Goal: Task Accomplishment & Management: Manage account settings

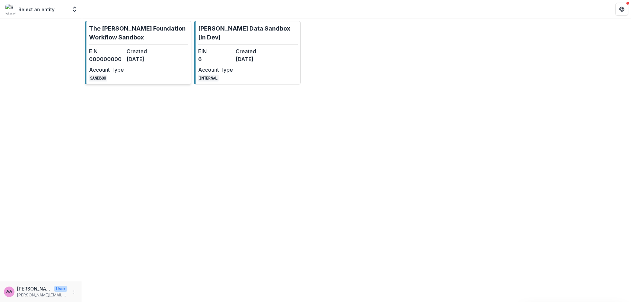
click at [123, 45] on link "The [PERSON_NAME] Foundation Workflow Sandbox EIN 000000000 Created [DATE] Acco…" at bounding box center [138, 52] width 106 height 63
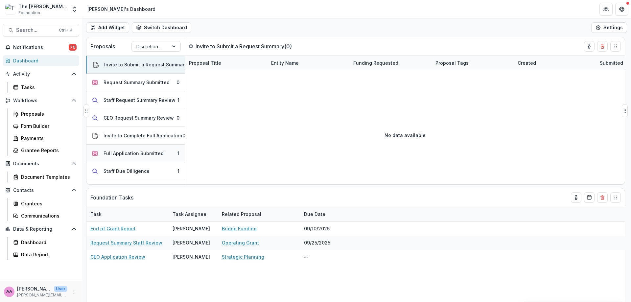
click at [149, 151] on div "Full Application Submitted" at bounding box center [134, 153] width 60 height 7
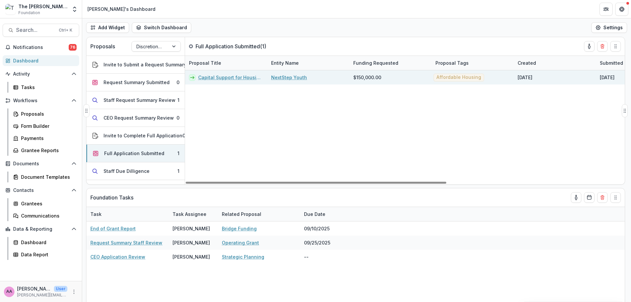
click at [227, 77] on link "Capital Support for Housing Expansion" at bounding box center [230, 77] width 65 height 7
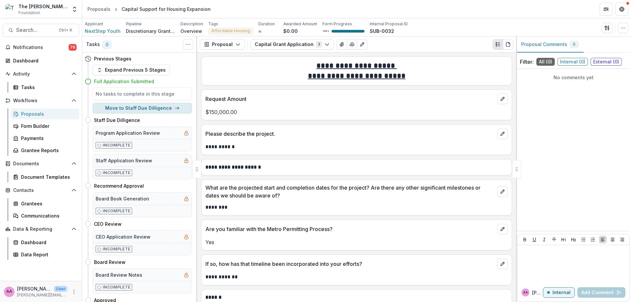
click at [148, 105] on button "Move to Staff Due Dilligence" at bounding box center [142, 108] width 99 height 11
select select "**********"
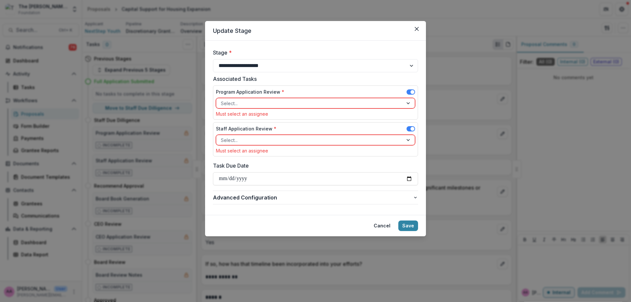
click at [271, 103] on div at bounding box center [309, 103] width 177 height 8
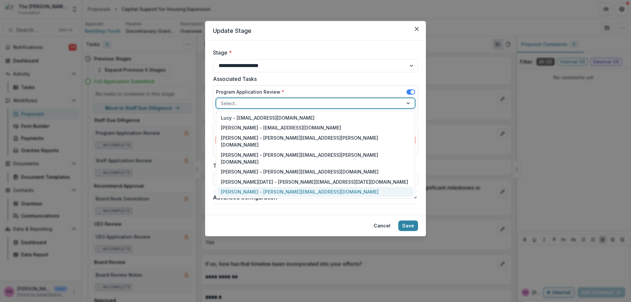
click at [258, 187] on div "Annie Axe - annie.axe@fristfoundation.org" at bounding box center [316, 192] width 196 height 10
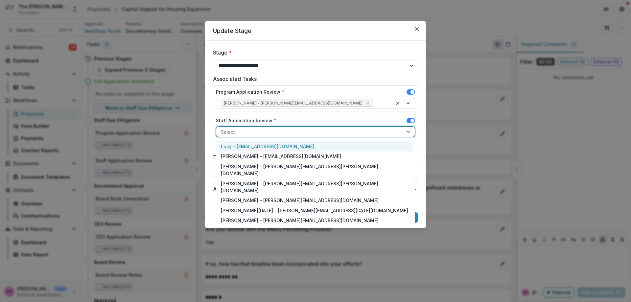
click at [249, 134] on div at bounding box center [309, 132] width 177 height 8
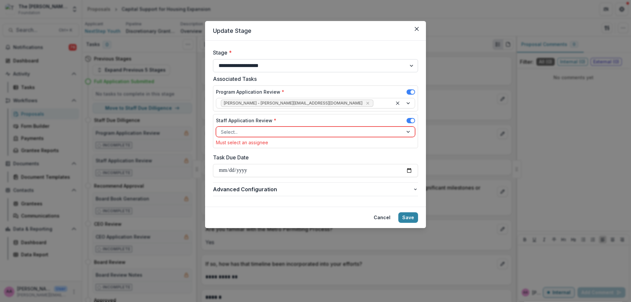
click at [283, 66] on select "**********" at bounding box center [315, 65] width 205 height 13
click at [308, 33] on header "Update Stage" at bounding box center [315, 31] width 221 height 20
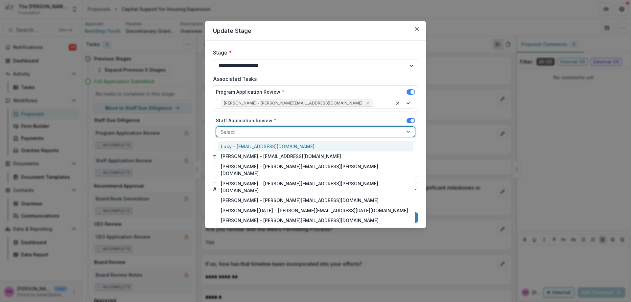
click at [272, 128] on div at bounding box center [309, 132] width 177 height 8
click at [276, 216] on div "Annie Axe - annie.axe@fristfoundation.org" at bounding box center [316, 221] width 196 height 10
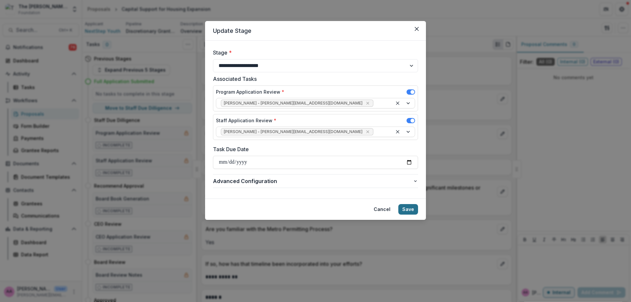
click at [407, 210] on button "Save" at bounding box center [408, 209] width 20 height 11
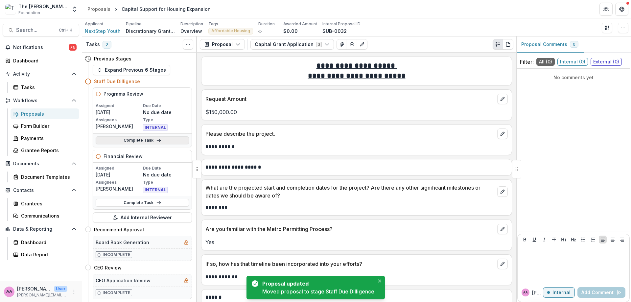
click at [137, 140] on link "Complete Task" at bounding box center [142, 140] width 93 height 8
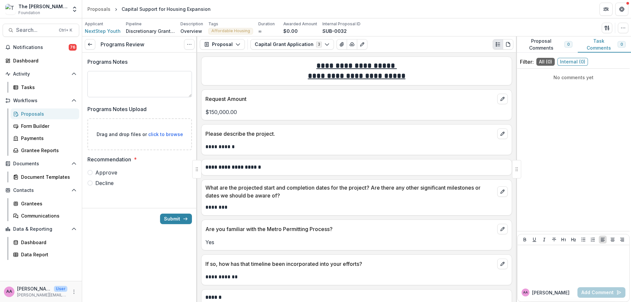
click at [133, 77] on textarea "Programs Notes" at bounding box center [139, 84] width 104 height 26
click at [115, 176] on span "Approve" at bounding box center [106, 173] width 22 height 8
click at [171, 220] on button "Submit" at bounding box center [176, 219] width 32 height 11
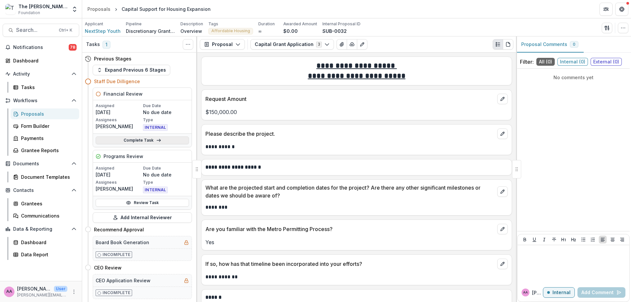
click at [129, 139] on link "Complete Task" at bounding box center [142, 140] width 93 height 8
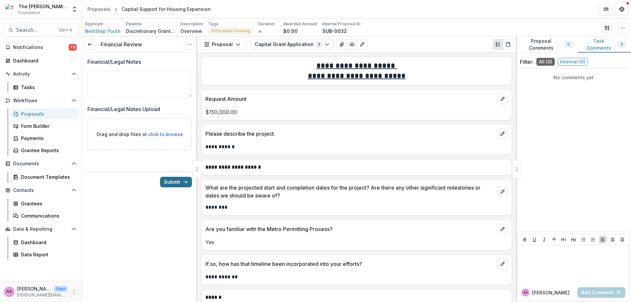
click at [170, 182] on button "Submit" at bounding box center [176, 182] width 32 height 11
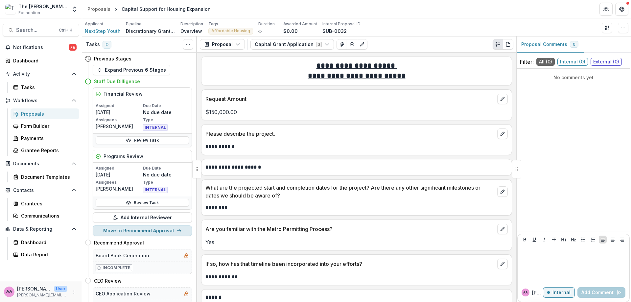
click at [147, 232] on button "Move to Recommend Approval" at bounding box center [142, 230] width 99 height 11
select select "**********"
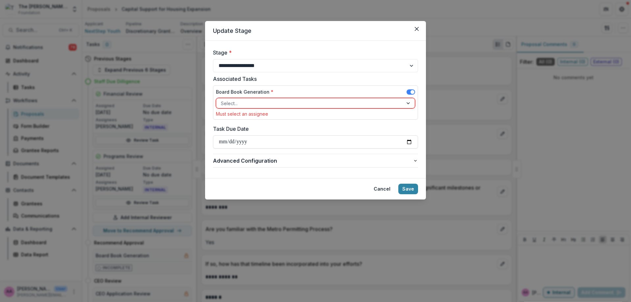
click at [258, 100] on div at bounding box center [309, 103] width 177 height 8
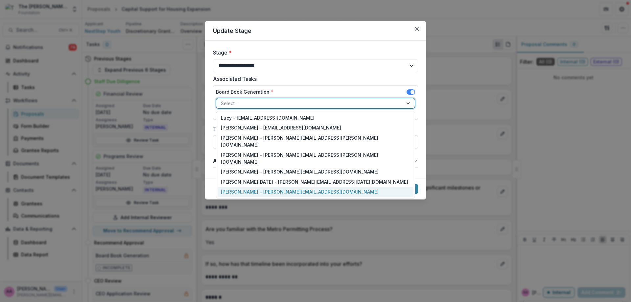
click at [257, 187] on div "Annie Axe - annie.axe@fristfoundation.org" at bounding box center [316, 192] width 196 height 10
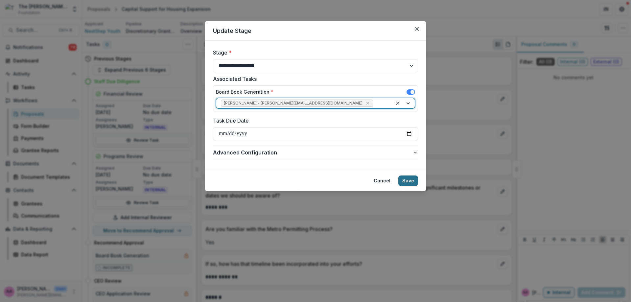
click at [411, 180] on button "Save" at bounding box center [408, 180] width 20 height 11
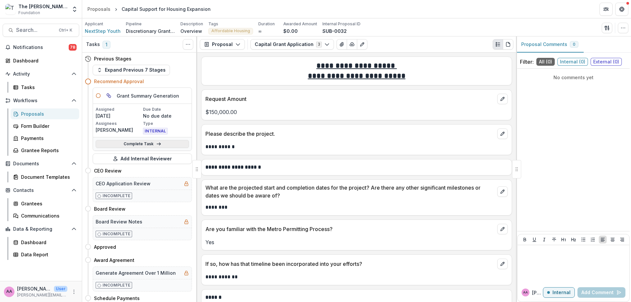
click at [129, 144] on link "Complete Task" at bounding box center [142, 144] width 93 height 8
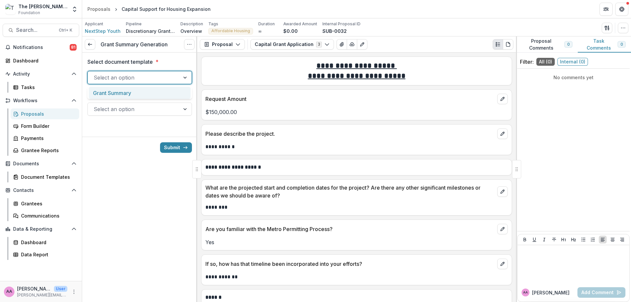
click at [127, 74] on div at bounding box center [134, 77] width 80 height 9
click at [129, 94] on div "Grant Summary" at bounding box center [140, 93] width 102 height 12
click at [129, 118] on div "Select document template * option Grant Summary, selected. Grant Summary Select…" at bounding box center [139, 90] width 104 height 74
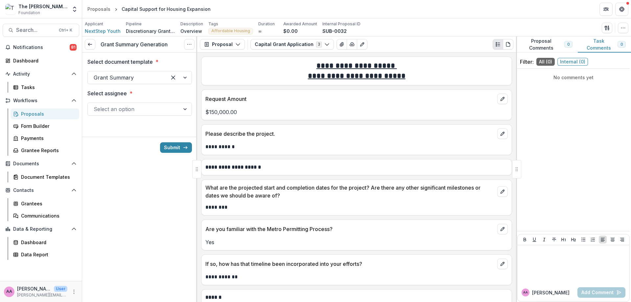
click at [128, 106] on div at bounding box center [134, 108] width 80 height 9
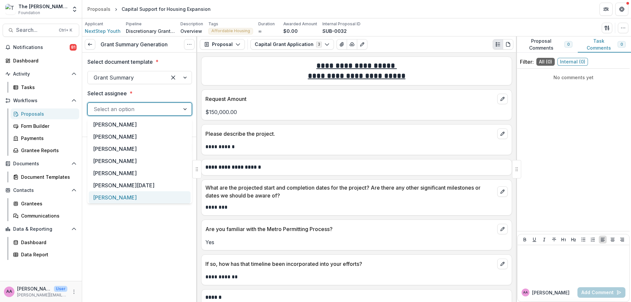
click at [110, 196] on div "[PERSON_NAME]" at bounding box center [140, 197] width 102 height 12
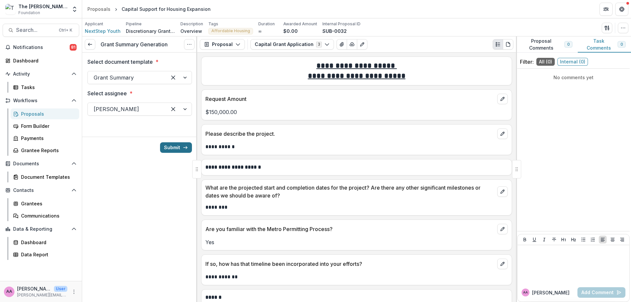
click at [178, 150] on button "Submit" at bounding box center [176, 147] width 32 height 11
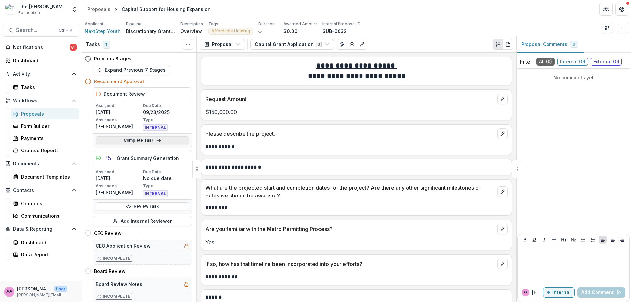
click at [158, 142] on icon at bounding box center [158, 140] width 5 height 5
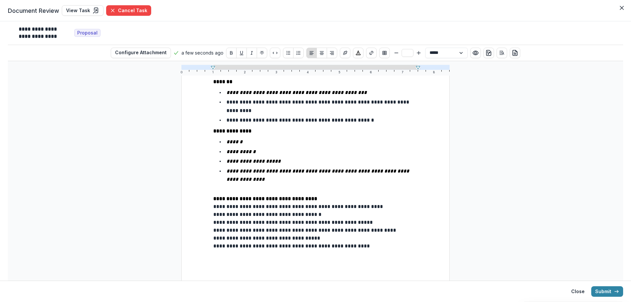
scroll to position [138, 0]
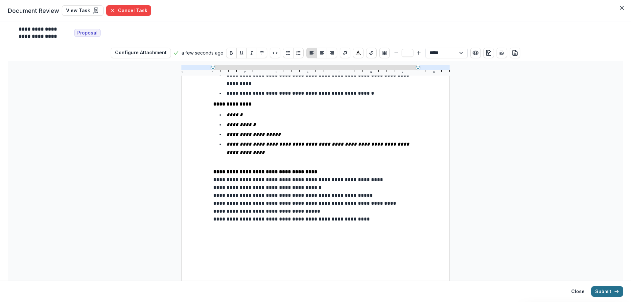
click at [593, 291] on button "Submit" at bounding box center [607, 291] width 32 height 11
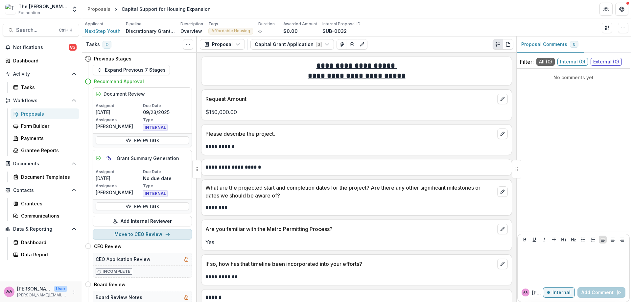
click at [177, 232] on button "Move to CEO Review" at bounding box center [142, 234] width 99 height 11
select select "**********"
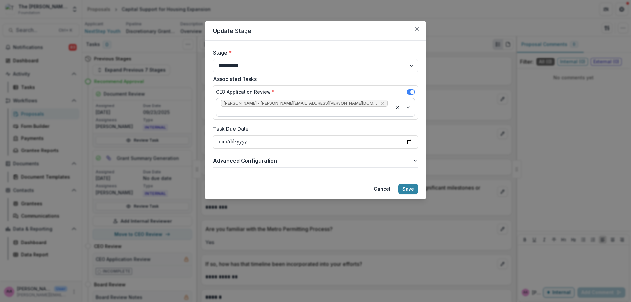
click at [342, 104] on span "Corinne Bergeron - corinne.bergeron@fristfoundation.org" at bounding box center [304, 103] width 167 height 7
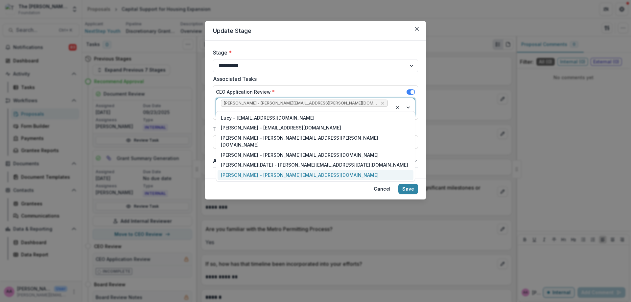
click at [279, 170] on div "Annie Axe - annie.axe@fristfoundation.org" at bounding box center [316, 175] width 196 height 10
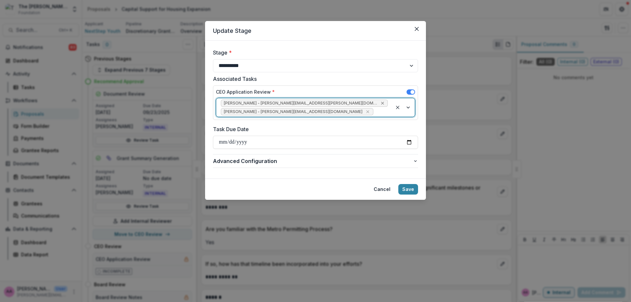
click at [380, 103] on icon "Remove Corinne Bergeron - corinne.bergeron@fristfoundation.org" at bounding box center [382, 103] width 5 height 5
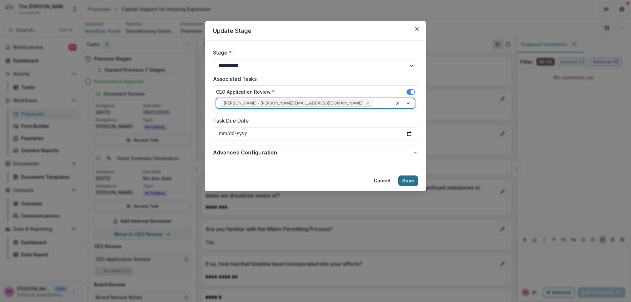
click at [404, 178] on button "Save" at bounding box center [408, 180] width 20 height 11
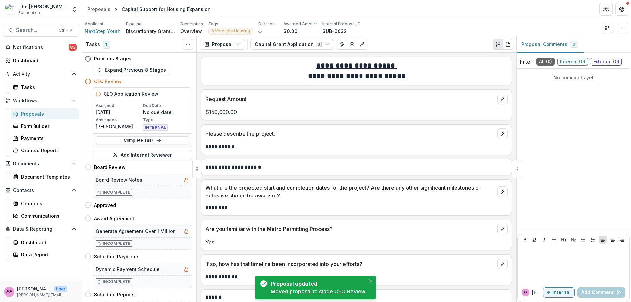
click at [162, 145] on div "Complete Task" at bounding box center [142, 139] width 99 height 13
click at [161, 142] on link "Complete Task" at bounding box center [142, 140] width 93 height 8
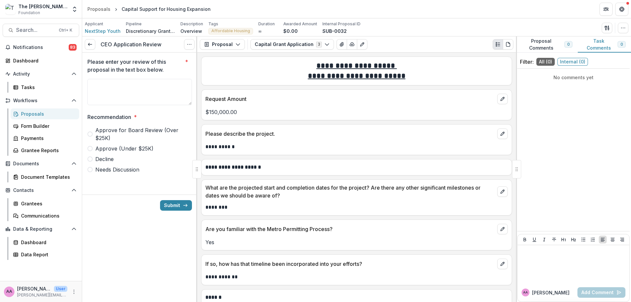
click at [135, 129] on span "Approve for Board Review (Over $25K)" at bounding box center [143, 134] width 97 height 16
click at [181, 206] on button "Submit" at bounding box center [176, 205] width 32 height 11
click at [144, 83] on textarea "Please enter your review of this proposal in the text box below. *" at bounding box center [139, 92] width 104 height 26
type textarea "******"
click at [185, 207] on icon "submit" at bounding box center [185, 205] width 5 height 5
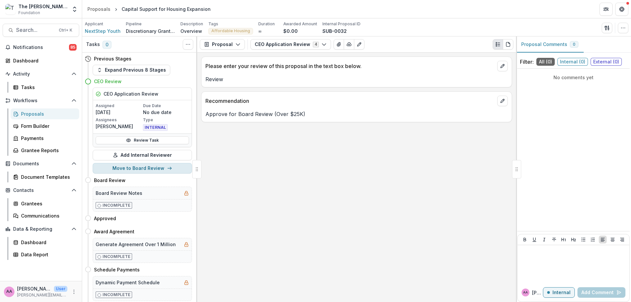
click at [160, 167] on button "Move to Board Review" at bounding box center [142, 168] width 99 height 11
select select "**********"
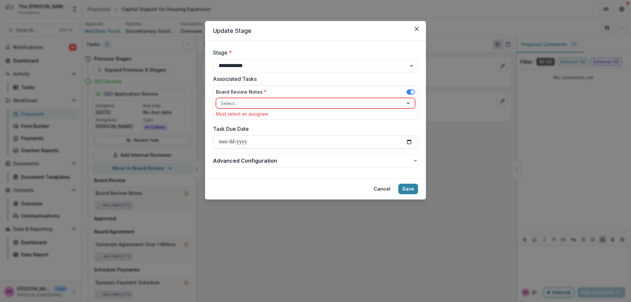
click at [292, 105] on div at bounding box center [309, 103] width 177 height 8
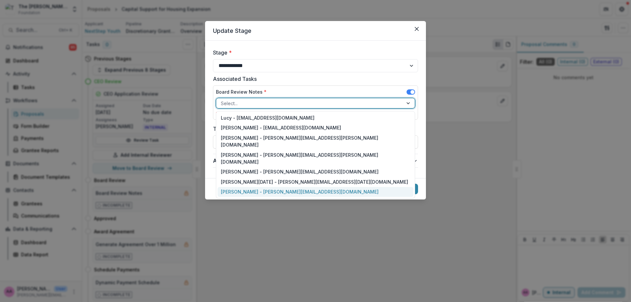
click at [284, 187] on div "Annie Axe - annie.axe@fristfoundation.org" at bounding box center [316, 192] width 196 height 10
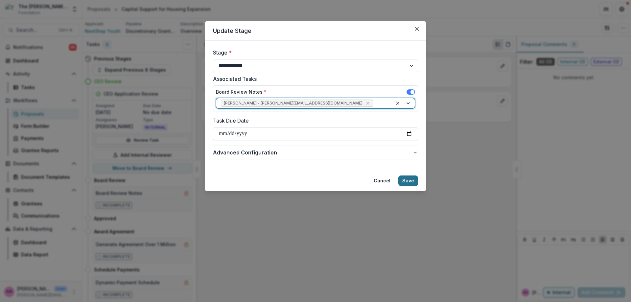
click at [406, 181] on button "Save" at bounding box center [408, 180] width 20 height 11
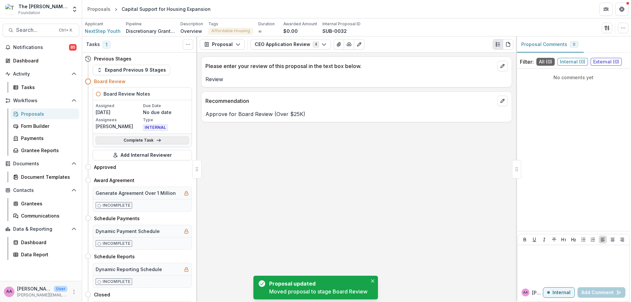
click at [178, 144] on link "Complete Task" at bounding box center [142, 140] width 93 height 8
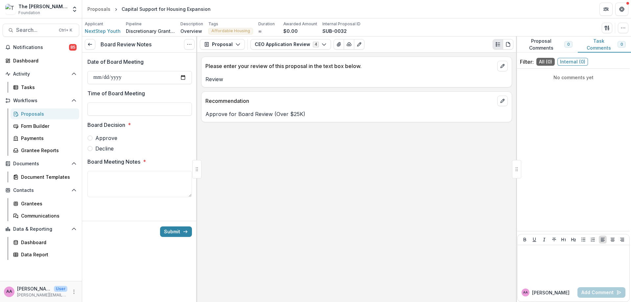
click at [102, 140] on span "Approve" at bounding box center [106, 138] width 22 height 8
click at [130, 190] on textarea "Board Meeting Notes *" at bounding box center [139, 184] width 104 height 26
type textarea "**********"
click at [178, 231] on button "Submit" at bounding box center [176, 231] width 32 height 11
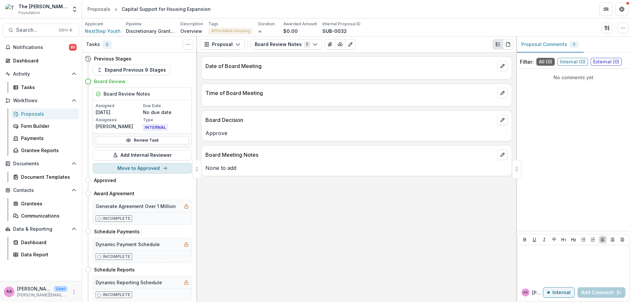
click at [143, 168] on button "Move to Approved" at bounding box center [142, 168] width 99 height 11
select select "********"
select select
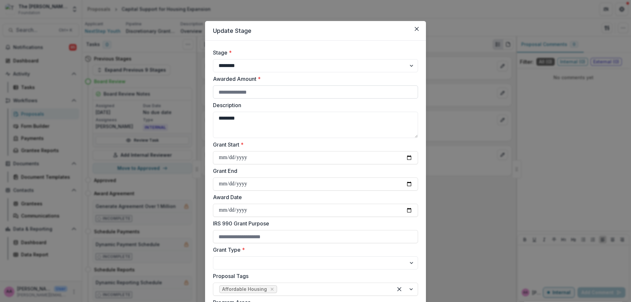
click at [275, 93] on input "Awarded Amount *" at bounding box center [315, 91] width 205 height 13
type input "******"
click at [276, 131] on textarea "********" at bounding box center [315, 125] width 205 height 26
click at [262, 157] on input "Grant Start *" at bounding box center [315, 157] width 205 height 13
click at [413, 159] on input "Grant Start *" at bounding box center [315, 157] width 205 height 13
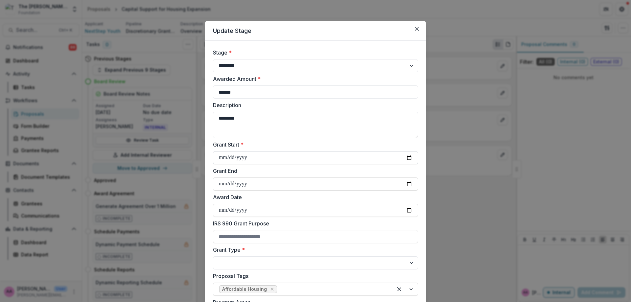
click at [408, 159] on input "Grant Start *" at bounding box center [315, 157] width 205 height 13
type input "**********"
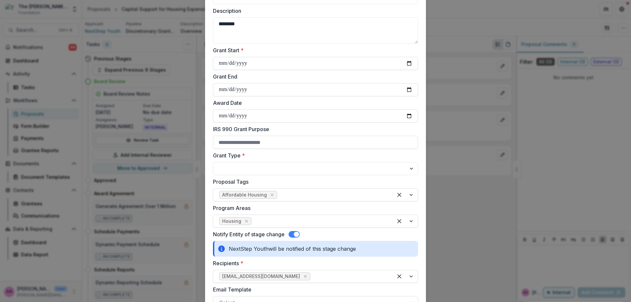
scroll to position [59, 0]
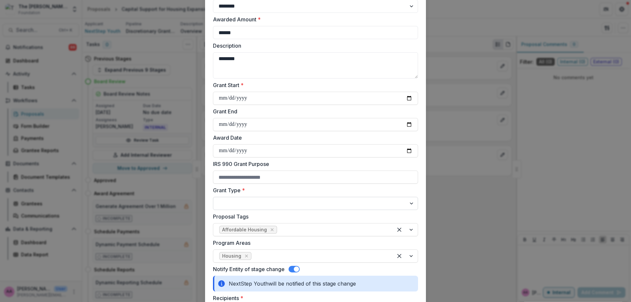
click at [286, 205] on select "**********" at bounding box center [315, 203] width 205 height 13
select select "**********"
click at [213, 197] on select "**********" at bounding box center [315, 203] width 205 height 13
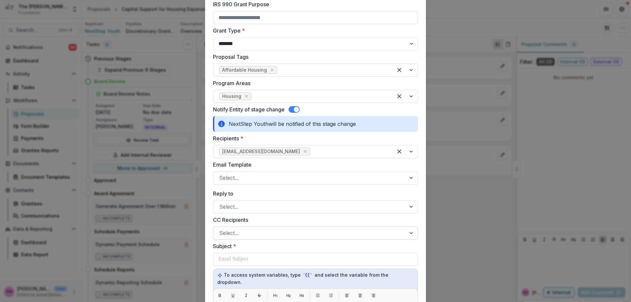
scroll to position [222, 0]
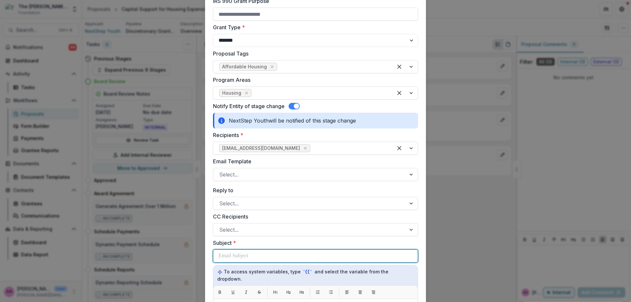
click at [259, 251] on div at bounding box center [316, 256] width 194 height 12
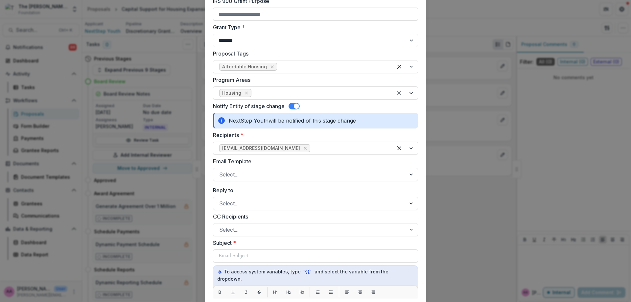
click at [241, 163] on label "Email Template" at bounding box center [313, 161] width 201 height 8
click at [221, 171] on input "Email Template" at bounding box center [220, 175] width 2 height 8
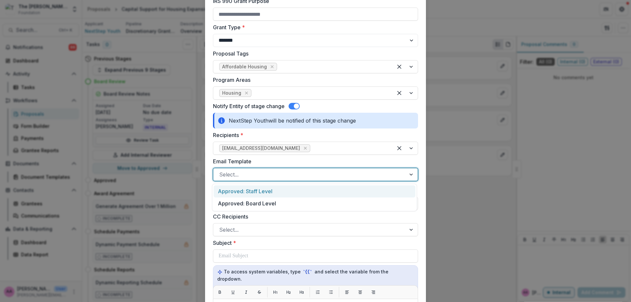
click at [241, 173] on div at bounding box center [309, 174] width 181 height 9
click at [244, 189] on div "Approved: Staff Level" at bounding box center [315, 191] width 202 height 12
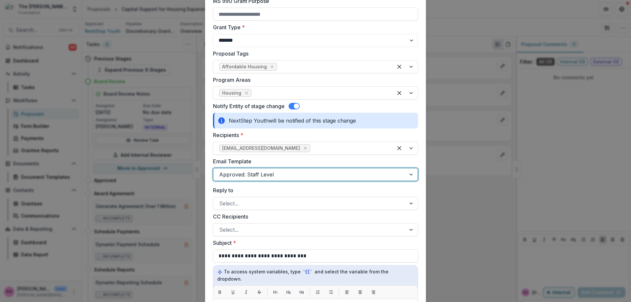
click at [248, 168] on div "Email Template option Approved: Staff Level, selected. Approved: Staff Level" at bounding box center [315, 169] width 205 height 24
click at [254, 183] on div "**********" at bounding box center [315, 180] width 205 height 708
click at [257, 174] on div at bounding box center [309, 174] width 181 height 9
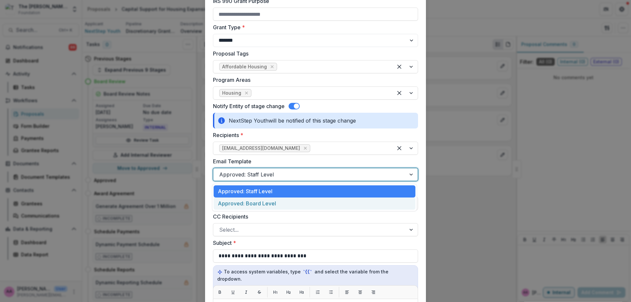
click at [262, 200] on div "Approved: Board Level" at bounding box center [315, 203] width 202 height 12
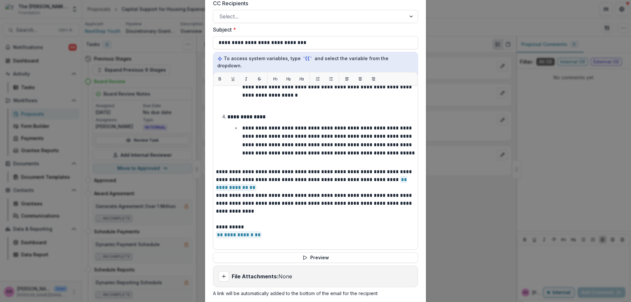
scroll to position [445, 0]
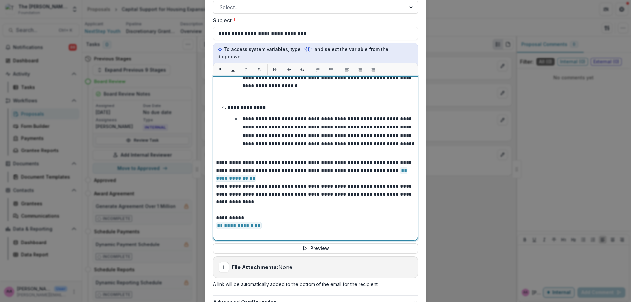
click at [251, 171] on p "**********" at bounding box center [314, 171] width 197 height 24
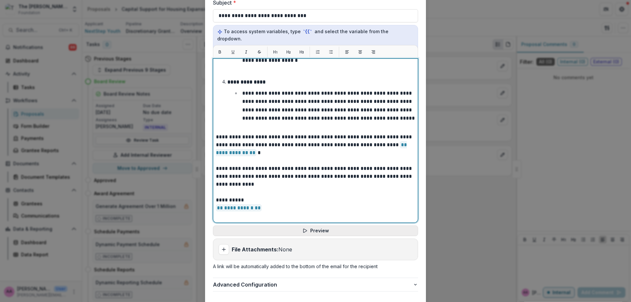
scroll to position [498, 0]
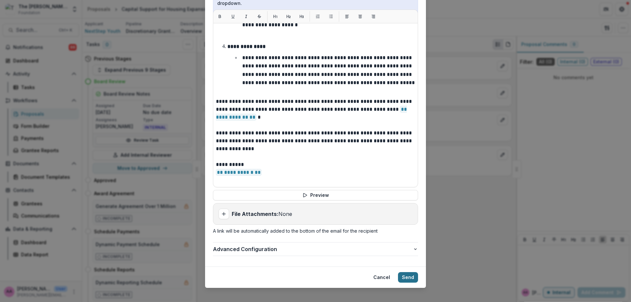
click at [413, 272] on button "Send" at bounding box center [408, 277] width 20 height 11
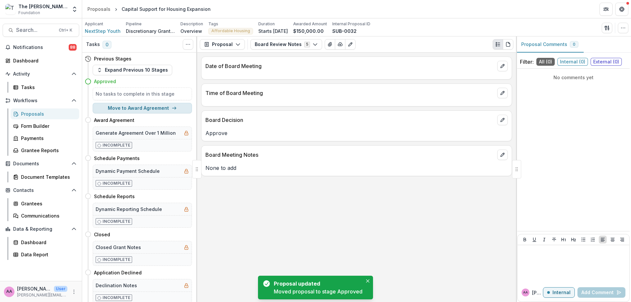
click at [140, 107] on button "Move to Award Agreement" at bounding box center [142, 108] width 99 height 11
select select "**********"
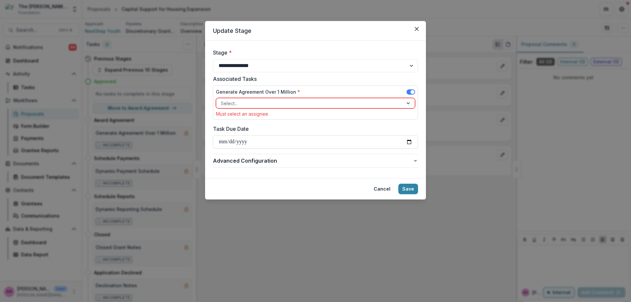
click at [255, 99] on div at bounding box center [309, 103] width 177 height 8
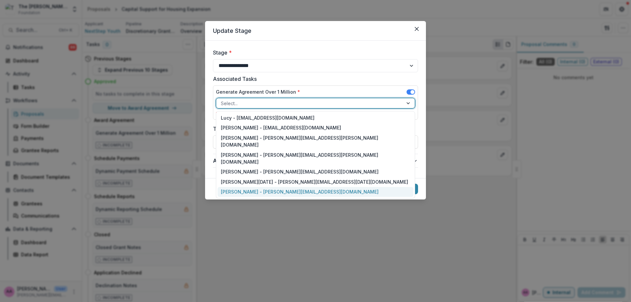
click at [252, 187] on div "Annie Axe - annie.axe@fristfoundation.org" at bounding box center [316, 192] width 196 height 10
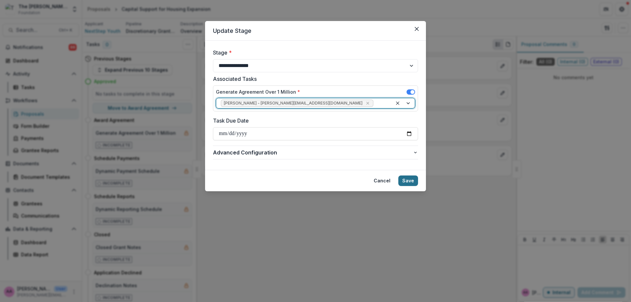
click at [414, 182] on button "Save" at bounding box center [408, 180] width 20 height 11
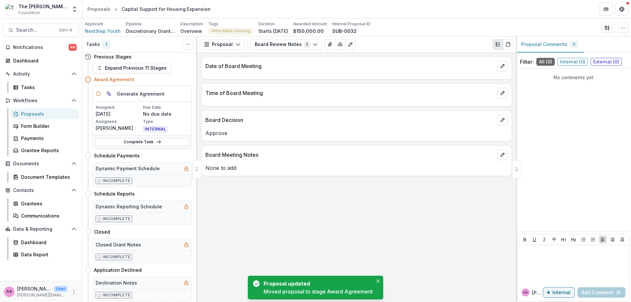
scroll to position [0, 0]
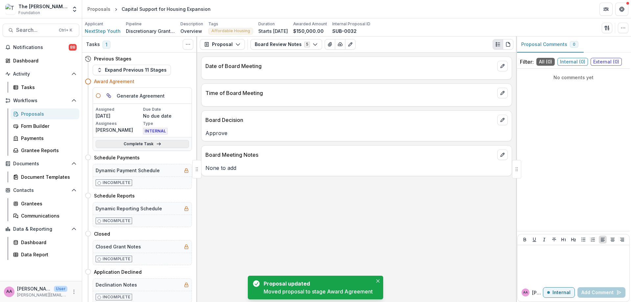
click at [142, 147] on link "Complete Task" at bounding box center [142, 144] width 93 height 8
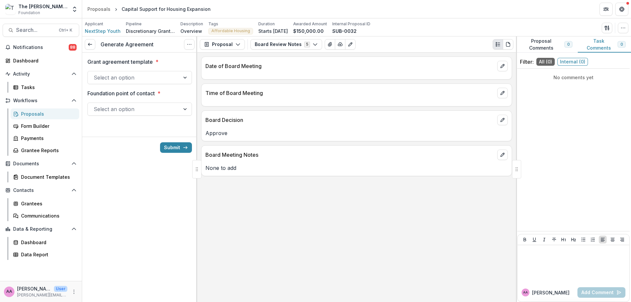
click at [124, 78] on div at bounding box center [134, 77] width 80 height 9
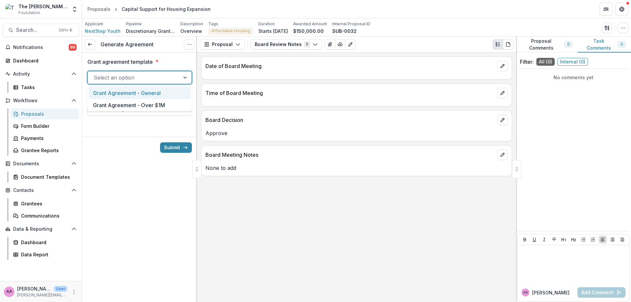
click at [126, 93] on div "Grant Agreement - General" at bounding box center [140, 93] width 102 height 12
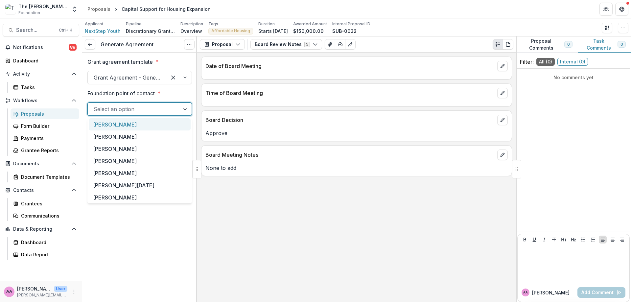
click at [126, 106] on div at bounding box center [134, 108] width 80 height 9
click at [127, 195] on div "[PERSON_NAME]" at bounding box center [140, 197] width 102 height 12
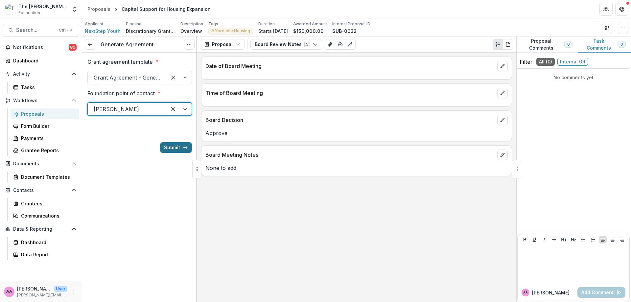
click at [180, 150] on button "Submit" at bounding box center [176, 147] width 32 height 11
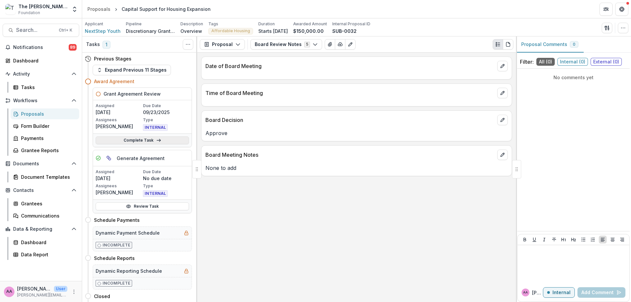
click at [128, 138] on link "Complete Task" at bounding box center [142, 140] width 93 height 8
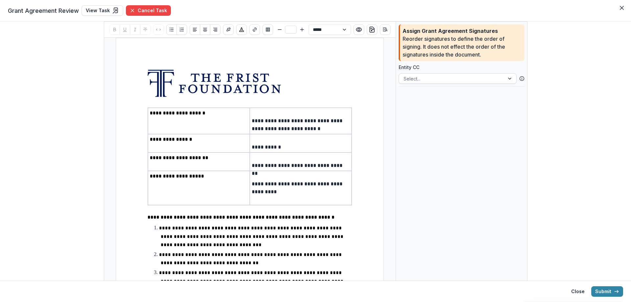
click at [419, 80] on div at bounding box center [452, 79] width 96 height 8
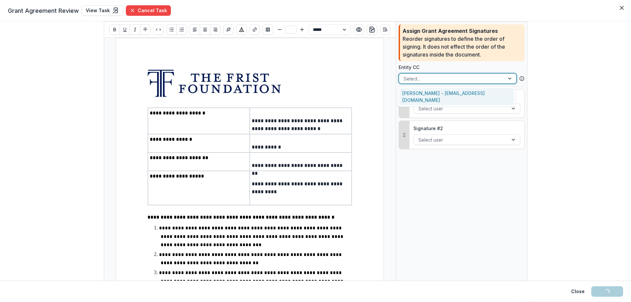
click at [433, 60] on div "Assign Grant Agreement Signatures Reorder signatures to define the order of sig…" at bounding box center [462, 42] width 126 height 37
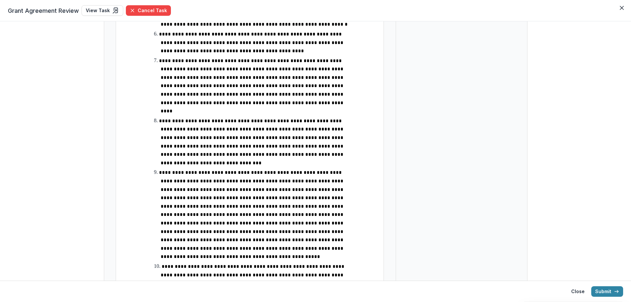
scroll to position [533, 0]
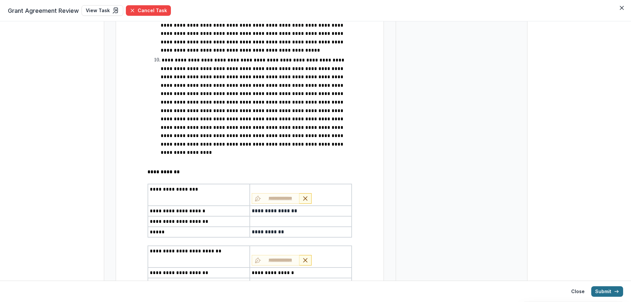
click at [597, 287] on button "Submit" at bounding box center [607, 291] width 32 height 11
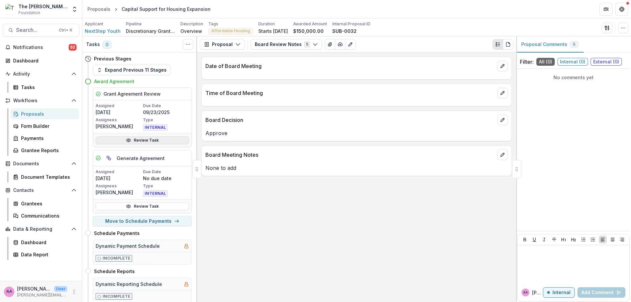
click at [128, 141] on circle at bounding box center [129, 141] width 2 height 2
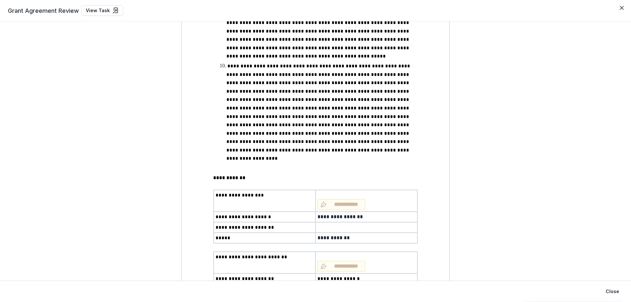
scroll to position [533, 0]
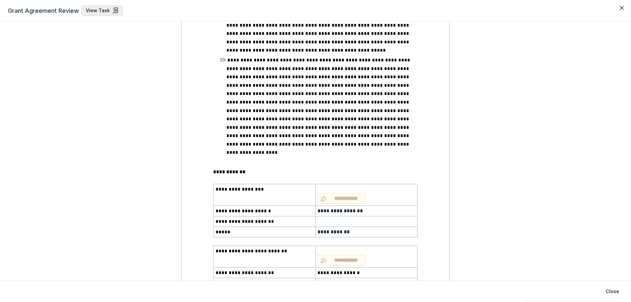
click at [99, 11] on link "View Task" at bounding box center [102, 10] width 42 height 11
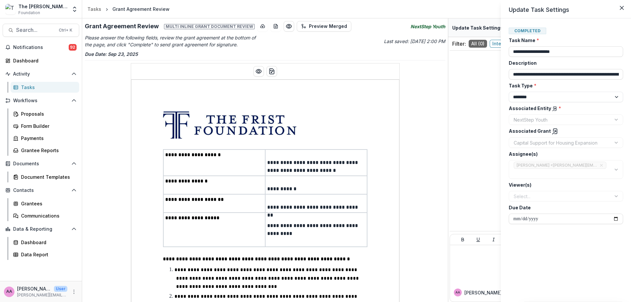
click at [469, 150] on div "**********" at bounding box center [315, 151] width 631 height 302
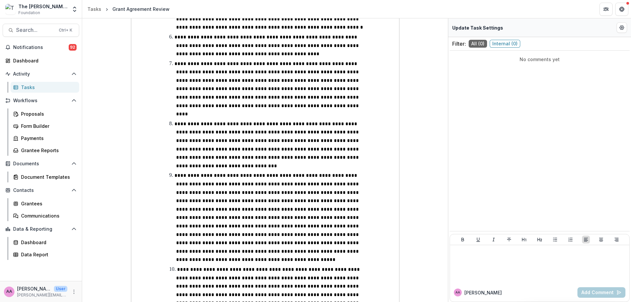
scroll to position [547, 0]
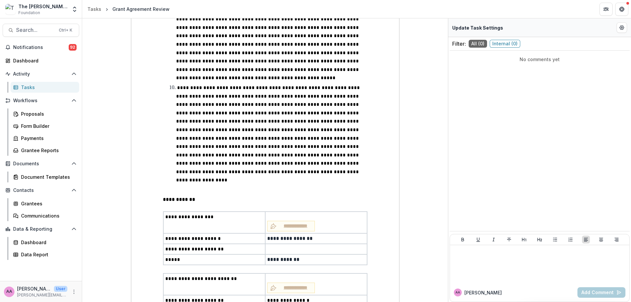
click at [38, 85] on div "Tasks" at bounding box center [47, 87] width 53 height 7
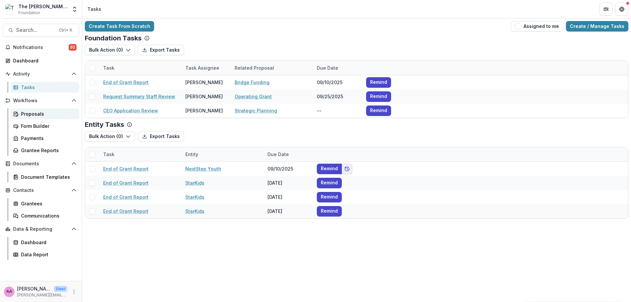
click at [20, 112] on link "Proposals" at bounding box center [45, 113] width 69 height 11
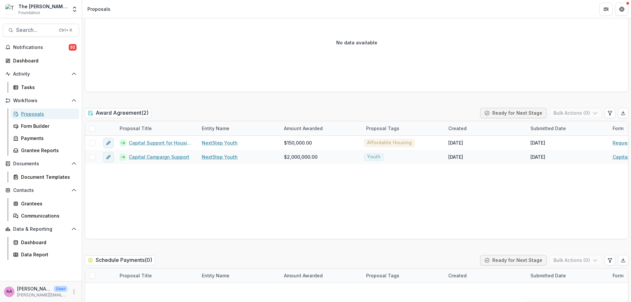
scroll to position [1611, 0]
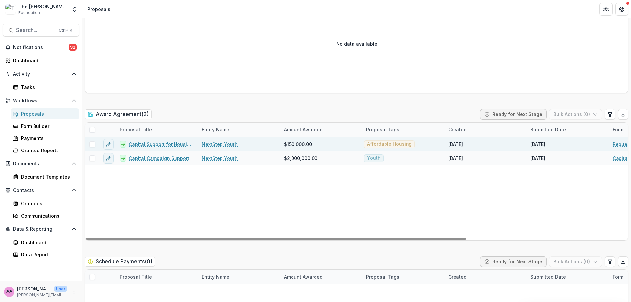
click at [137, 145] on link "Capital Support for Housing Expansion" at bounding box center [161, 144] width 65 height 7
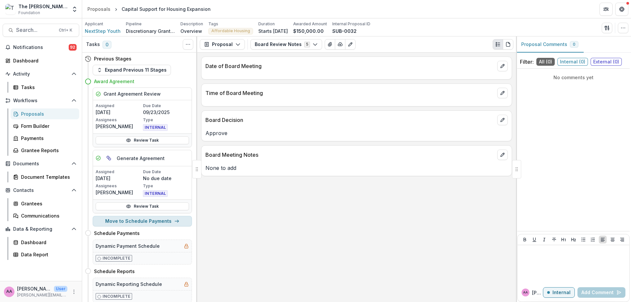
click at [153, 221] on button "Move to Schedule Payments" at bounding box center [142, 221] width 99 height 11
select select "**********"
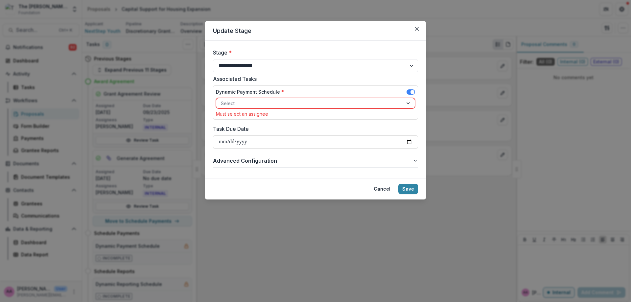
click at [252, 104] on div at bounding box center [309, 103] width 177 height 8
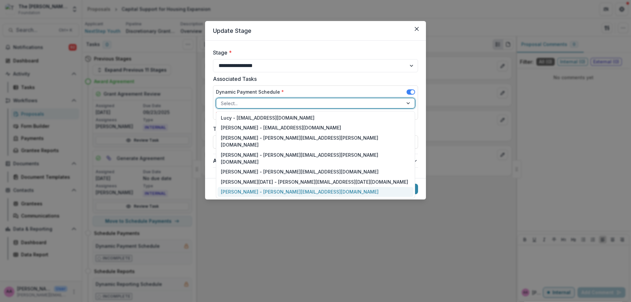
click at [252, 187] on div "Annie Axe - annie.axe@fristfoundation.org" at bounding box center [316, 192] width 196 height 10
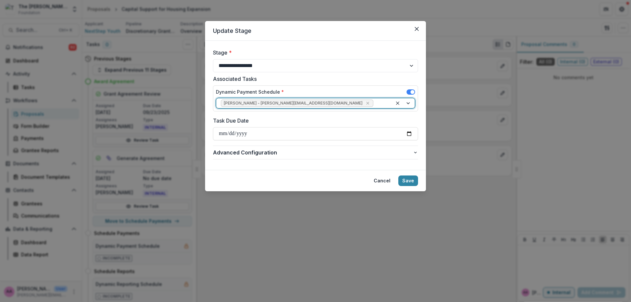
drag, startPoint x: 406, startPoint y: 179, endPoint x: 398, endPoint y: 177, distance: 8.7
click at [406, 178] on button "Save" at bounding box center [408, 180] width 20 height 11
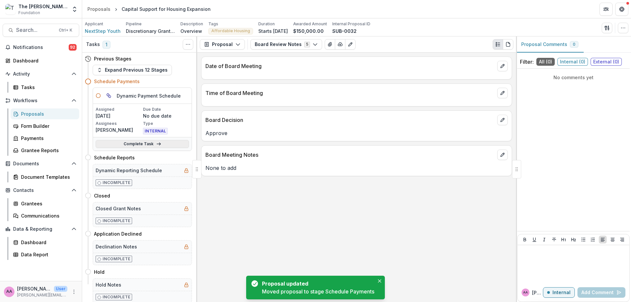
click at [167, 143] on link "Complete Task" at bounding box center [142, 144] width 93 height 8
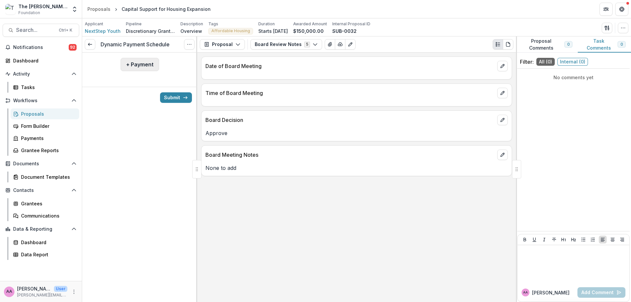
click at [145, 62] on button "+ Payment" at bounding box center [140, 64] width 38 height 13
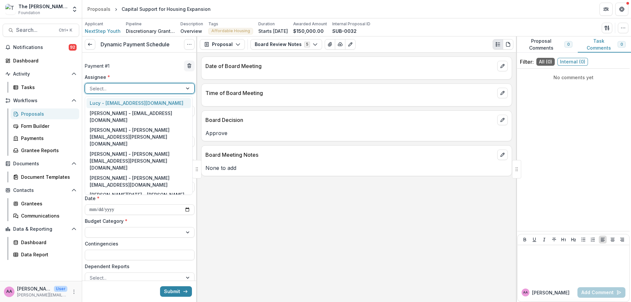
click at [131, 91] on div at bounding box center [134, 88] width 88 height 8
click at [127, 207] on div "Annie Axe - annie.axe@fristfoundation.org" at bounding box center [138, 215] width 104 height 17
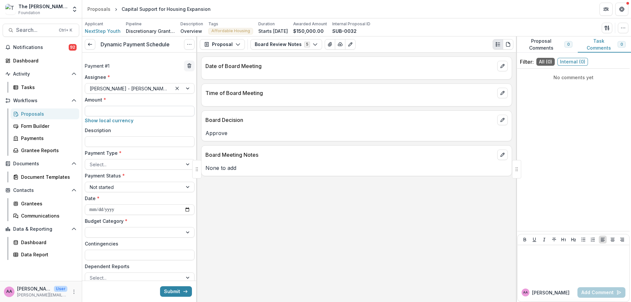
click at [119, 111] on input "Amount *" at bounding box center [140, 111] width 110 height 11
click at [114, 107] on input "Amount *" at bounding box center [140, 111] width 110 height 11
type input "********"
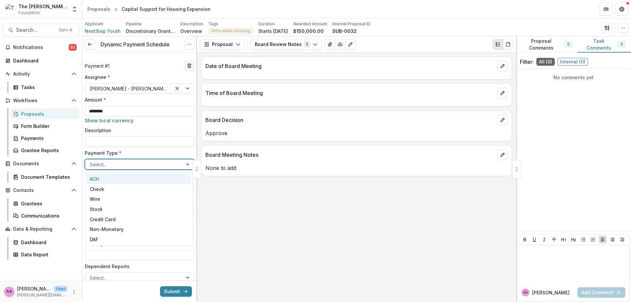
click at [127, 166] on div at bounding box center [134, 164] width 88 height 8
click at [121, 181] on div "ACH" at bounding box center [138, 179] width 104 height 10
click at [120, 186] on div at bounding box center [134, 187] width 88 height 8
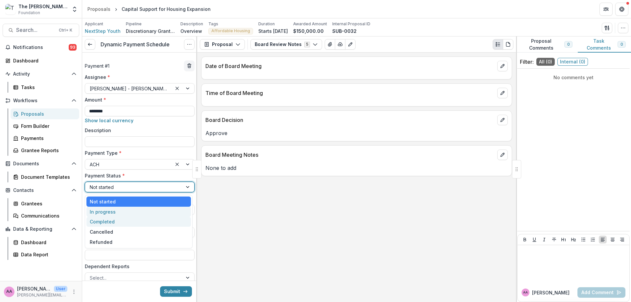
click at [116, 216] on div "In progress" at bounding box center [138, 212] width 104 height 10
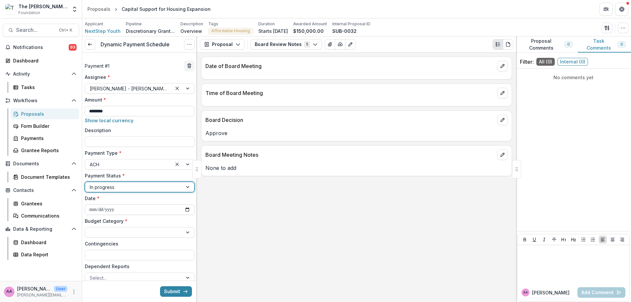
scroll to position [36, 0]
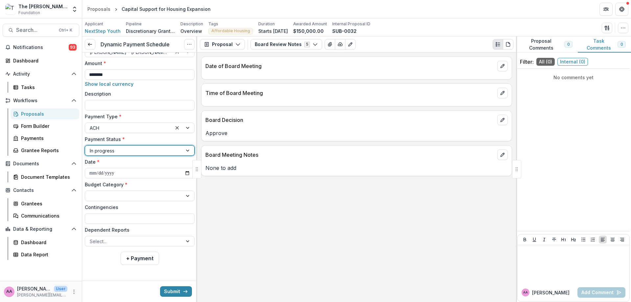
click at [112, 186] on label "Budget Category *" at bounding box center [138, 184] width 106 height 7
click at [91, 193] on input "Budget Category *" at bounding box center [90, 196] width 1 height 7
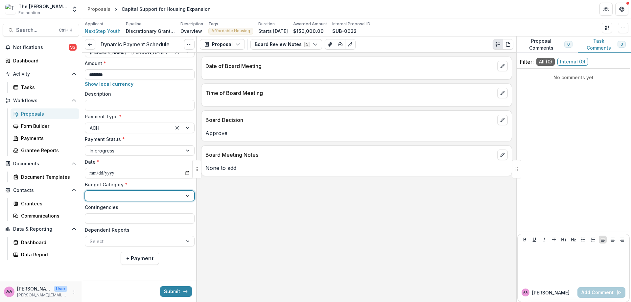
click at [112, 195] on div at bounding box center [134, 196] width 88 height 8
drag, startPoint x: 111, startPoint y: 213, endPoint x: 112, endPoint y: 230, distance: 17.1
click at [111, 229] on div "Operational Board-Directed Discretionary" at bounding box center [139, 221] width 108 height 34
click at [112, 230] on div "Discretionary" at bounding box center [105, 230] width 31 height 7
click at [121, 242] on div at bounding box center [134, 241] width 88 height 8
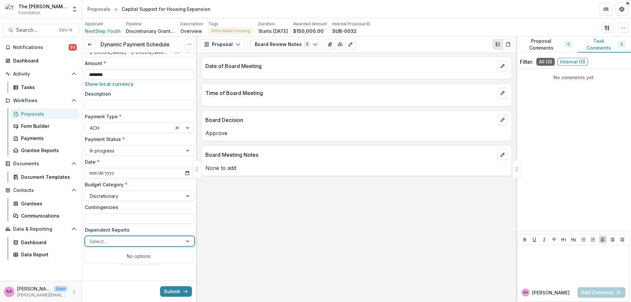
click at [121, 242] on div at bounding box center [134, 241] width 88 height 8
click at [119, 221] on input "Contingencies" at bounding box center [140, 218] width 110 height 11
click at [176, 290] on button "Submit" at bounding box center [176, 291] width 32 height 11
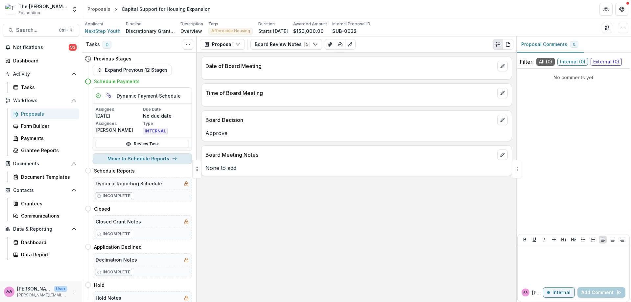
click at [141, 160] on button "Move to Schedule Reports" at bounding box center [142, 158] width 99 height 11
select select "**********"
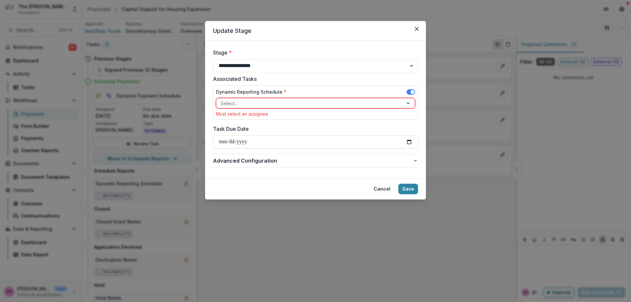
click at [289, 102] on div at bounding box center [309, 103] width 177 height 8
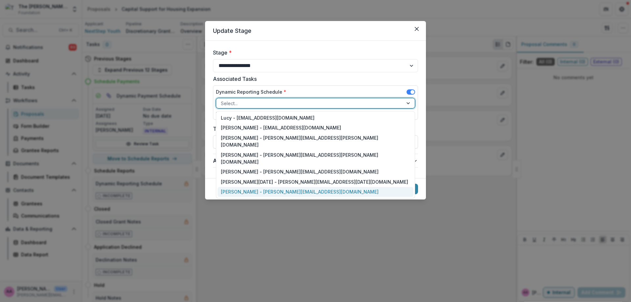
click at [268, 187] on div "Annie Axe - annie.axe@fristfoundation.org" at bounding box center [316, 192] width 196 height 10
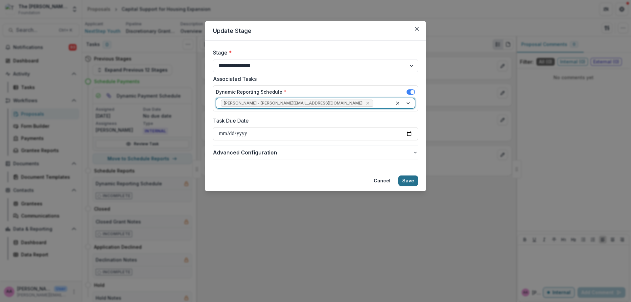
click at [412, 178] on button "Save" at bounding box center [408, 180] width 20 height 11
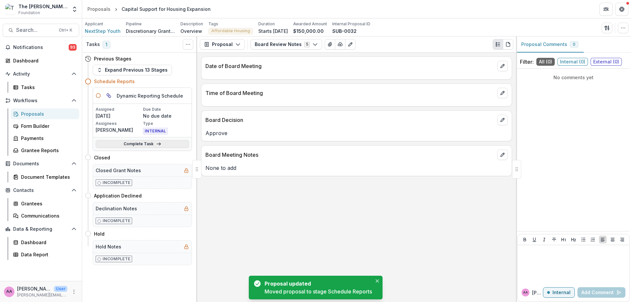
click at [132, 142] on link "Complete Task" at bounding box center [142, 144] width 93 height 8
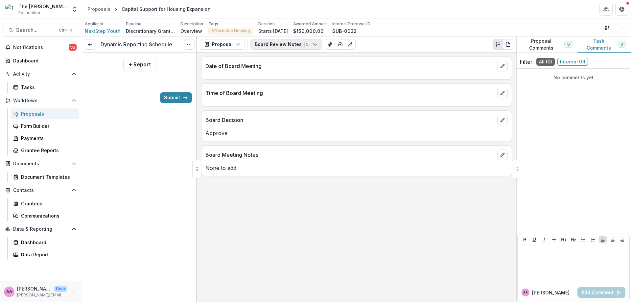
click at [291, 41] on button "Board Review Notes 5" at bounding box center [286, 44] width 72 height 11
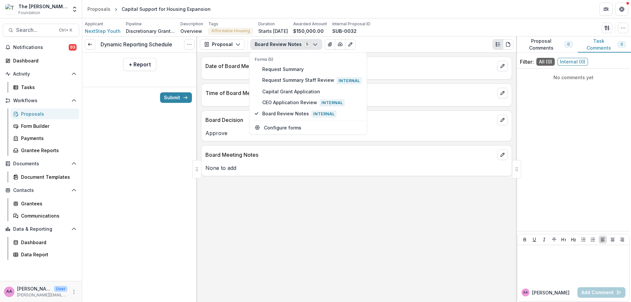
click at [291, 41] on button "Board Review Notes 5" at bounding box center [286, 44] width 72 height 11
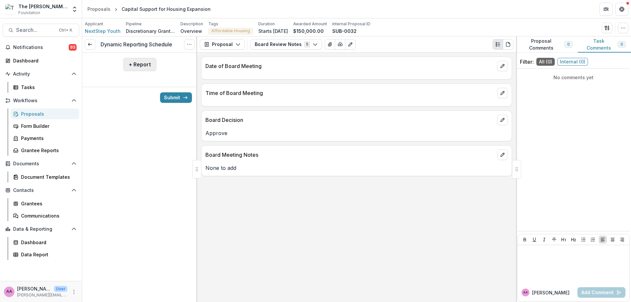
click at [133, 67] on button "+ Report" at bounding box center [139, 64] width 33 height 13
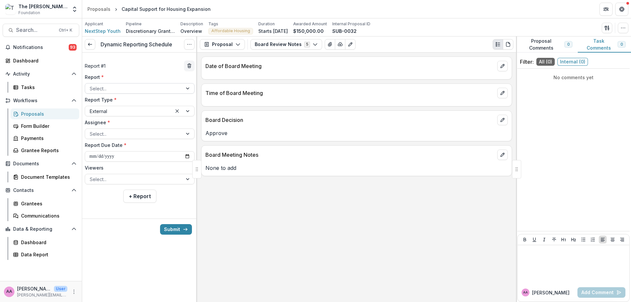
click at [127, 90] on div at bounding box center [134, 88] width 88 height 8
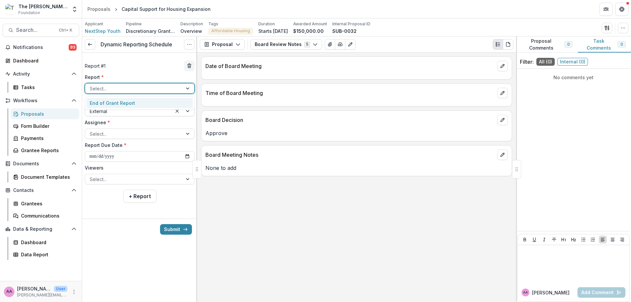
drag, startPoint x: 126, startPoint y: 102, endPoint x: 125, endPoint y: 107, distance: 5.0
click at [126, 103] on div "End of Grant Report" at bounding box center [139, 103] width 106 height 10
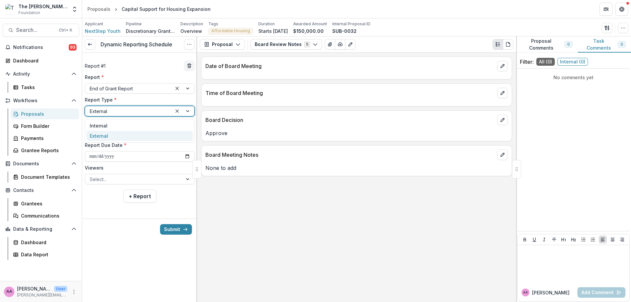
click at [125, 115] on div at bounding box center [129, 111] width 78 height 8
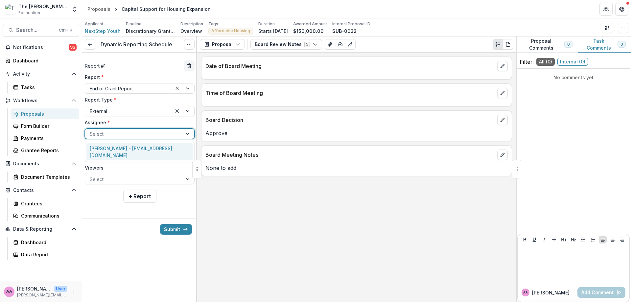
click at [122, 132] on div at bounding box center [134, 134] width 88 height 8
click at [121, 148] on div "Annie Axe - annieaxe0@gmail.com" at bounding box center [139, 151] width 106 height 17
click at [126, 158] on input "**********" at bounding box center [140, 156] width 110 height 11
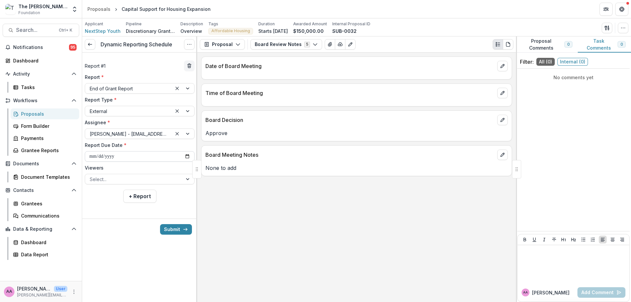
click at [141, 158] on input "**********" at bounding box center [140, 156] width 110 height 11
click at [184, 159] on input "**********" at bounding box center [140, 156] width 110 height 11
click at [191, 157] on input "**********" at bounding box center [140, 156] width 110 height 11
click at [187, 157] on input "**********" at bounding box center [140, 156] width 110 height 11
type input "**********"
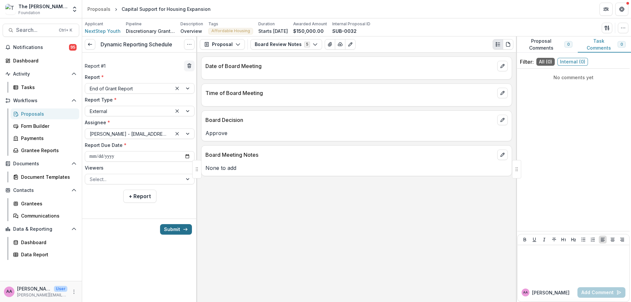
click at [178, 231] on button "Submit" at bounding box center [176, 229] width 32 height 11
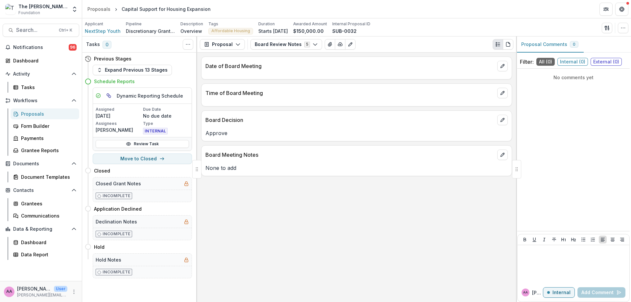
click at [45, 116] on div "Proposals" at bounding box center [47, 113] width 53 height 7
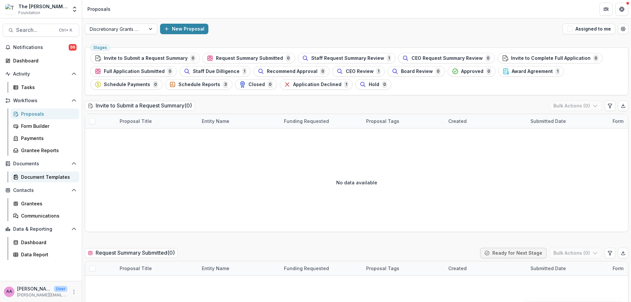
click at [63, 182] on link "Document Templates" at bounding box center [45, 177] width 69 height 11
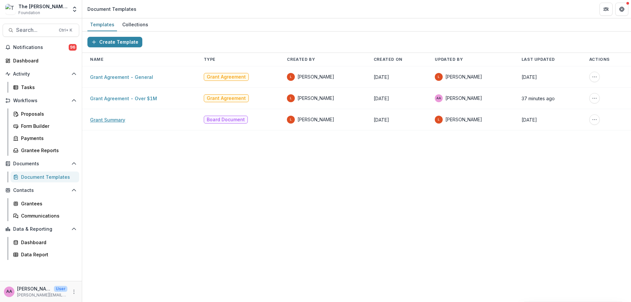
click at [107, 119] on link "Grant Summary" at bounding box center [107, 120] width 35 height 6
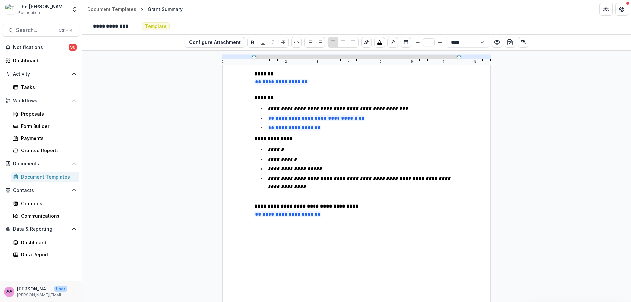
scroll to position [87, 0]
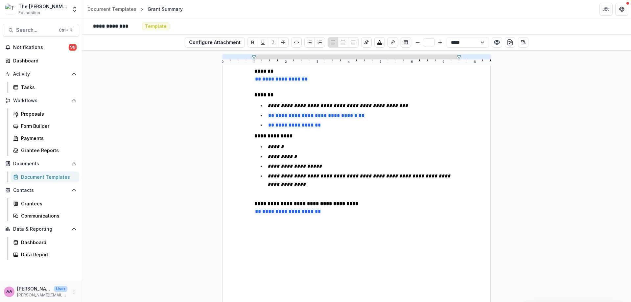
click at [350, 216] on p "**********" at bounding box center [356, 212] width 204 height 8
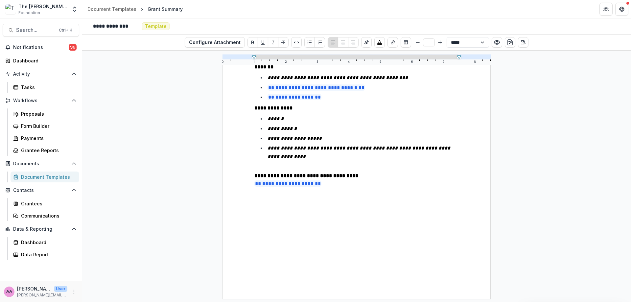
scroll to position [0, 0]
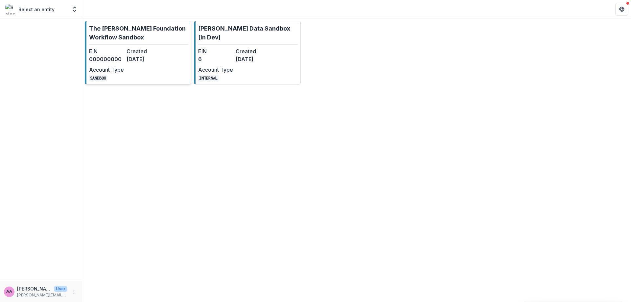
click at [105, 37] on p "The [PERSON_NAME] Foundation Workflow Sandbox" at bounding box center [138, 33] width 99 height 18
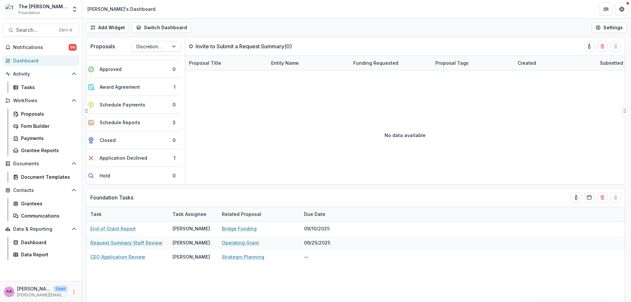
scroll to position [178, 0]
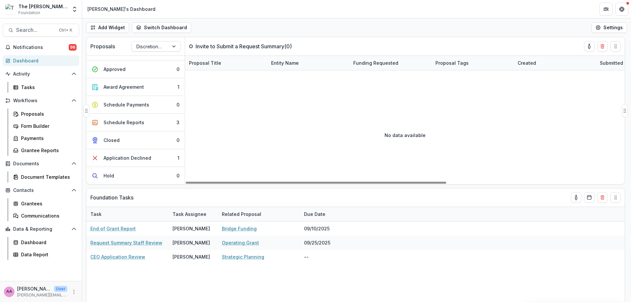
click at [281, 49] on p "Invite to Submit a Request Summary ( 0 )" at bounding box center [244, 46] width 96 height 8
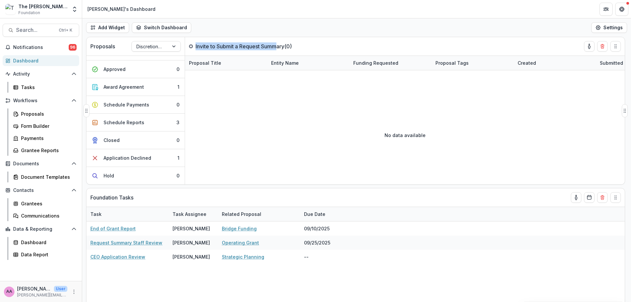
drag, startPoint x: 192, startPoint y: 45, endPoint x: 507, endPoint y: 40, distance: 314.8
click at [320, 48] on div "Proposals Discretionary Grants Pipeline Invite to Submit a Request Summary ( 0 )" at bounding box center [341, 46] width 511 height 18
click at [547, 44] on div "Proposals Discretionary Grants Pipeline Invite to Submit a Request Summary ( 0 )" at bounding box center [341, 46] width 511 height 18
click at [622, 47] on div "Proposals Discretionary Grants Pipeline Invite to Submit a Request Summary ( 0 )" at bounding box center [355, 46] width 538 height 18
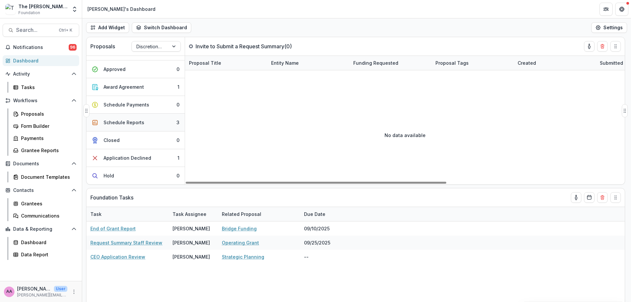
scroll to position [0, 0]
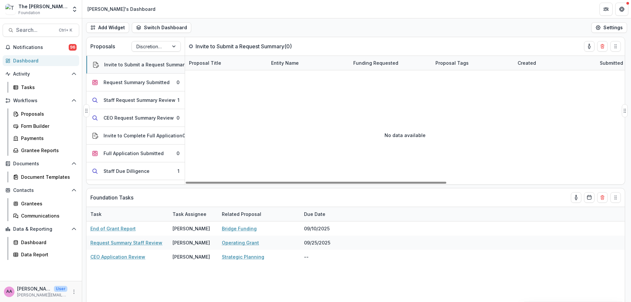
click at [144, 67] on div "Invite to Submit a Request Summary" at bounding box center [145, 64] width 83 height 7
click at [149, 83] on div "Request Summary Submitted" at bounding box center [137, 82] width 66 height 7
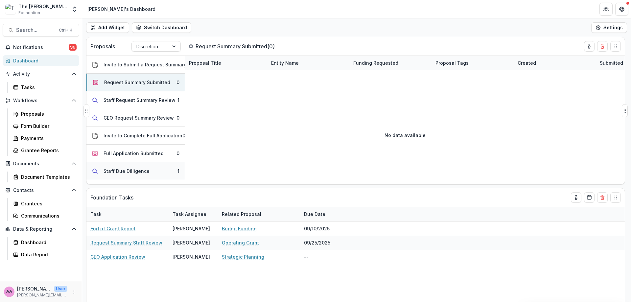
click at [146, 171] on div "Staff Due Dilligence" at bounding box center [127, 171] width 46 height 7
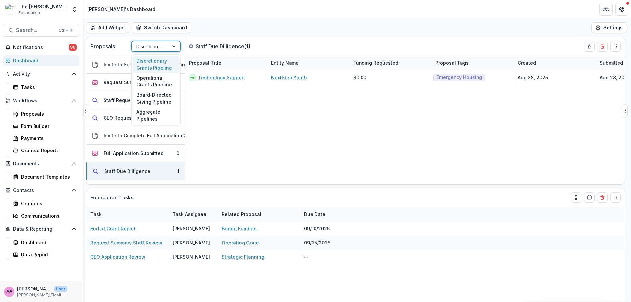
click at [156, 45] on div at bounding box center [150, 46] width 28 height 8
click at [165, 110] on div "Aggregate Pipelines" at bounding box center [156, 115] width 46 height 17
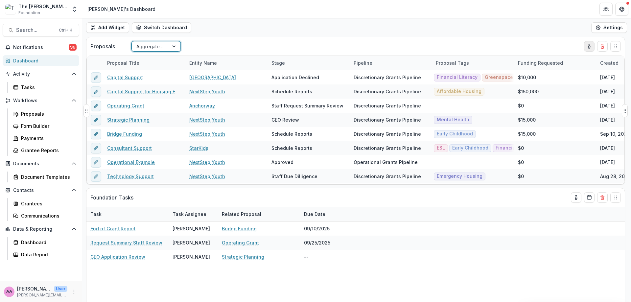
click at [589, 41] on button "toggle-assigned-to-me" at bounding box center [589, 46] width 11 height 11
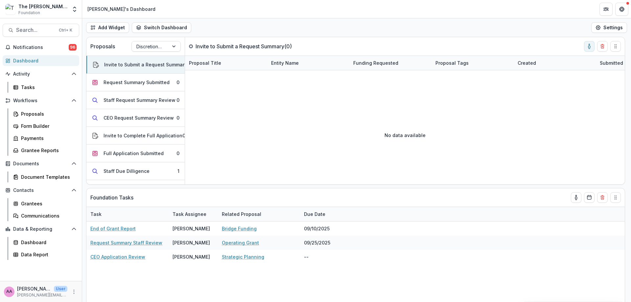
click at [56, 108] on div "Workflows Proposals Form Builder Payments Grantee Reports" at bounding box center [41, 125] width 82 height 60
click at [43, 117] on div "Proposals" at bounding box center [47, 113] width 53 height 7
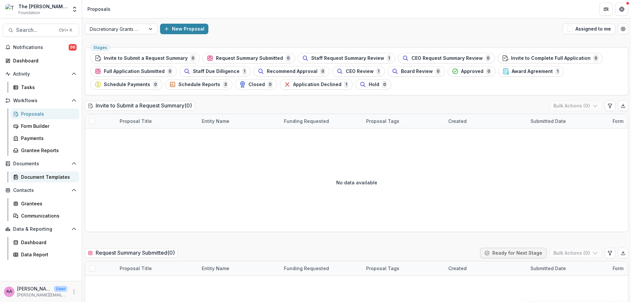
click at [39, 172] on link "Document Templates" at bounding box center [45, 177] width 69 height 11
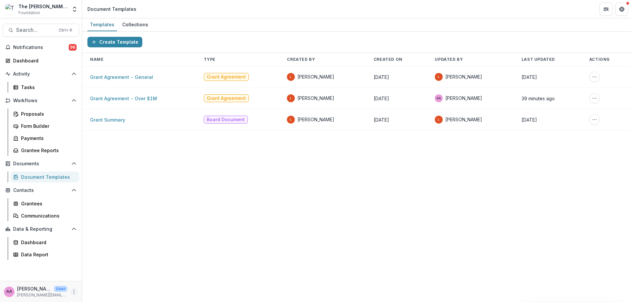
click at [74, 293] on icon "More" at bounding box center [73, 291] width 5 height 5
click at [108, 276] on link "User Settings" at bounding box center [117, 277] width 70 height 11
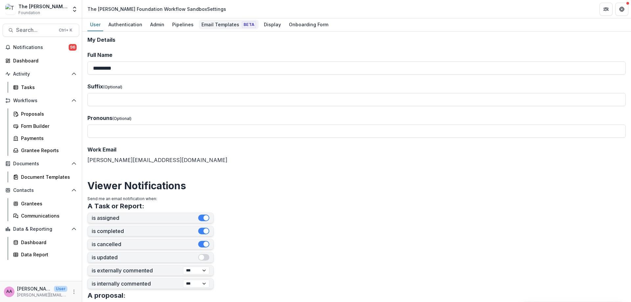
click at [234, 22] on div "Email Templates Beta" at bounding box center [229, 25] width 60 height 10
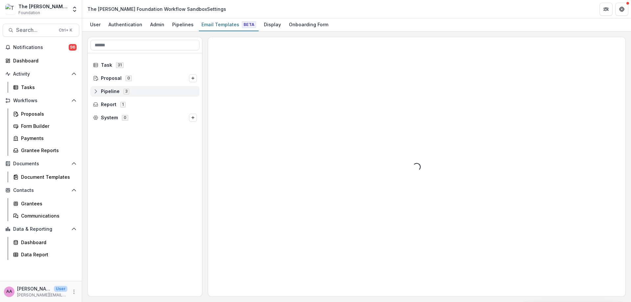
click at [112, 92] on span "Pipeline" at bounding box center [110, 92] width 19 height 6
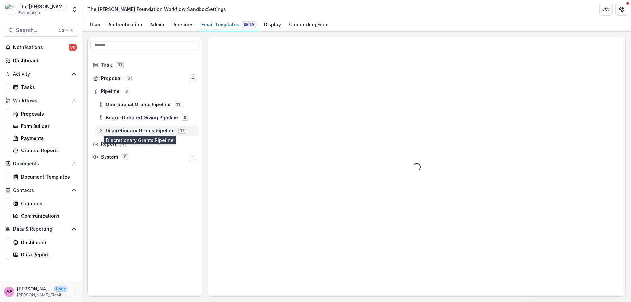
click at [115, 129] on span "Discretionary Grants Pipeline" at bounding box center [140, 131] width 69 height 6
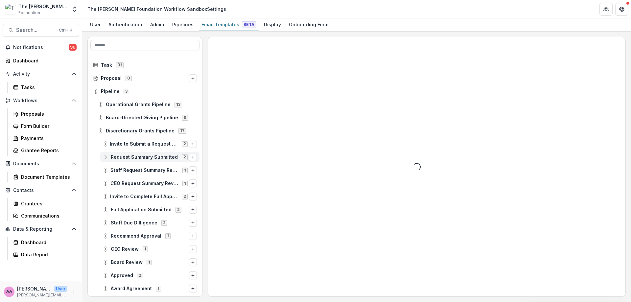
scroll to position [91, 0]
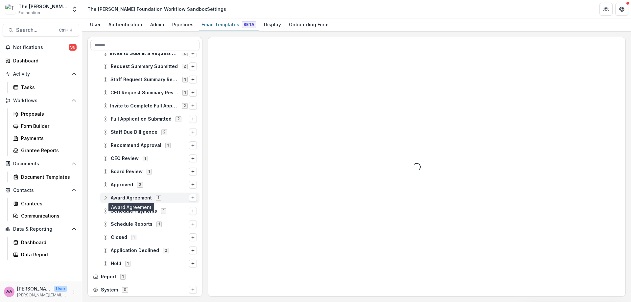
click at [128, 197] on span "Award Agreement" at bounding box center [131, 198] width 41 height 6
click at [126, 191] on div "Award Agreement 1" at bounding box center [145, 197] width 114 height 13
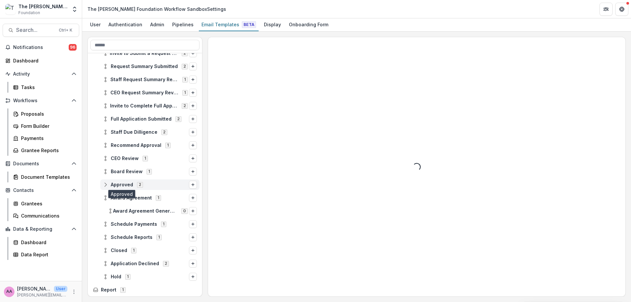
click at [126, 185] on span "Approved" at bounding box center [122, 185] width 22 height 6
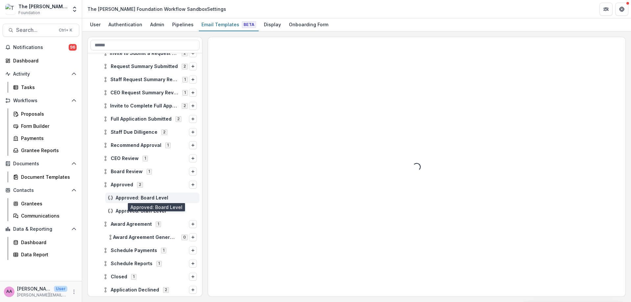
click at [129, 199] on span "Approved: Board Level" at bounding box center [156, 198] width 81 height 6
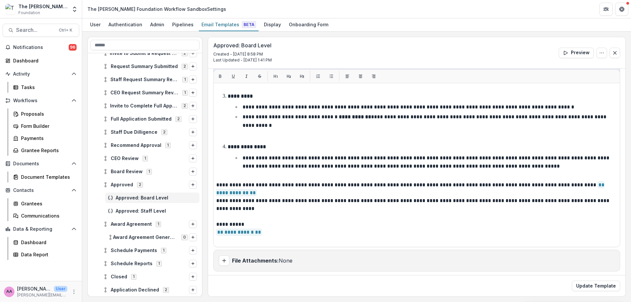
scroll to position [98, 0]
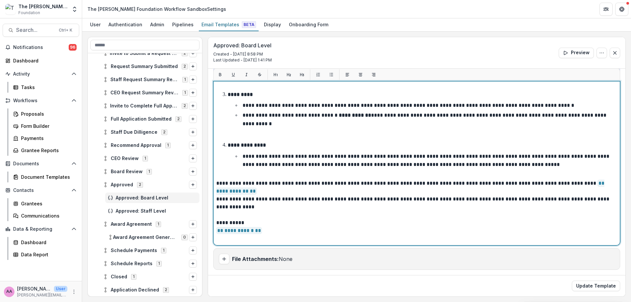
click at [275, 194] on p "**********" at bounding box center [414, 187] width 397 height 16
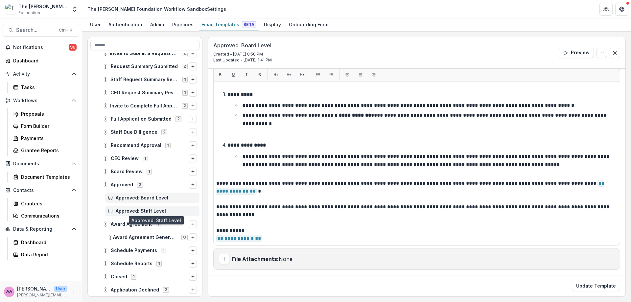
click at [126, 209] on span "Approved: Staff Level" at bounding box center [156, 211] width 81 height 6
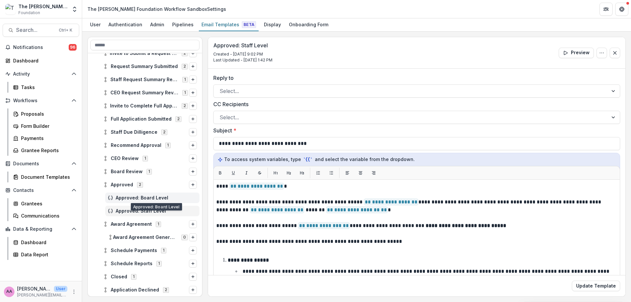
click at [151, 199] on span "Approved: Board Level" at bounding box center [156, 198] width 81 height 6
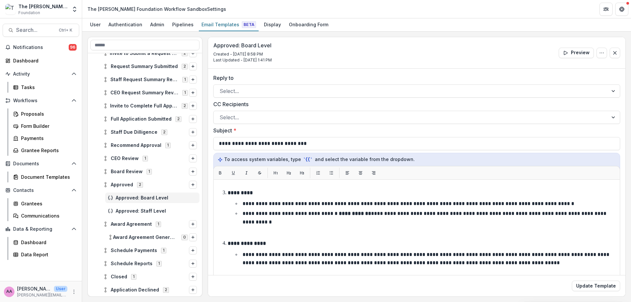
scroll to position [98, 0]
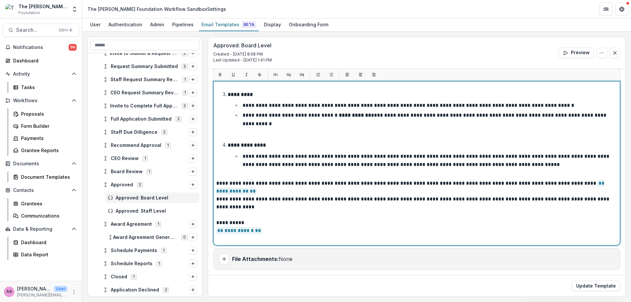
click at [240, 192] on p "**********" at bounding box center [414, 187] width 397 height 16
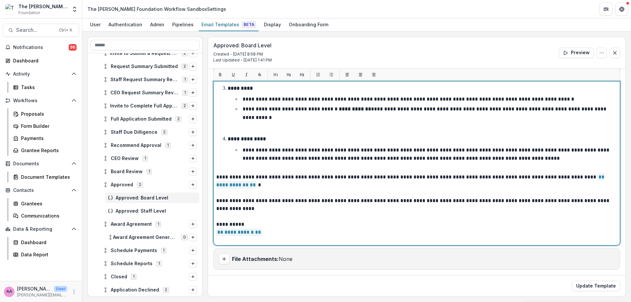
scroll to position [196, 0]
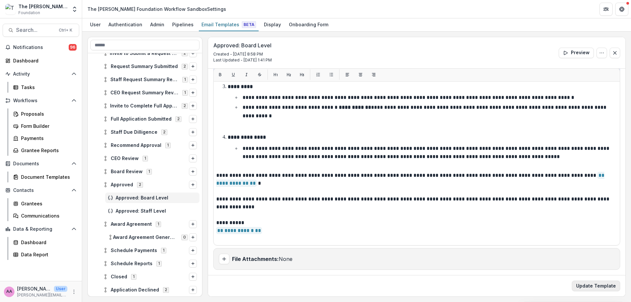
click at [577, 288] on button "Update Template" at bounding box center [596, 286] width 48 height 11
click at [147, 209] on span "Approved: Staff Level" at bounding box center [156, 211] width 81 height 6
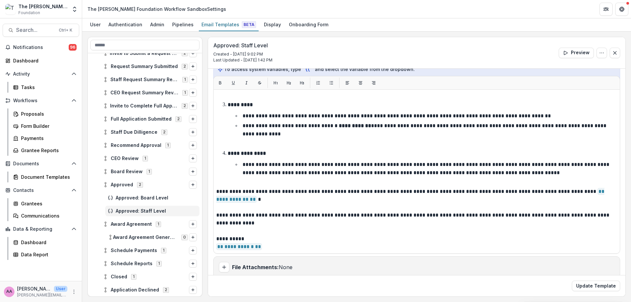
scroll to position [98, 0]
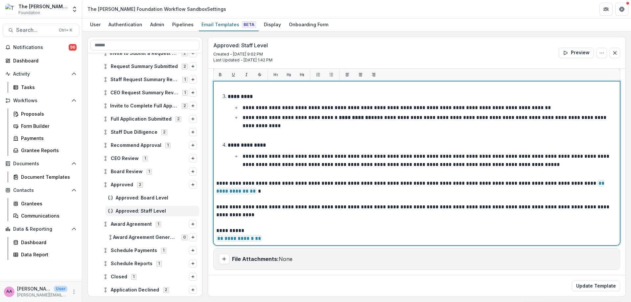
click at [239, 201] on p at bounding box center [416, 199] width 401 height 8
click at [245, 229] on p "**********" at bounding box center [414, 231] width 397 height 8
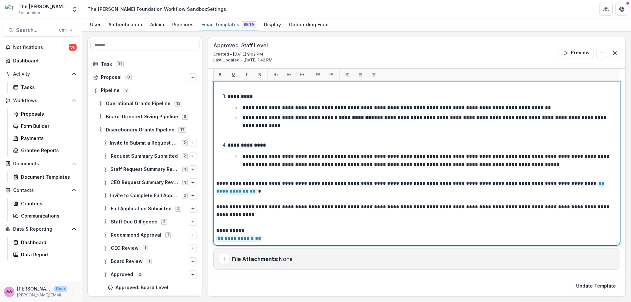
scroll to position [0, 0]
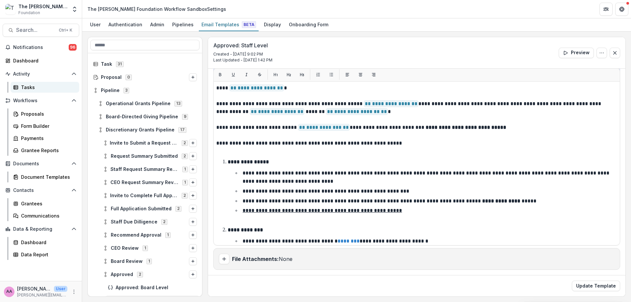
click at [34, 84] on div "Tasks" at bounding box center [47, 87] width 53 height 7
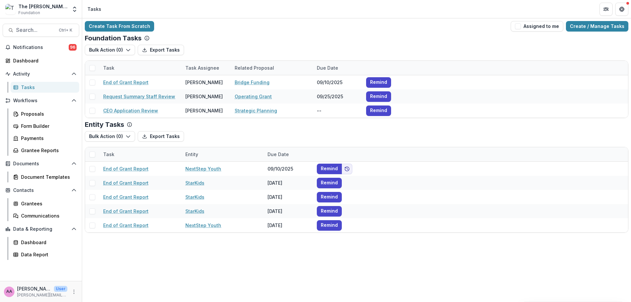
click at [603, 33] on div "Create Task From Scratch Assigned to me Create / Manage Tasks Foundation Tasks …" at bounding box center [356, 126] width 549 height 217
click at [602, 28] on link "Create / Manage Tasks" at bounding box center [597, 26] width 62 height 11
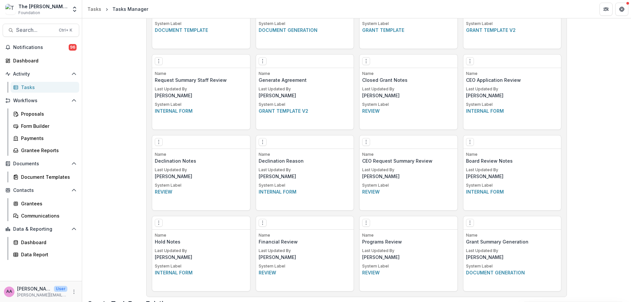
scroll to position [493, 0]
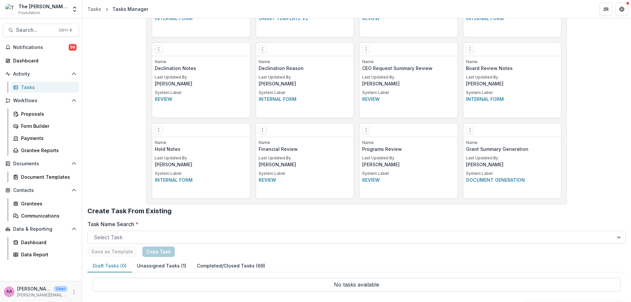
click at [160, 269] on button "Unassigned Tasks (1)" at bounding box center [162, 266] width 60 height 13
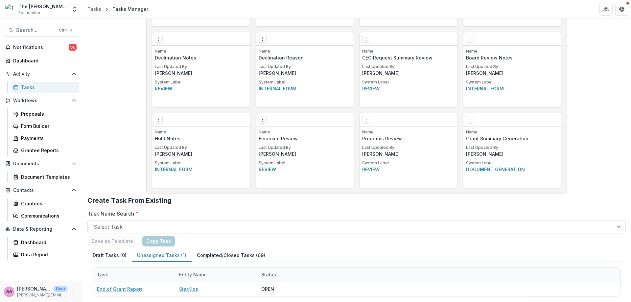
scroll to position [508, 0]
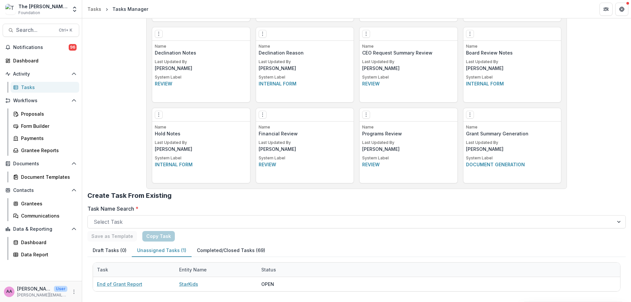
click at [248, 258] on div "Task Entity Name Status End of Grant Report StarKids OPEN" at bounding box center [356, 277] width 538 height 40
click at [246, 252] on button "Completed/Closed Tasks (69)" at bounding box center [231, 250] width 79 height 13
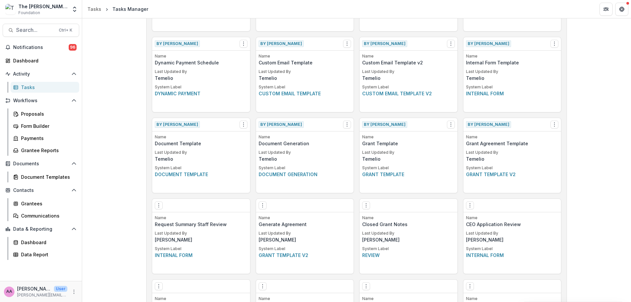
scroll to position [248, 0]
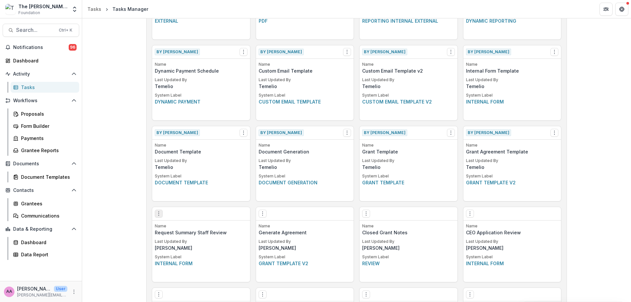
click at [156, 214] on icon "Options" at bounding box center [158, 213] width 5 height 5
click at [175, 226] on link "Edit" at bounding box center [195, 227] width 81 height 11
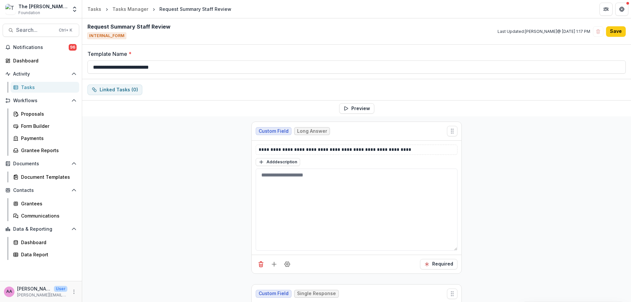
scroll to position [2, 0]
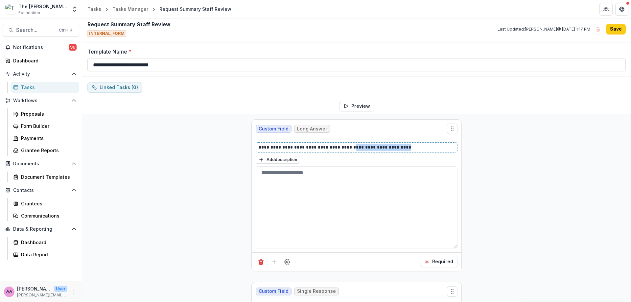
drag, startPoint x: 422, startPoint y: 150, endPoint x: 347, endPoint y: 151, distance: 74.9
click at [347, 151] on div "**********" at bounding box center [357, 147] width 202 height 10
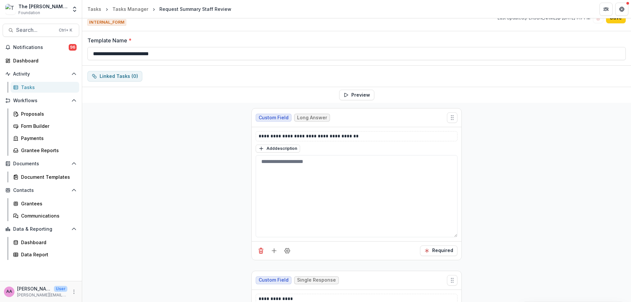
scroll to position [0, 0]
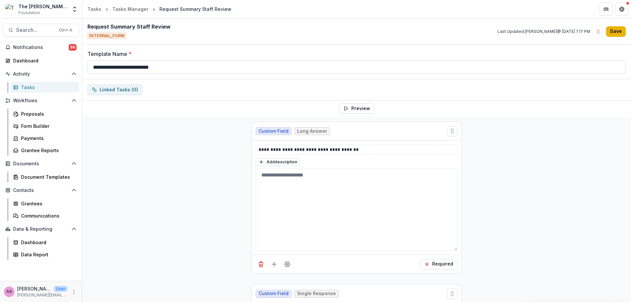
click at [608, 33] on button "Save" at bounding box center [616, 31] width 20 height 11
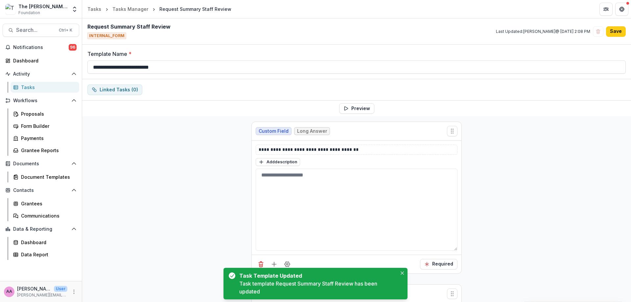
click at [38, 86] on div "Tasks" at bounding box center [47, 87] width 53 height 7
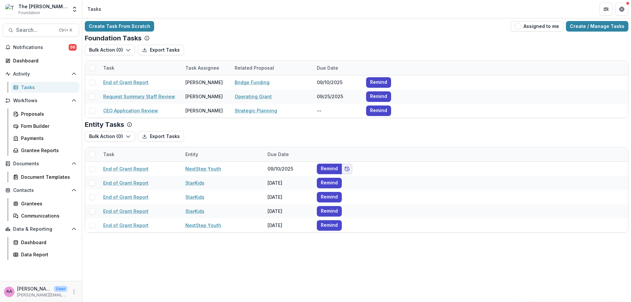
click at [26, 93] on div "Notifications 96 Dashboard Activity Tasks Workflows Proposals Form Builder Paym…" at bounding box center [41, 161] width 82 height 239
click at [572, 29] on link "Create / Manage Tasks" at bounding box center [597, 26] width 62 height 11
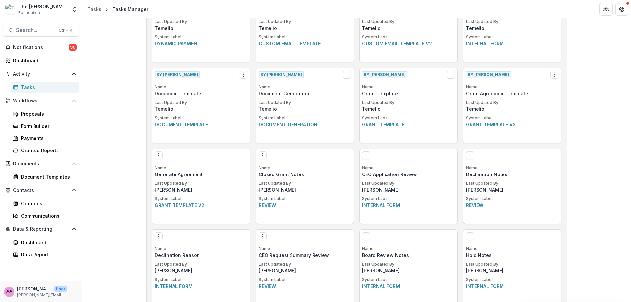
scroll to position [284, 0]
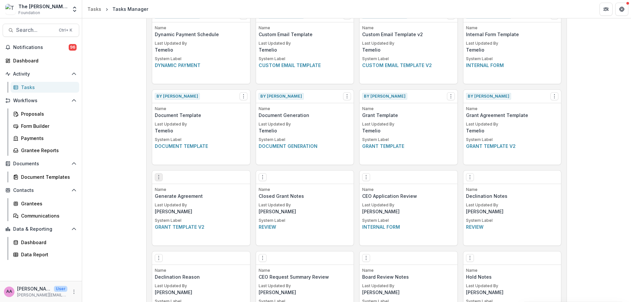
click at [159, 179] on icon "Options" at bounding box center [158, 176] width 5 height 5
click at [162, 188] on icon at bounding box center [161, 190] width 5 height 5
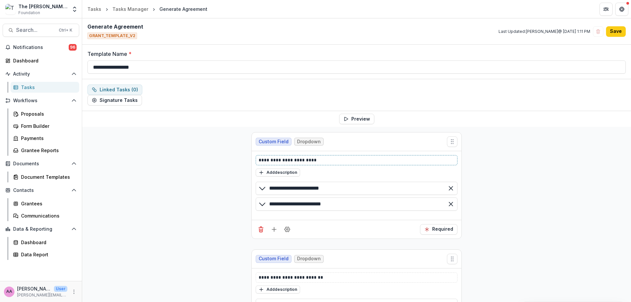
click at [276, 163] on p "**********" at bounding box center [357, 160] width 196 height 7
click at [273, 161] on p "**********" at bounding box center [357, 160] width 196 height 7
click at [299, 162] on p "**********" at bounding box center [357, 160] width 196 height 7
click at [555, 172] on div "**********" at bounding box center [356, 283] width 549 height 313
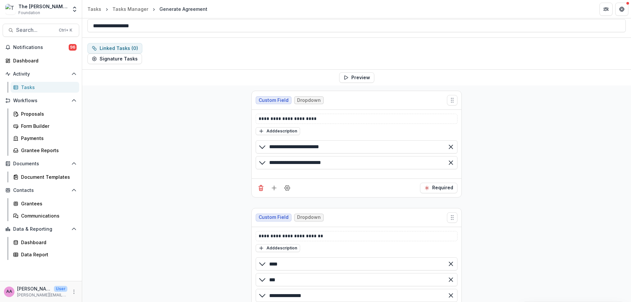
scroll to position [43, 0]
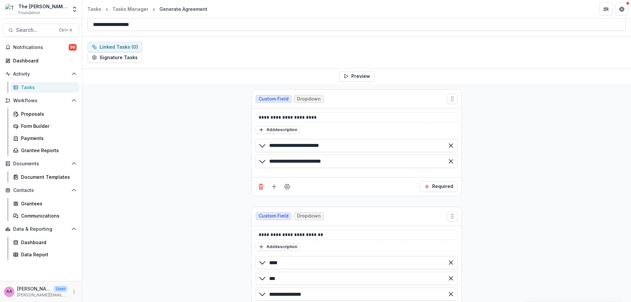
drag, startPoint x: 327, startPoint y: 230, endPoint x: 283, endPoint y: 234, distance: 44.9
click at [274, 233] on div "**********" at bounding box center [357, 235] width 202 height 10
drag, startPoint x: 284, startPoint y: 235, endPoint x: 400, endPoint y: 236, distance: 116.3
click at [400, 236] on p "**********" at bounding box center [357, 234] width 196 height 7
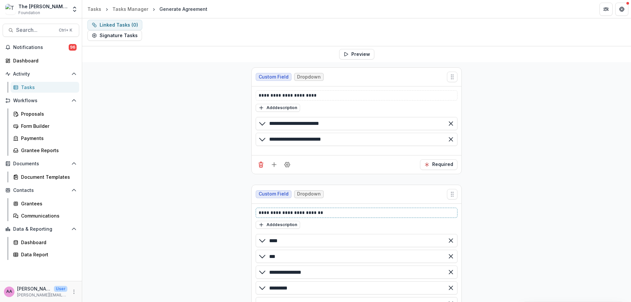
scroll to position [0, 0]
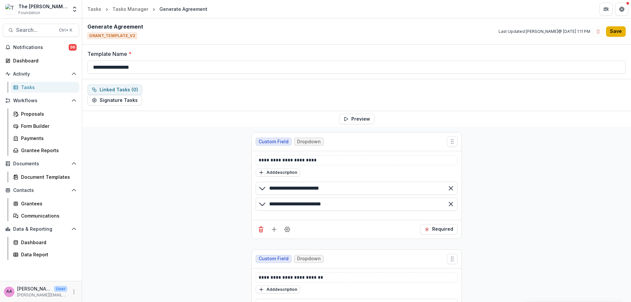
click at [620, 28] on button "Save" at bounding box center [616, 31] width 20 height 11
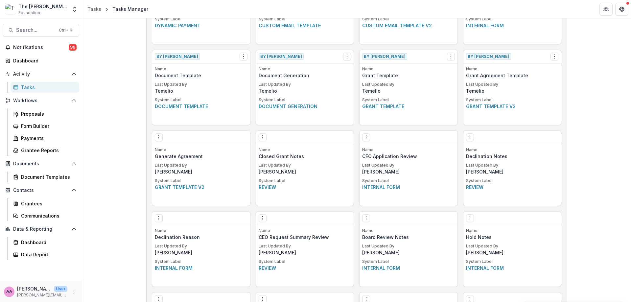
scroll to position [321, 0]
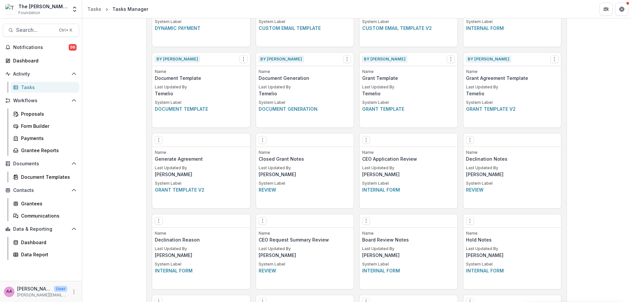
drag, startPoint x: 264, startPoint y: 142, endPoint x: 323, endPoint y: 144, distance: 59.8
click at [289, 144] on div "Edit Make a Copy Create Task From Template Delete Task" at bounding box center [305, 139] width 98 height 13
click at [363, 138] on icon "Options" at bounding box center [365, 139] width 5 height 5
click at [372, 154] on icon at bounding box center [369, 153] width 5 height 5
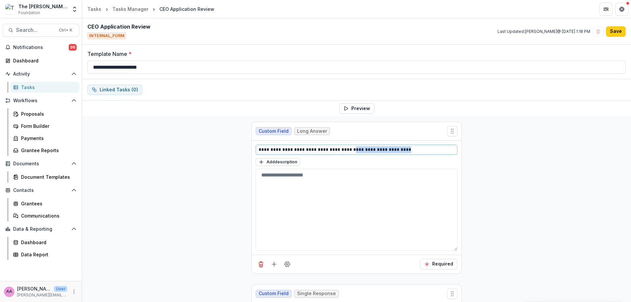
drag, startPoint x: 347, startPoint y: 151, endPoint x: 448, endPoint y: 150, distance: 100.6
click at [449, 151] on p "**********" at bounding box center [357, 149] width 196 height 7
click at [609, 34] on button "Save" at bounding box center [616, 31] width 20 height 11
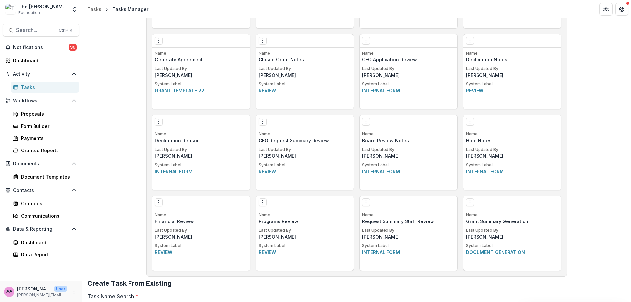
scroll to position [417, 0]
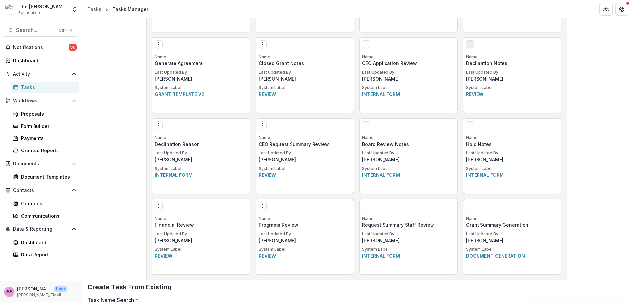
click at [470, 42] on icon "Options" at bounding box center [469, 44] width 5 height 5
click at [490, 60] on link "Edit" at bounding box center [507, 58] width 81 height 11
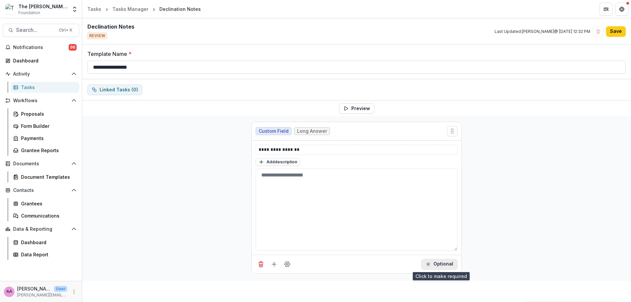
click at [448, 263] on button "Optional" at bounding box center [439, 264] width 36 height 11
click at [613, 35] on button "Save" at bounding box center [616, 31] width 20 height 11
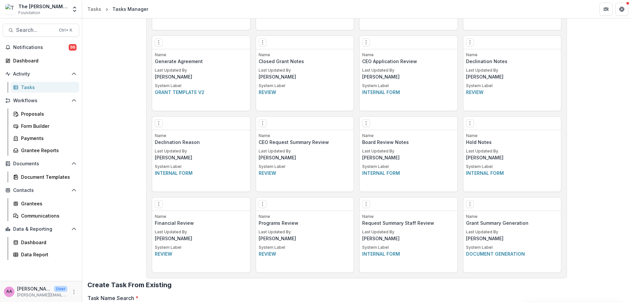
scroll to position [412, 0]
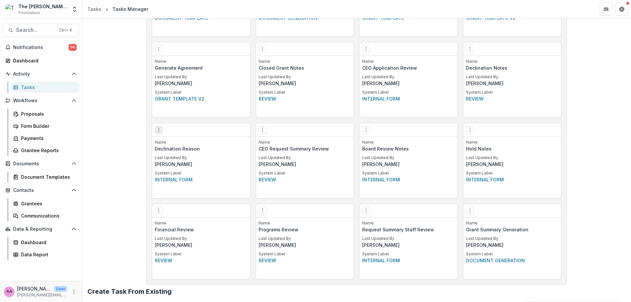
click at [155, 133] on button "Options" at bounding box center [159, 130] width 8 height 8
click at [187, 143] on link "Edit" at bounding box center [195, 143] width 81 height 11
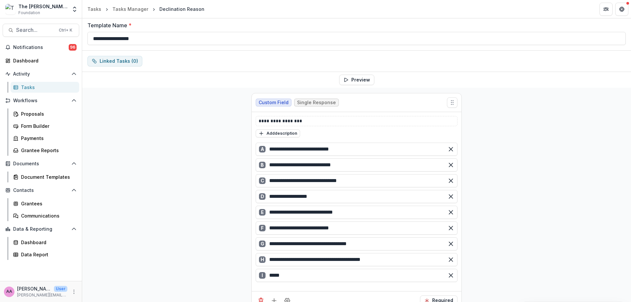
scroll to position [42, 0]
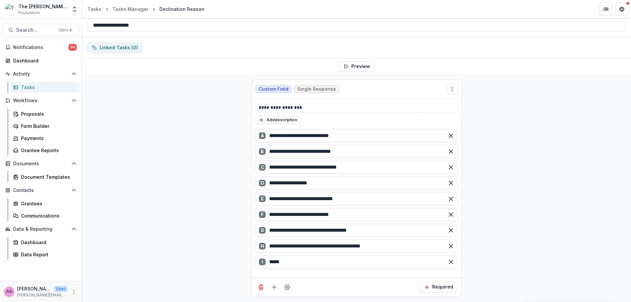
click at [406, 139] on input "**********" at bounding box center [357, 135] width 202 height 13
click at [271, 136] on input "**********" at bounding box center [357, 135] width 202 height 13
click at [197, 164] on div "**********" at bounding box center [356, 193] width 549 height 238
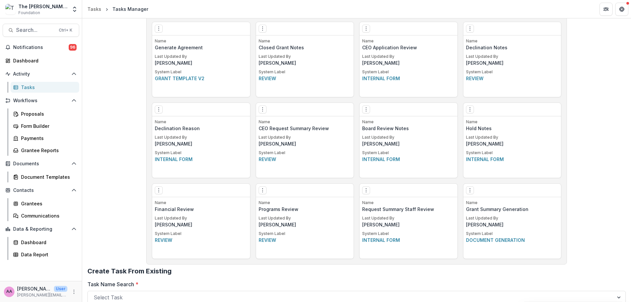
scroll to position [437, 0]
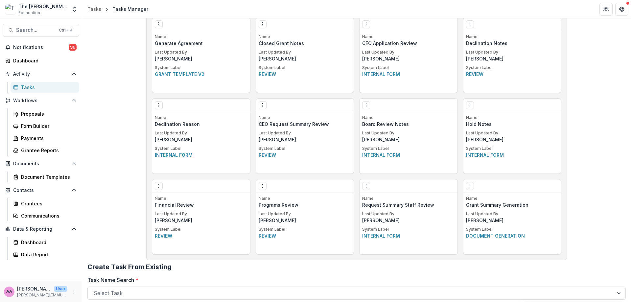
drag, startPoint x: 300, startPoint y: 125, endPoint x: 267, endPoint y: 107, distance: 37.7
click at [267, 107] on div "Edit Make a Copy Create Task From Template Delete Task" at bounding box center [305, 105] width 98 height 13
click at [262, 107] on circle "Options" at bounding box center [262, 107] width 0 height 0
click at [271, 120] on link "Edit" at bounding box center [299, 118] width 81 height 11
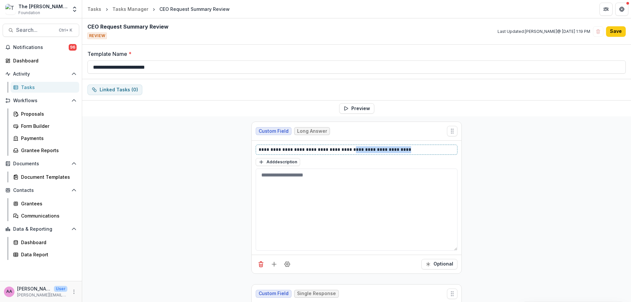
drag, startPoint x: 347, startPoint y: 151, endPoint x: 452, endPoint y: 151, distance: 105.2
click at [452, 151] on p "**********" at bounding box center [357, 149] width 196 height 7
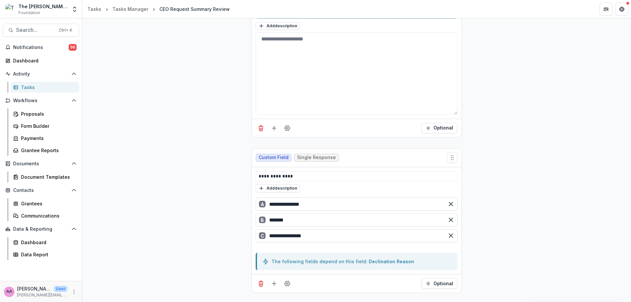
scroll to position [136, 0]
click at [437, 128] on button "Optional" at bounding box center [439, 128] width 36 height 11
click at [444, 278] on div "Optional" at bounding box center [357, 283] width 210 height 19
click at [444, 283] on button "Optional" at bounding box center [439, 284] width 36 height 11
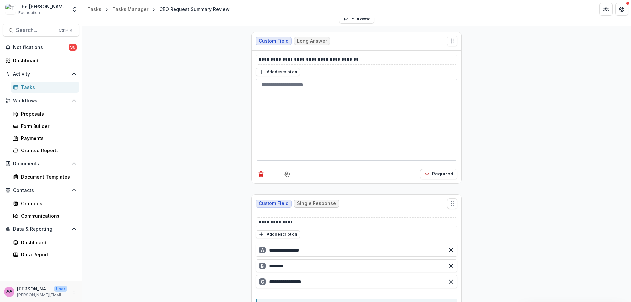
scroll to position [0, 0]
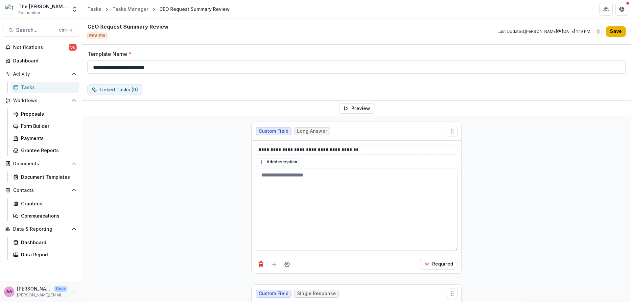
click at [618, 33] on button "Save" at bounding box center [616, 31] width 20 height 11
click at [453, 256] on div "Required" at bounding box center [357, 264] width 210 height 19
click at [451, 265] on button "Required" at bounding box center [438, 264] width 37 height 11
click at [616, 30] on button "Save" at bounding box center [616, 31] width 20 height 11
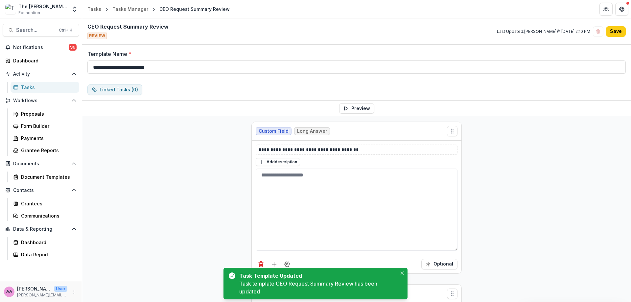
click at [129, 15] on header "Tasks Tasks Manager CEO Request Summary Review" at bounding box center [356, 9] width 549 height 18
click at [130, 13] on link "Tasks Manager" at bounding box center [130, 9] width 41 height 10
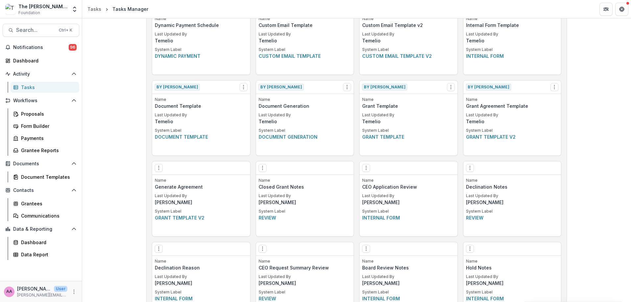
scroll to position [297, 0]
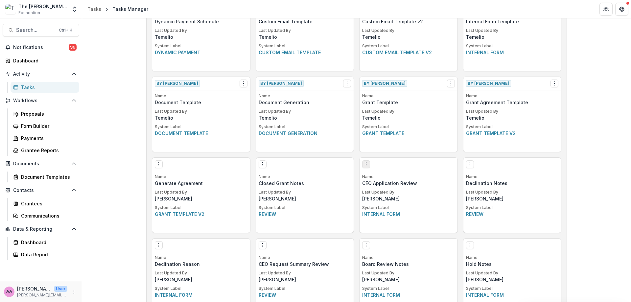
click at [364, 167] on icon "Options" at bounding box center [365, 164] width 5 height 5
click at [374, 177] on link "Edit" at bounding box center [403, 178] width 81 height 11
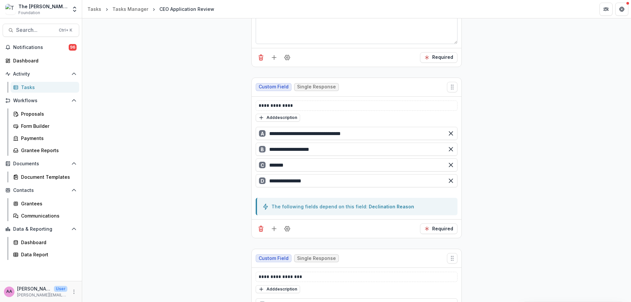
scroll to position [418, 0]
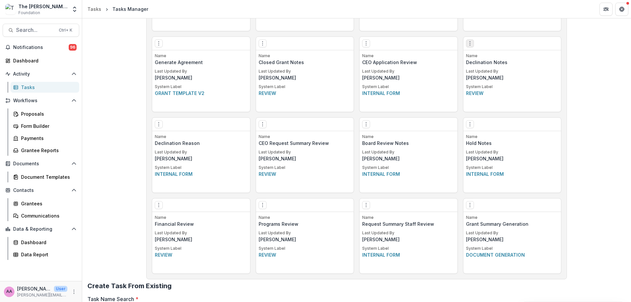
click at [469, 40] on button "Options" at bounding box center [470, 43] width 8 height 8
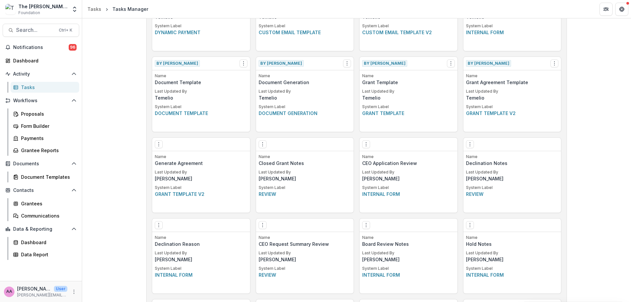
scroll to position [493, 0]
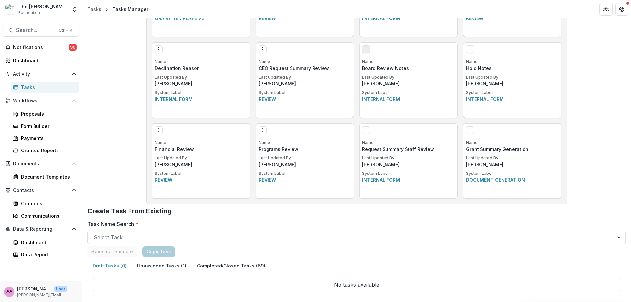
click at [363, 50] on icon "Options" at bounding box center [365, 49] width 5 height 5
click at [379, 64] on link "Edit" at bounding box center [403, 63] width 81 height 11
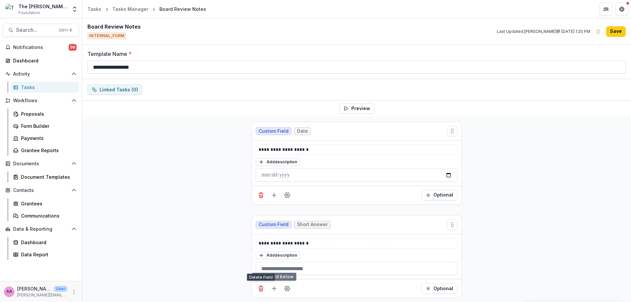
click at [262, 291] on icon "Delete field" at bounding box center [260, 289] width 3 height 3
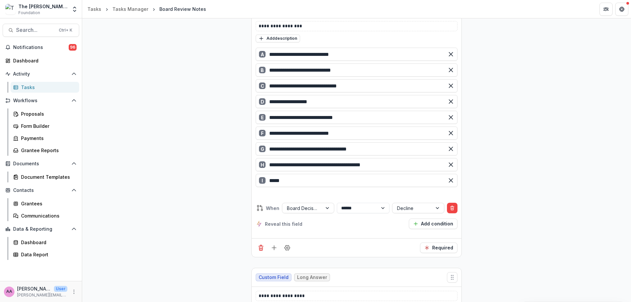
scroll to position [480, 0]
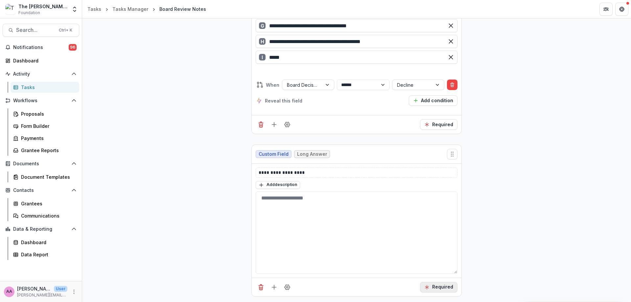
click at [440, 289] on button "Required" at bounding box center [438, 287] width 37 height 11
drag, startPoint x: 291, startPoint y: 173, endPoint x: 128, endPoint y: 175, distance: 162.4
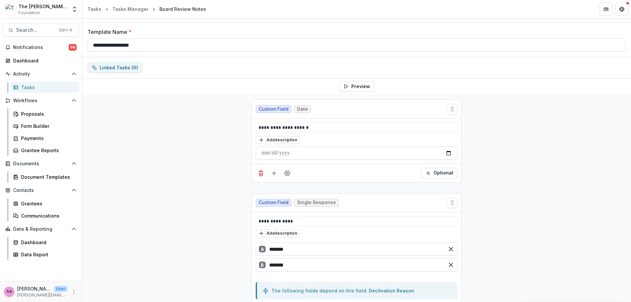
scroll to position [0, 0]
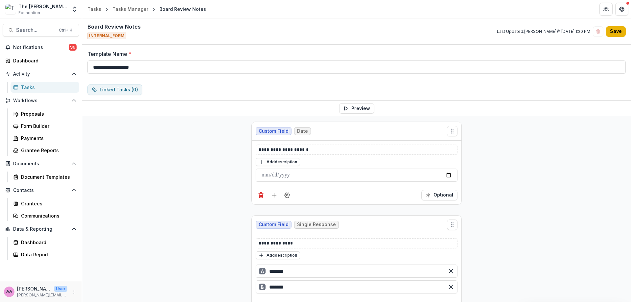
click at [615, 31] on button "Save" at bounding box center [616, 31] width 20 height 11
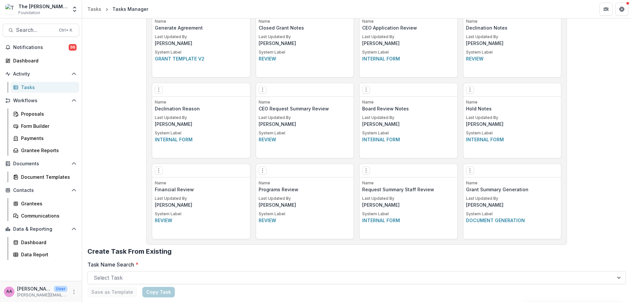
scroll to position [452, 0]
click at [157, 175] on button "Options" at bounding box center [159, 171] width 8 height 8
click at [166, 184] on link "Edit" at bounding box center [195, 184] width 81 height 11
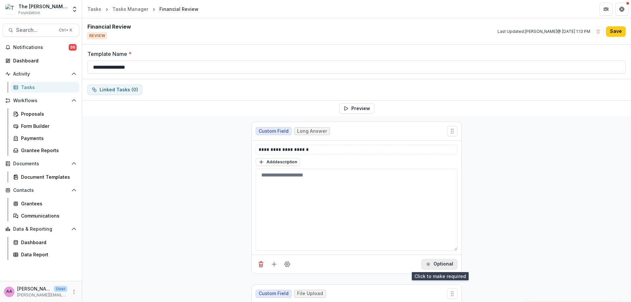
click at [443, 265] on button "Optional" at bounding box center [439, 264] width 36 height 11
click at [611, 35] on button "Save" at bounding box center [616, 31] width 20 height 11
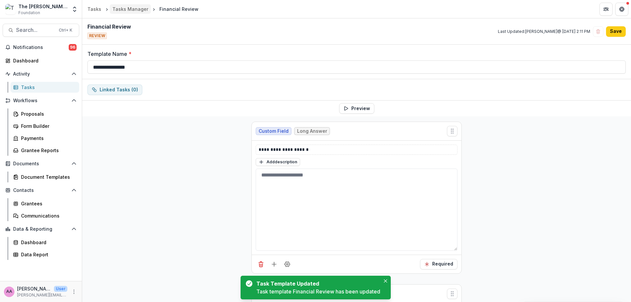
click at [142, 8] on div "Tasks Manager" at bounding box center [130, 9] width 36 height 7
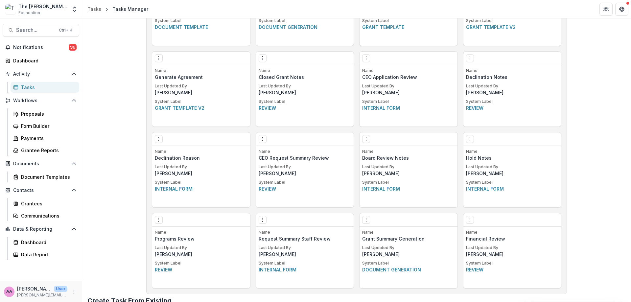
scroll to position [419, 0]
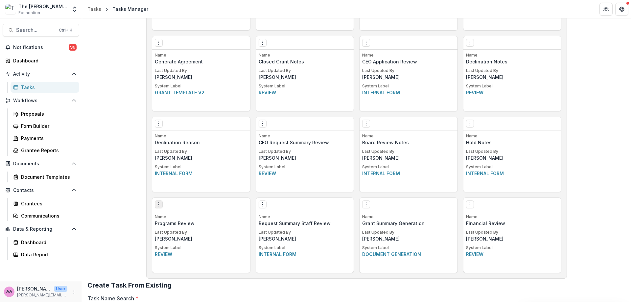
click at [160, 205] on button "Options" at bounding box center [159, 204] width 8 height 8
click at [168, 220] on link "Edit" at bounding box center [195, 218] width 81 height 11
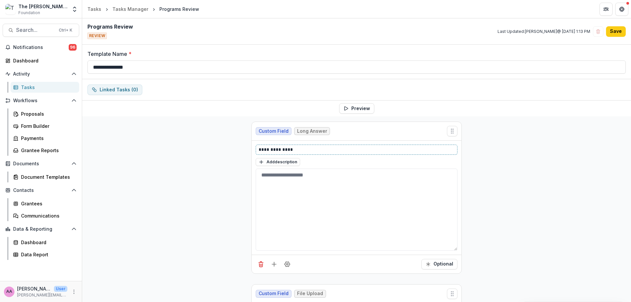
click at [278, 151] on p "**********" at bounding box center [357, 149] width 196 height 7
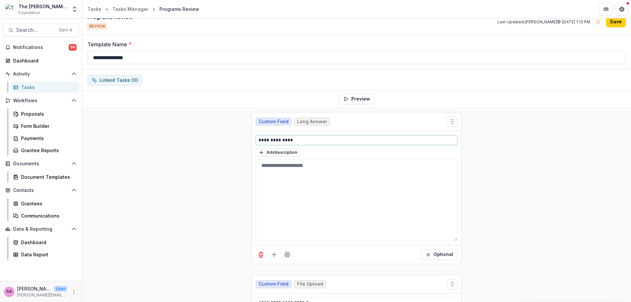
scroll to position [10, 0]
click at [437, 254] on button "Optional" at bounding box center [439, 254] width 36 height 11
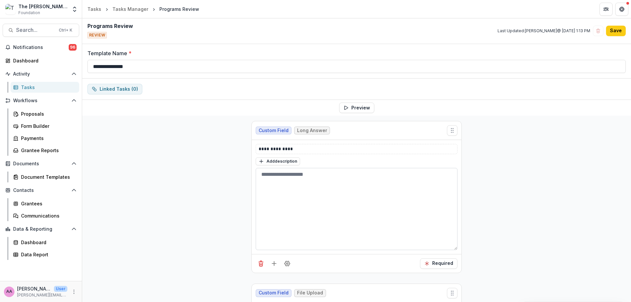
scroll to position [0, 0]
click at [611, 35] on button "Save" at bounding box center [616, 31] width 20 height 11
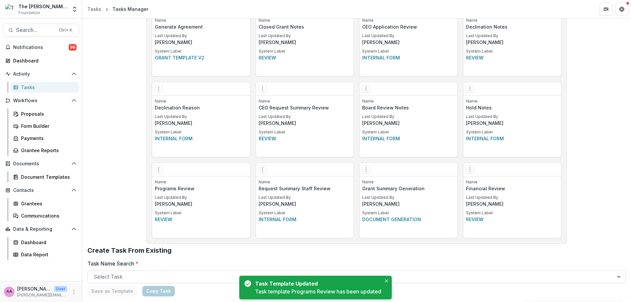
scroll to position [493, 0]
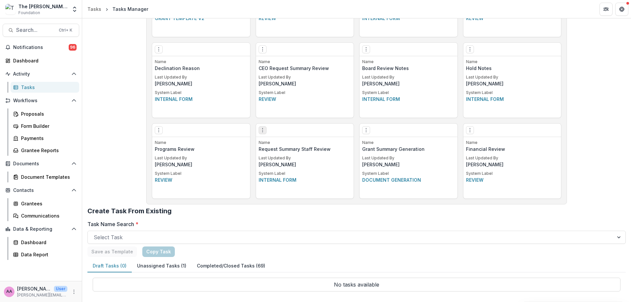
click at [261, 132] on icon "Options" at bounding box center [262, 129] width 5 height 5
click at [268, 148] on link "Edit" at bounding box center [299, 143] width 81 height 11
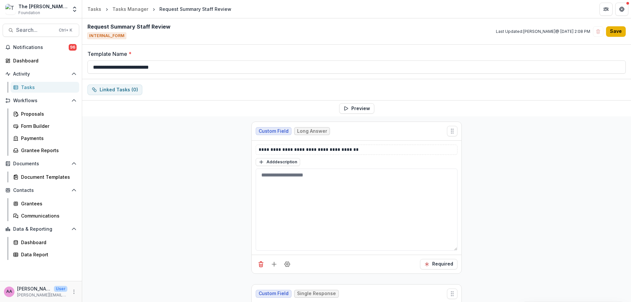
click at [620, 30] on button "Save" at bounding box center [616, 31] width 20 height 11
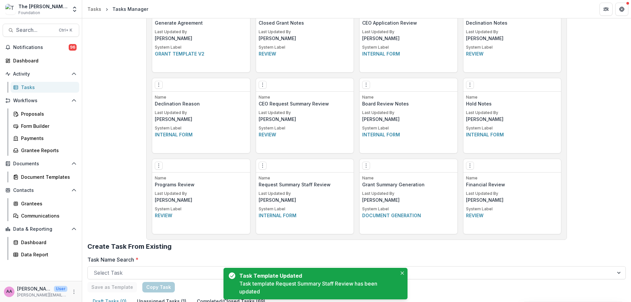
scroll to position [493, 0]
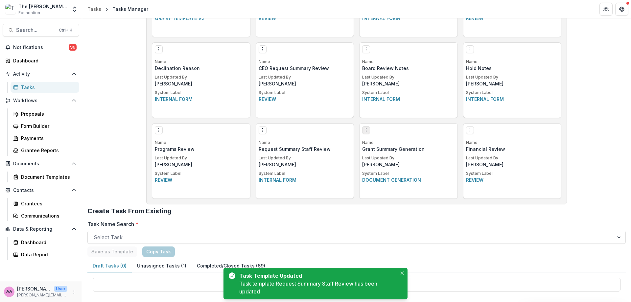
click at [363, 130] on icon "Options" at bounding box center [365, 129] width 5 height 5
click at [380, 144] on link "Edit" at bounding box center [403, 143] width 81 height 11
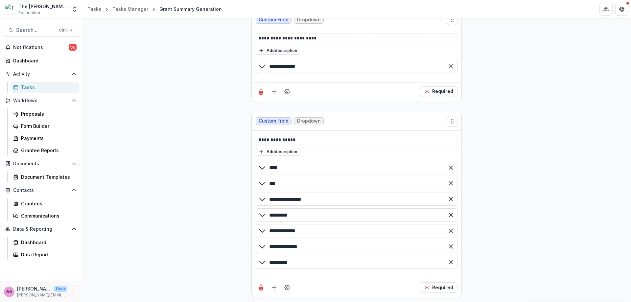
scroll to position [112, 0]
click at [258, 289] on icon "Delete field" at bounding box center [261, 287] width 7 height 7
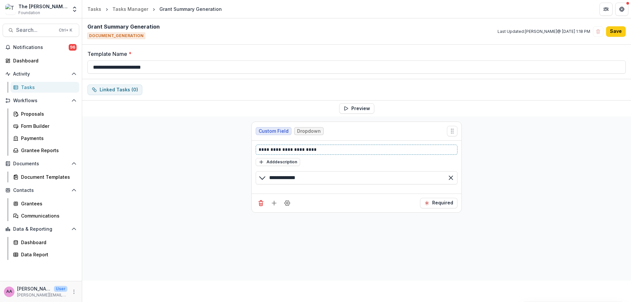
click at [277, 150] on p "**********" at bounding box center [357, 149] width 196 height 7
click at [297, 150] on p "**********" at bounding box center [357, 149] width 196 height 7
drag, startPoint x: 373, startPoint y: 151, endPoint x: 199, endPoint y: 149, distance: 173.9
click at [199, 149] on div "**********" at bounding box center [356, 198] width 549 height 164
click at [501, 124] on div "**********" at bounding box center [356, 198] width 549 height 164
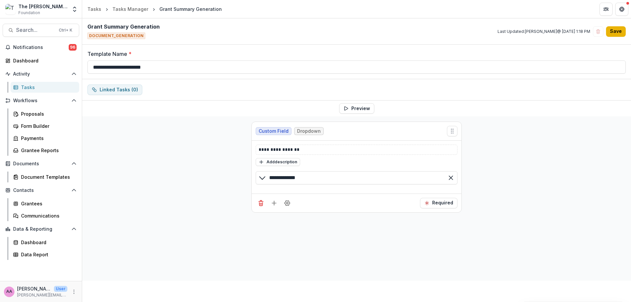
drag, startPoint x: 622, startPoint y: 43, endPoint x: 622, endPoint y: 32, distance: 10.5
click at [622, 38] on div "Grant Summary Generation DOCUMENT_GENERATION Last Updated: Annie Axe @ Sep 22, …" at bounding box center [356, 31] width 549 height 26
click at [622, 32] on button "Save" at bounding box center [616, 31] width 20 height 11
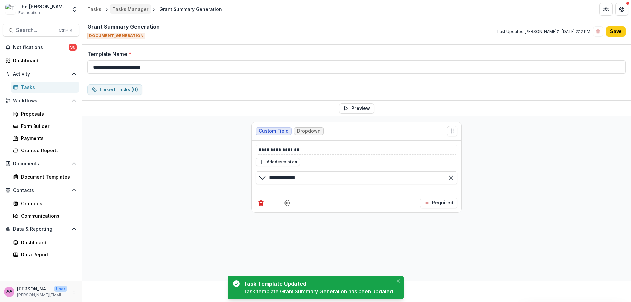
click at [133, 9] on div "Tasks Manager" at bounding box center [130, 9] width 36 height 7
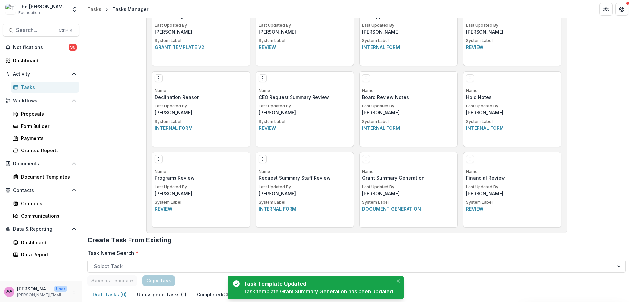
scroll to position [493, 0]
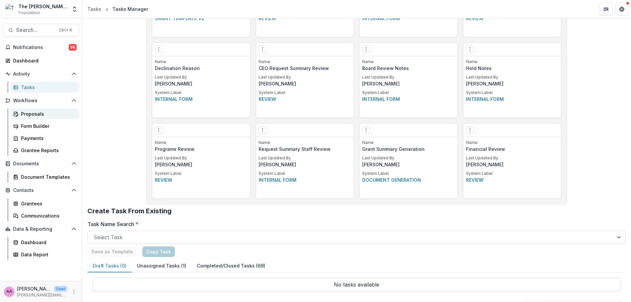
click at [29, 112] on div "Proposals" at bounding box center [47, 113] width 53 height 7
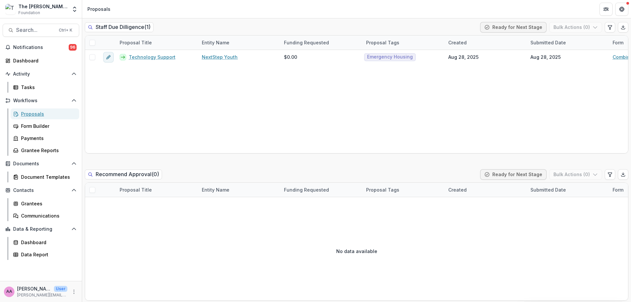
scroll to position [964, 0]
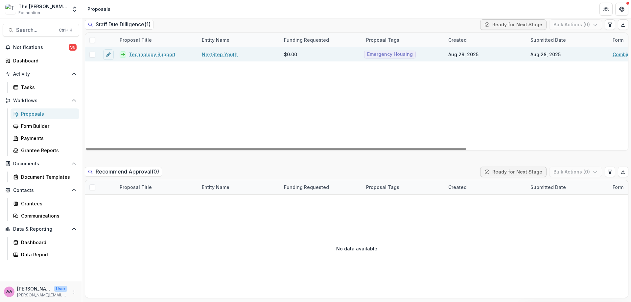
click at [157, 56] on link "Technology Support" at bounding box center [152, 54] width 47 height 7
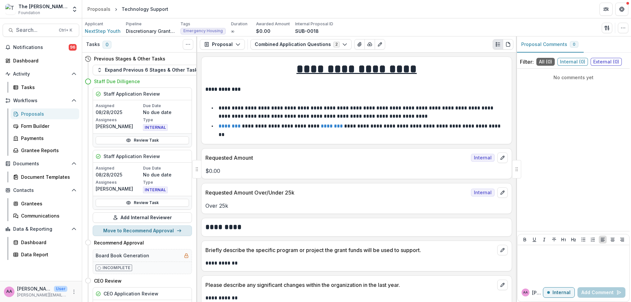
click at [166, 229] on button "Move to Recommend Approval" at bounding box center [142, 230] width 99 height 11
select select "**********"
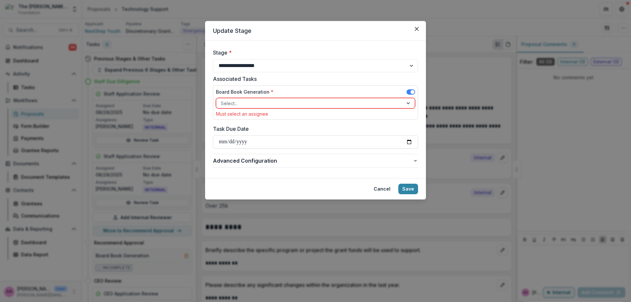
click at [303, 102] on div at bounding box center [309, 103] width 177 height 8
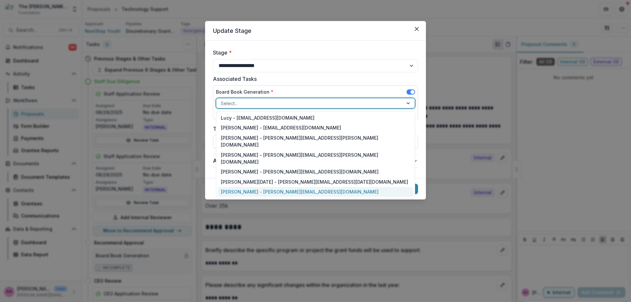
click at [287, 187] on div "Annie Axe - annie.axe@fristfoundation.org" at bounding box center [316, 192] width 196 height 10
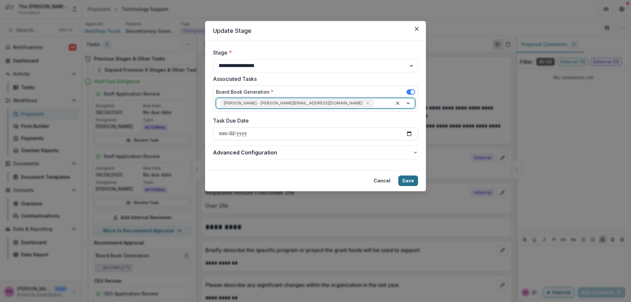
click at [409, 181] on button "Save" at bounding box center [408, 180] width 20 height 11
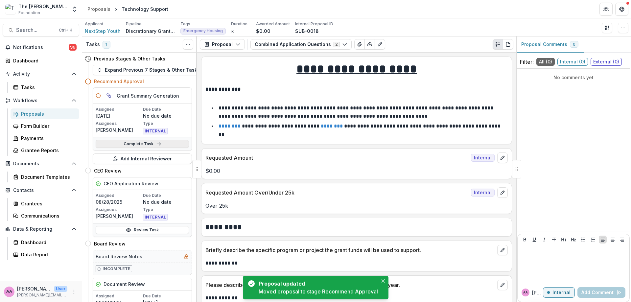
click at [134, 146] on link "Complete Task" at bounding box center [142, 144] width 93 height 8
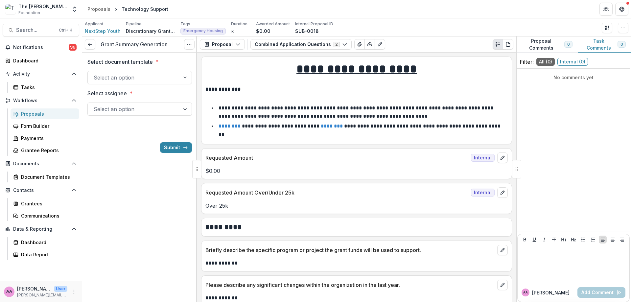
click at [133, 75] on div at bounding box center [134, 77] width 80 height 9
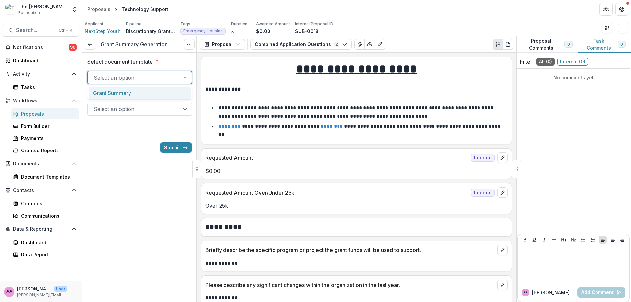
click at [135, 89] on div "Grant Summary" at bounding box center [140, 93] width 102 height 12
click at [135, 111] on div at bounding box center [134, 108] width 80 height 9
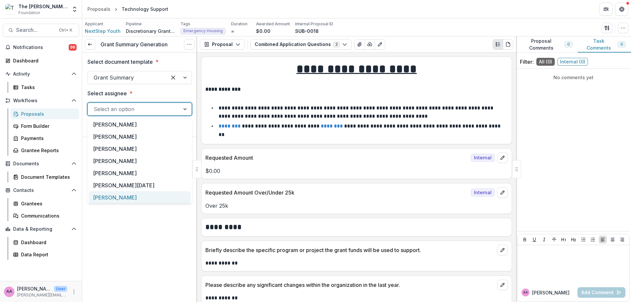
click at [134, 193] on div "[PERSON_NAME]" at bounding box center [140, 197] width 102 height 12
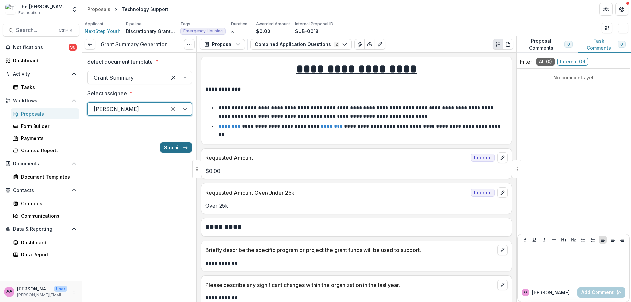
click at [178, 145] on button "Submit" at bounding box center [176, 147] width 32 height 11
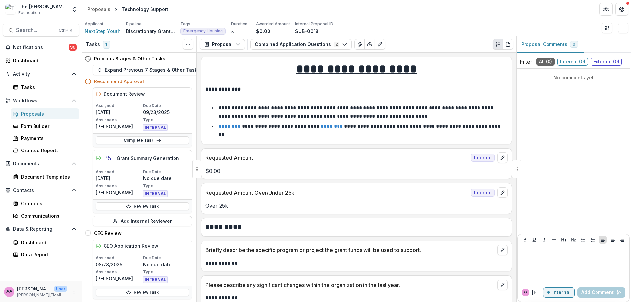
scroll to position [0, 2]
click at [26, 82] on link "Tasks" at bounding box center [45, 87] width 69 height 11
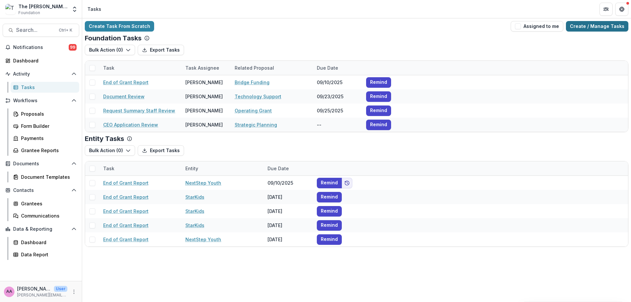
click at [600, 30] on link "Create / Manage Tasks" at bounding box center [597, 26] width 62 height 11
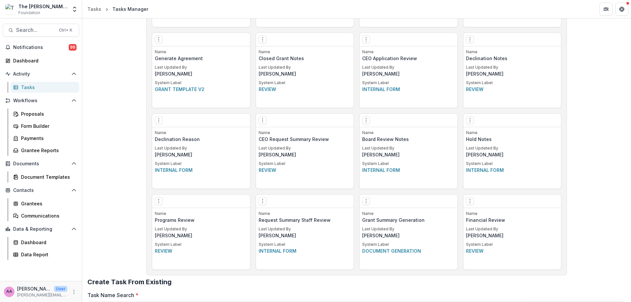
scroll to position [424, 0]
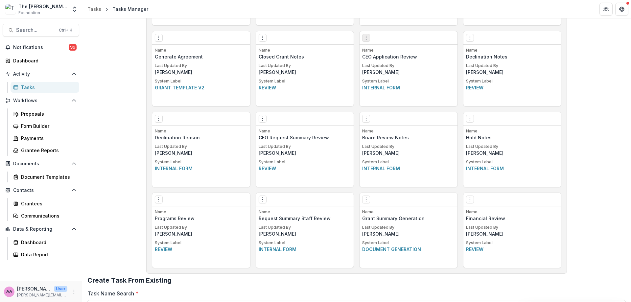
click at [366, 36] on icon "Options" at bounding box center [365, 37] width 5 height 5
click at [371, 51] on icon at bounding box center [369, 51] width 5 height 5
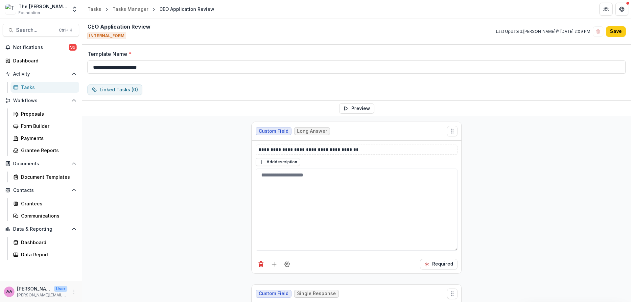
click at [131, 3] on header "Tasks Tasks Manager CEO Application Review" at bounding box center [356, 9] width 549 height 18
click at [129, 8] on div "Tasks Manager" at bounding box center [130, 9] width 36 height 7
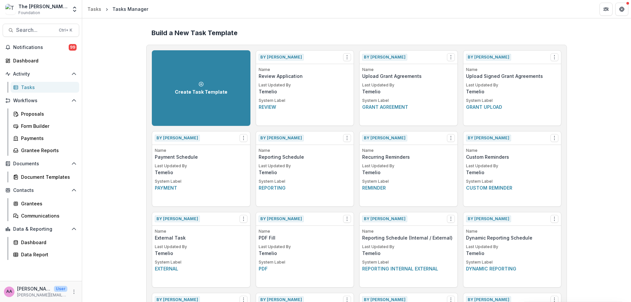
click at [40, 95] on div "Notifications 99 Dashboard Activity Tasks Workflows Proposals Form Builder Paym…" at bounding box center [41, 161] width 82 height 239
click at [39, 91] on link "Tasks" at bounding box center [45, 87] width 69 height 11
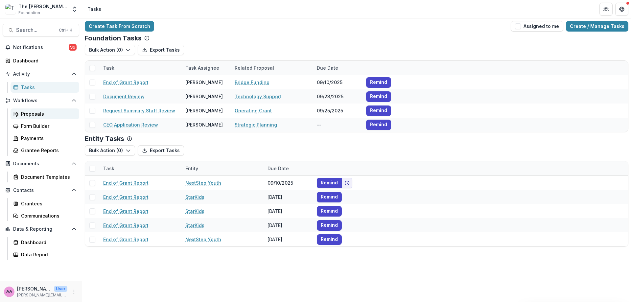
click at [40, 115] on div "Proposals" at bounding box center [47, 113] width 53 height 7
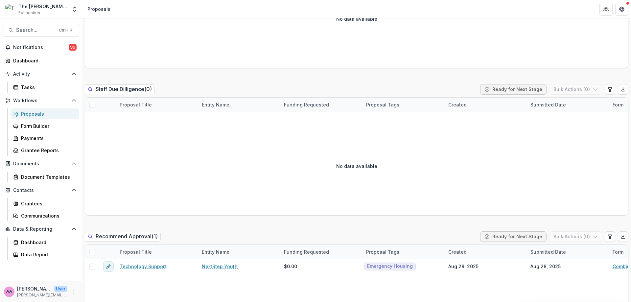
scroll to position [985, 0]
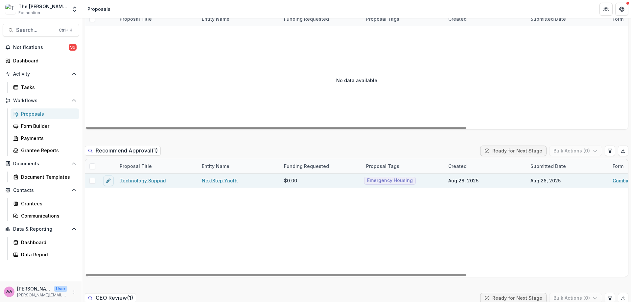
click at [151, 180] on link "Technology Support" at bounding box center [143, 180] width 47 height 7
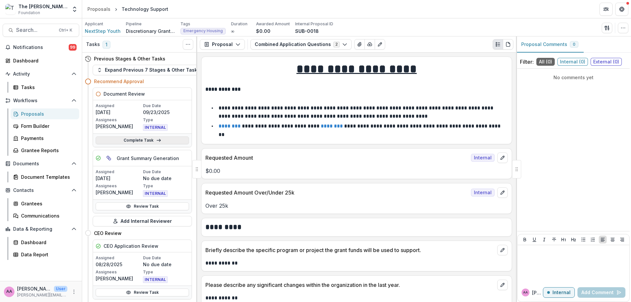
click at [162, 144] on link "Complete Task" at bounding box center [142, 140] width 93 height 8
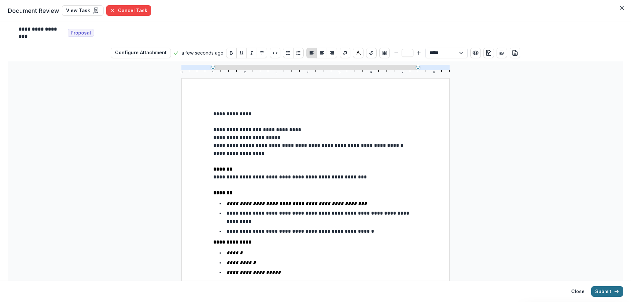
click at [596, 292] on button "Submit" at bounding box center [607, 291] width 32 height 11
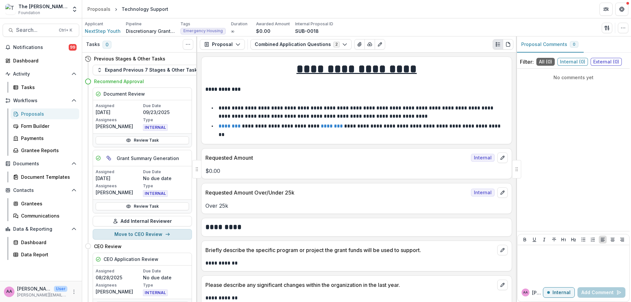
click at [137, 232] on button "Move to CEO Review" at bounding box center [142, 234] width 99 height 11
select select "**********"
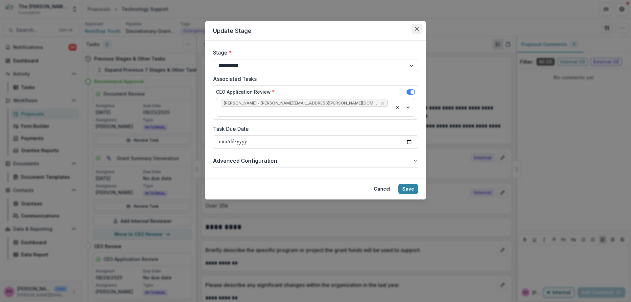
click at [420, 30] on button "Close" at bounding box center [416, 29] width 11 height 11
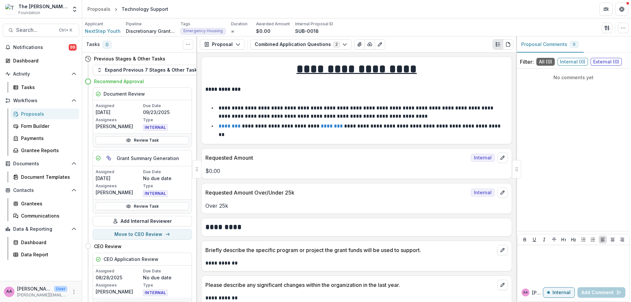
click at [57, 119] on link "Proposals" at bounding box center [45, 113] width 69 height 11
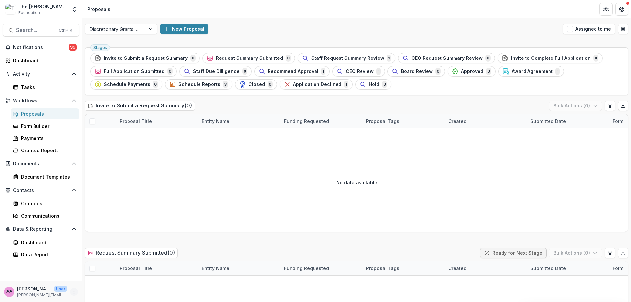
click at [74, 291] on icon "More" at bounding box center [73, 291] width 5 height 5
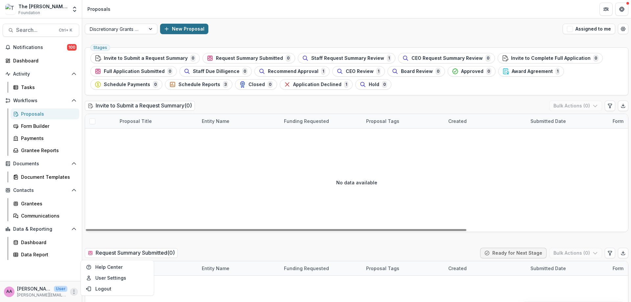
click at [174, 29] on button "New Proposal" at bounding box center [184, 29] width 48 height 11
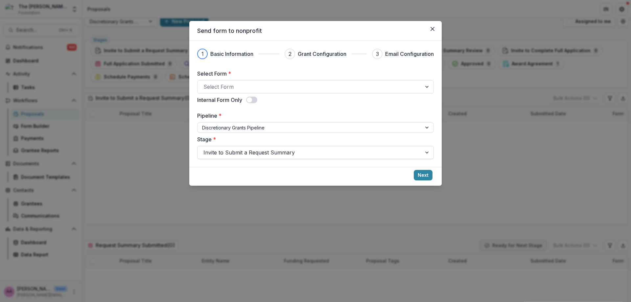
click at [241, 153] on div at bounding box center [309, 152] width 212 height 9
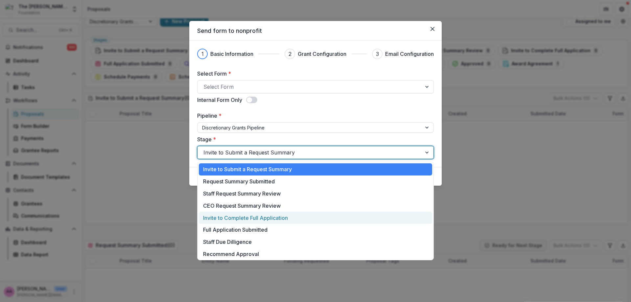
click at [248, 219] on div "Invite to Complete Full Application" at bounding box center [315, 218] width 233 height 12
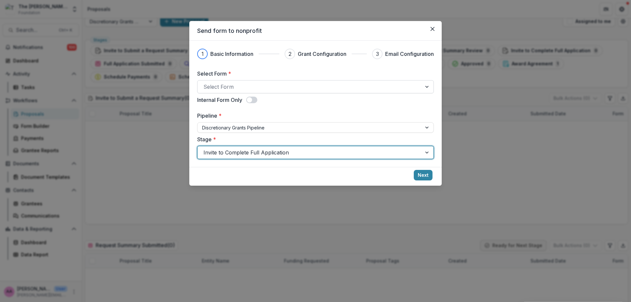
click at [241, 89] on div at bounding box center [309, 86] width 212 height 9
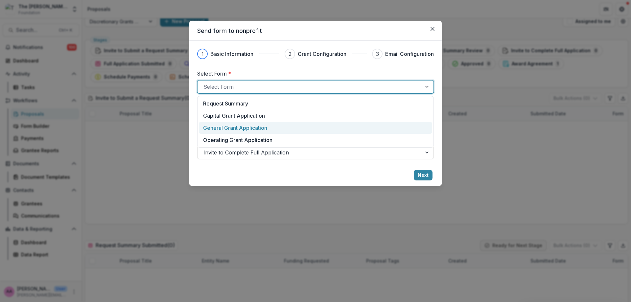
click at [240, 131] on p "General Grant Application" at bounding box center [235, 128] width 64 height 8
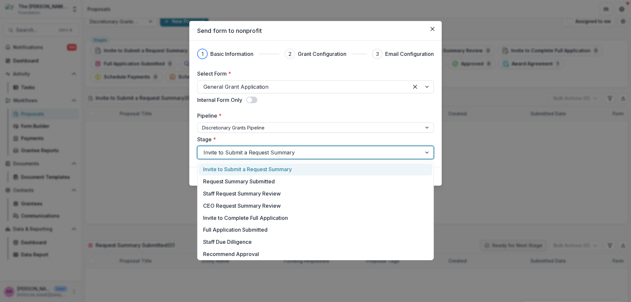
click at [260, 157] on div at bounding box center [309, 152] width 212 height 9
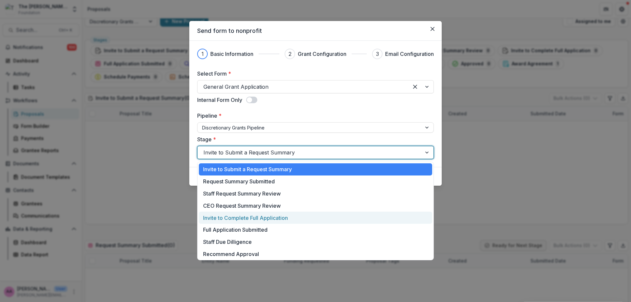
click at [281, 219] on div "Invite to Complete Full Application" at bounding box center [315, 218] width 233 height 12
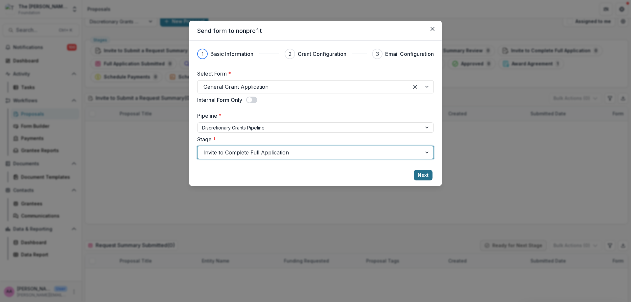
click at [426, 176] on button "Next" at bounding box center [423, 175] width 19 height 11
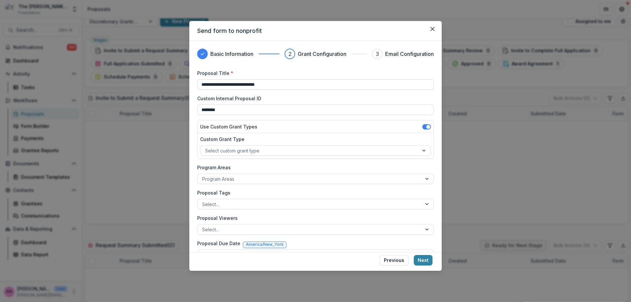
click at [263, 82] on input "**********" at bounding box center [315, 84] width 237 height 11
type input "**********"
click at [274, 153] on div at bounding box center [309, 151] width 209 height 8
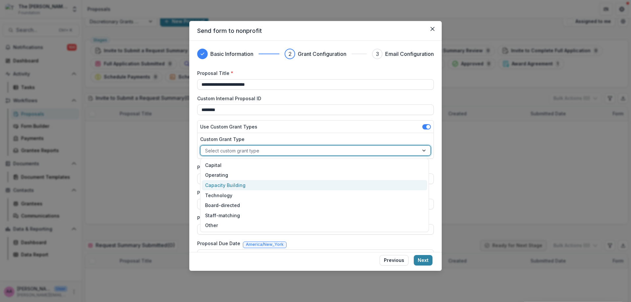
click at [276, 181] on div "Capacity Building" at bounding box center [314, 185] width 225 height 10
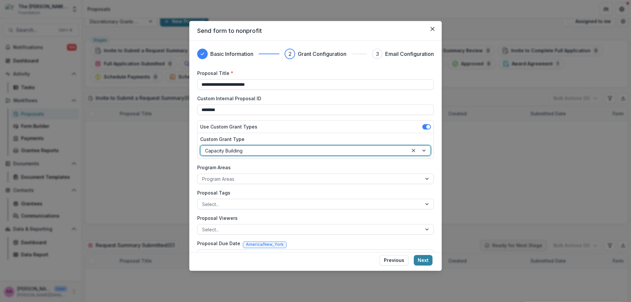
scroll to position [16, 0]
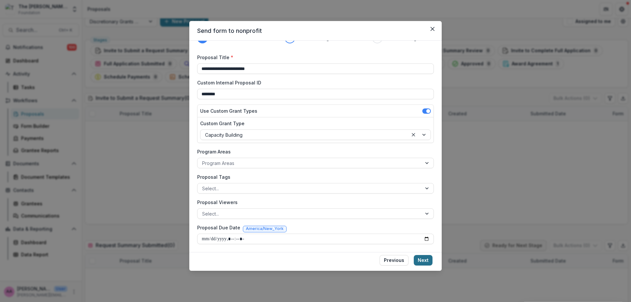
click at [421, 260] on button "Next" at bounding box center [423, 260] width 19 height 11
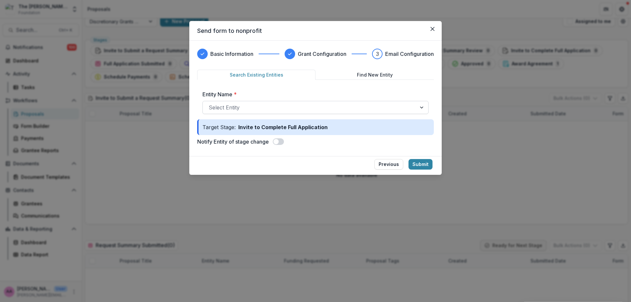
click at [235, 111] on div at bounding box center [310, 107] width 202 height 9
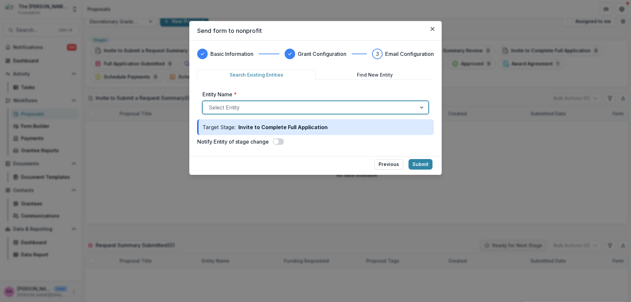
click at [235, 111] on div at bounding box center [310, 107] width 202 height 9
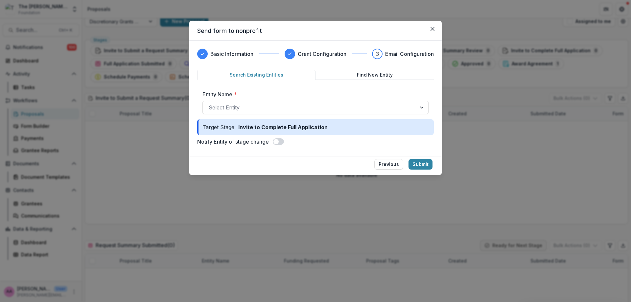
click at [275, 143] on span at bounding box center [275, 141] width 5 height 5
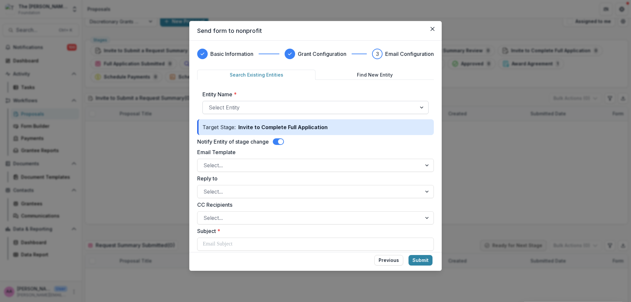
click at [250, 114] on div "Select Entity" at bounding box center [315, 107] width 226 height 13
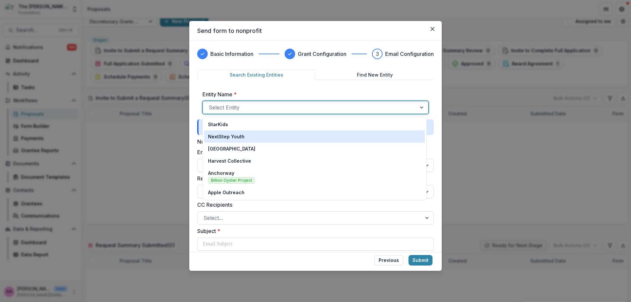
click at [226, 137] on p "NextStep Youth" at bounding box center [226, 136] width 36 height 7
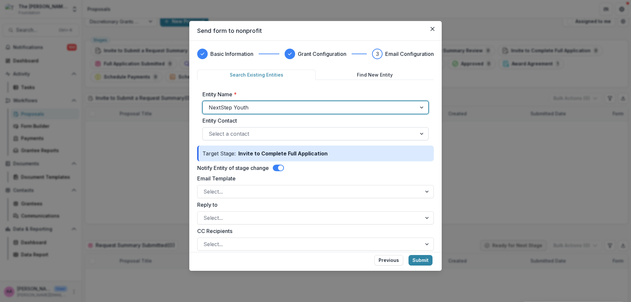
click at [225, 135] on div at bounding box center [310, 133] width 202 height 9
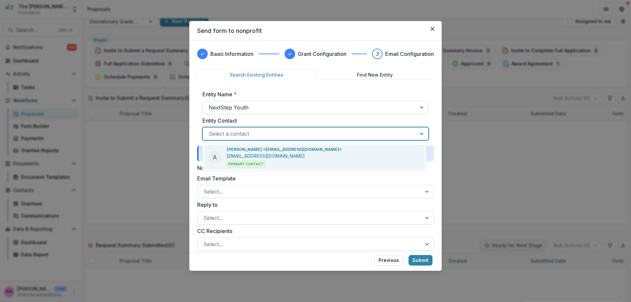
click at [224, 152] on div "A Annie Axe <annieaxe0@gmail.com> annieaxe0@gmail.com Primary Contact" at bounding box center [274, 157] width 133 height 21
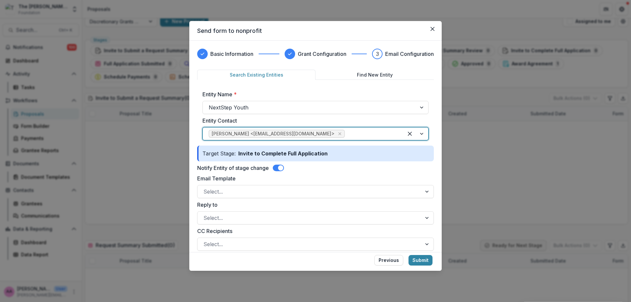
drag, startPoint x: 226, startPoint y: 153, endPoint x: 228, endPoint y: 157, distance: 4.0
click at [226, 154] on div "Target Stage: Invite to Complete Full Application" at bounding box center [315, 154] width 237 height 16
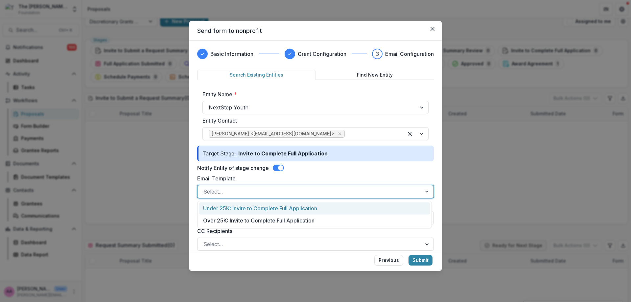
click at [235, 196] on div at bounding box center [309, 191] width 212 height 9
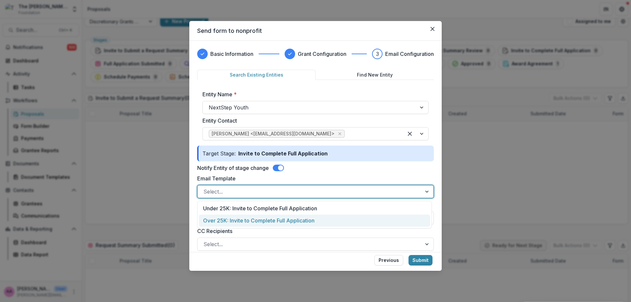
click at [244, 223] on div "Over 25K: Invite to Complete Full Application" at bounding box center [314, 221] width 231 height 12
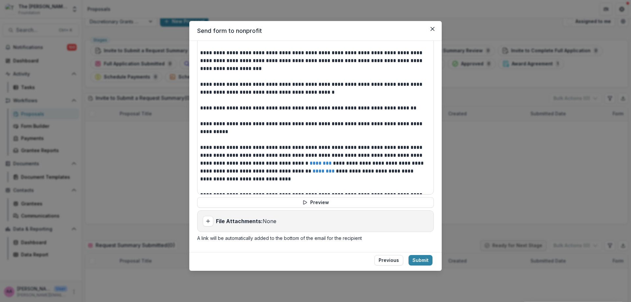
scroll to position [85, 0]
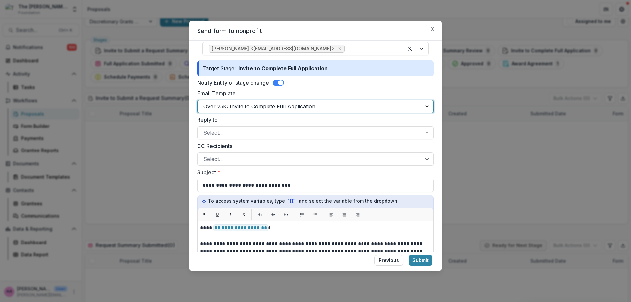
click at [238, 112] on div "Over 25K: Invite to Complete Full Application" at bounding box center [315, 106] width 237 height 13
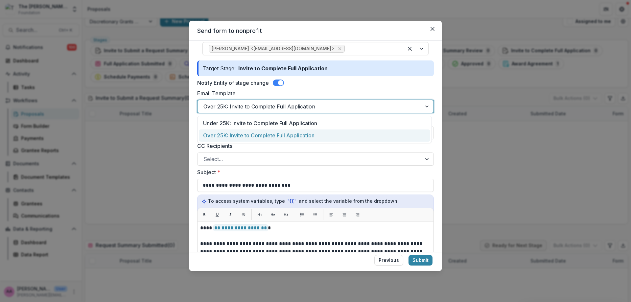
click at [238, 108] on div at bounding box center [309, 106] width 212 height 9
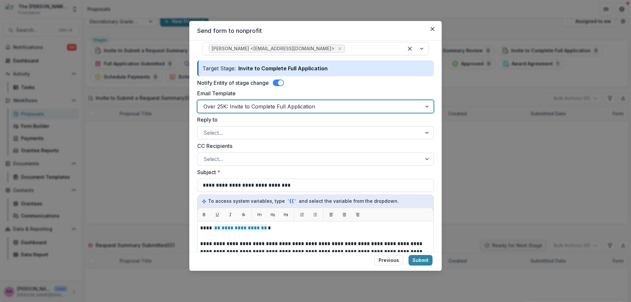
click at [239, 116] on label "Reply to" at bounding box center [313, 120] width 233 height 8
click at [205, 129] on input "Reply to" at bounding box center [204, 133] width 2 height 8
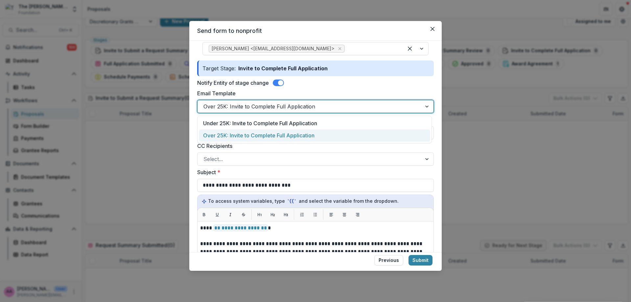
click at [240, 107] on div at bounding box center [309, 106] width 212 height 9
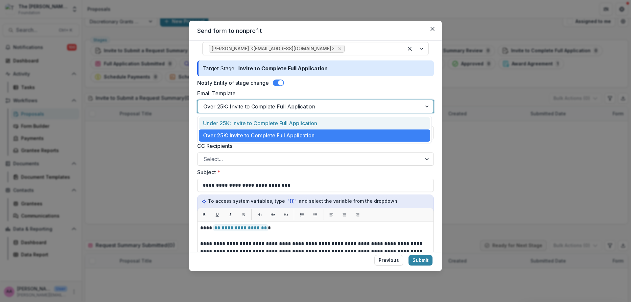
click at [246, 120] on div "Under 25K: Invite to Complete Full Application" at bounding box center [314, 123] width 231 height 12
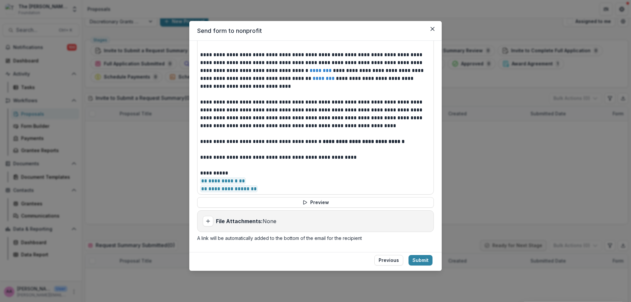
scroll to position [94, 0]
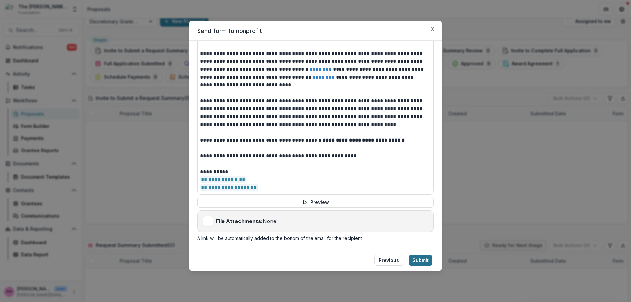
click at [421, 258] on button "Submit" at bounding box center [420, 260] width 24 height 11
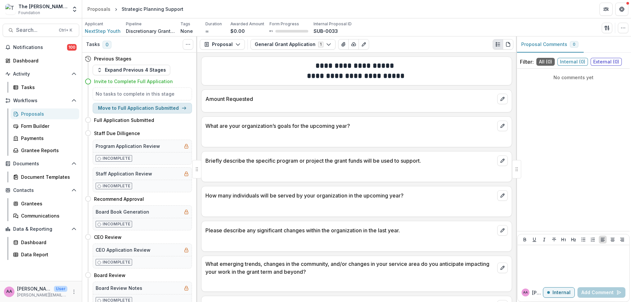
click at [130, 107] on button "Move to Full Application Submitted" at bounding box center [142, 108] width 99 height 11
select select "**********"
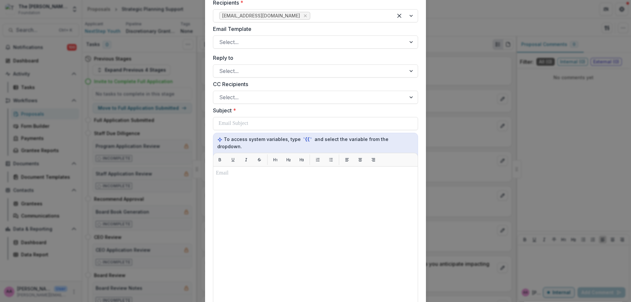
scroll to position [67, 0]
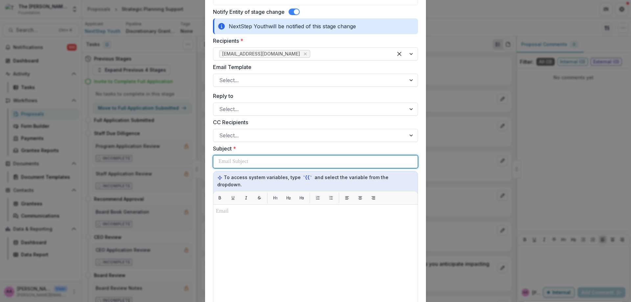
click at [268, 158] on div at bounding box center [316, 161] width 194 height 12
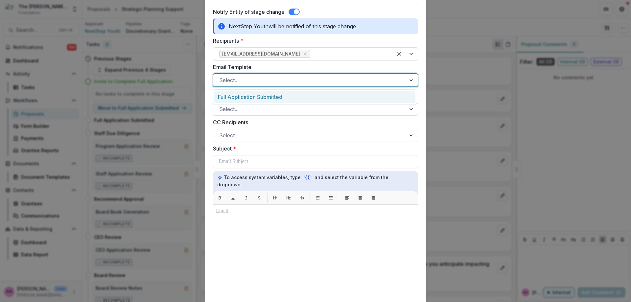
click at [253, 74] on div "Select..." at bounding box center [315, 80] width 205 height 13
click at [253, 78] on div at bounding box center [309, 80] width 181 height 9
click at [253, 82] on div at bounding box center [309, 80] width 181 height 9
click at [257, 99] on div "Full Application Submitted" at bounding box center [315, 97] width 202 height 12
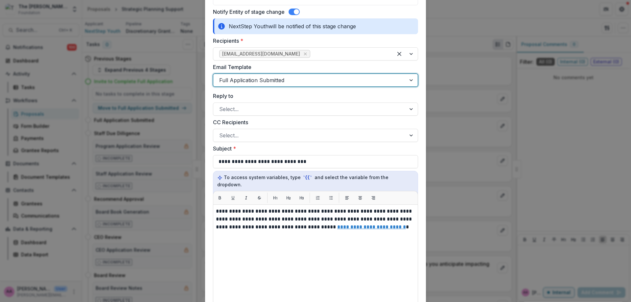
scroll to position [248, 0]
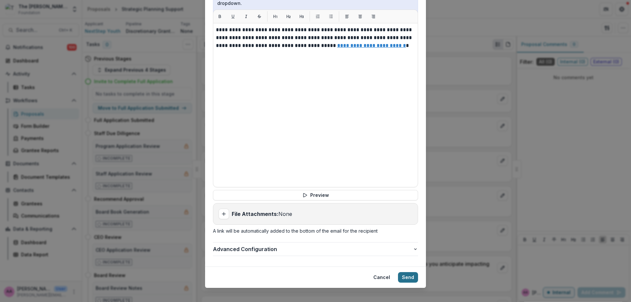
click at [409, 273] on button "Send" at bounding box center [408, 277] width 20 height 11
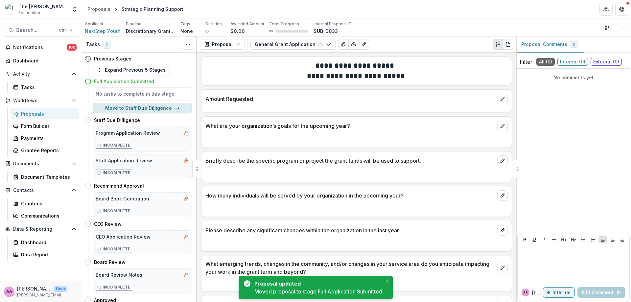
click at [150, 113] on button "Move to Staff Due Dilligence" at bounding box center [142, 108] width 99 height 11
select select "**********"
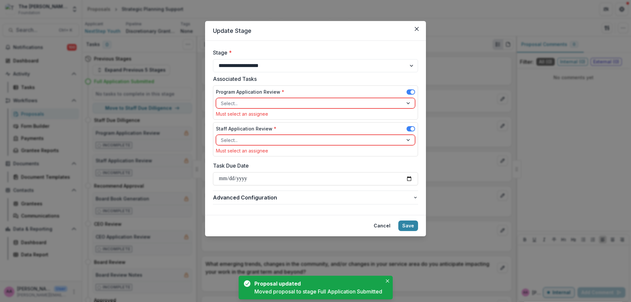
click at [327, 105] on div at bounding box center [309, 103] width 177 height 8
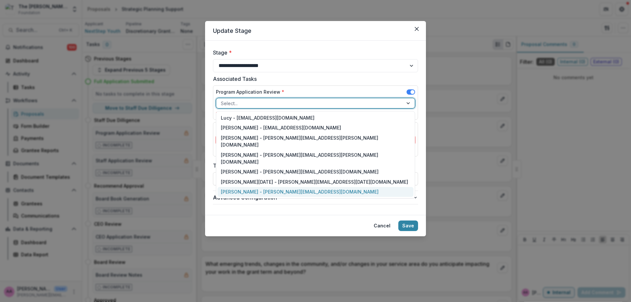
click at [272, 187] on div "Annie Axe - annie.axe@fristfoundation.org" at bounding box center [316, 192] width 196 height 10
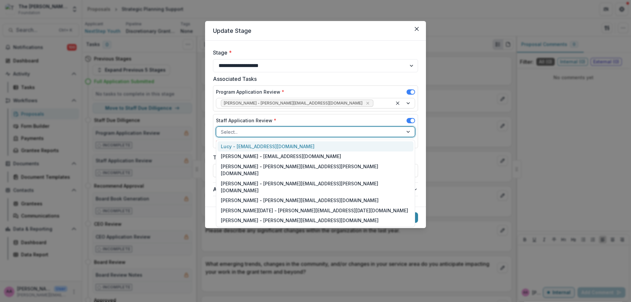
click at [254, 128] on div at bounding box center [309, 132] width 177 height 8
click at [264, 216] on div "Annie Axe - annie.axe@fristfoundation.org" at bounding box center [316, 221] width 196 height 10
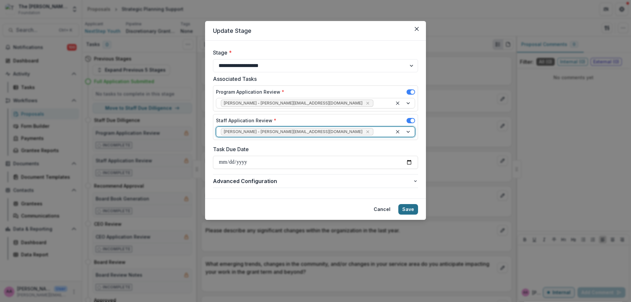
click at [412, 207] on button "Save" at bounding box center [408, 209] width 20 height 11
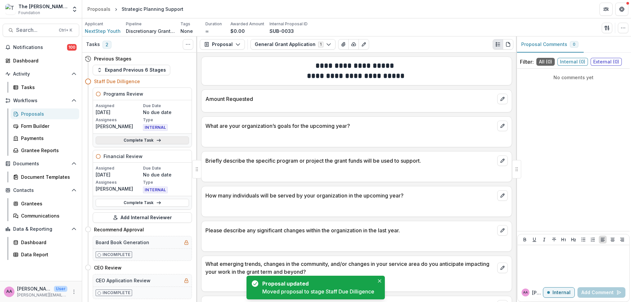
click at [127, 140] on link "Complete Task" at bounding box center [142, 140] width 93 height 8
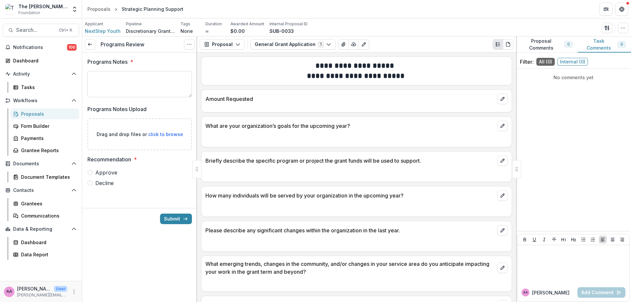
click at [153, 73] on textarea "Programs Notes *" at bounding box center [139, 84] width 104 height 26
click at [153, 73] on textarea "*" at bounding box center [139, 84] width 104 height 26
click at [115, 171] on span "Approve" at bounding box center [106, 173] width 22 height 8
type textarea "*"
click at [171, 217] on button "Submit" at bounding box center [176, 219] width 32 height 11
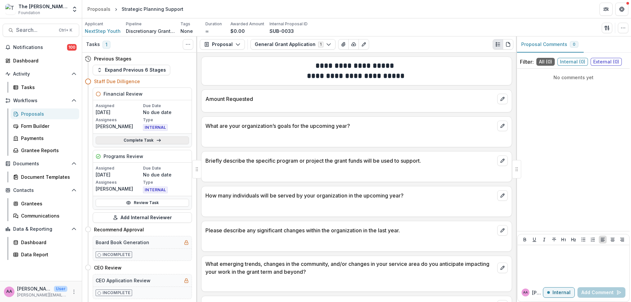
click at [130, 143] on link "Complete Task" at bounding box center [142, 140] width 93 height 8
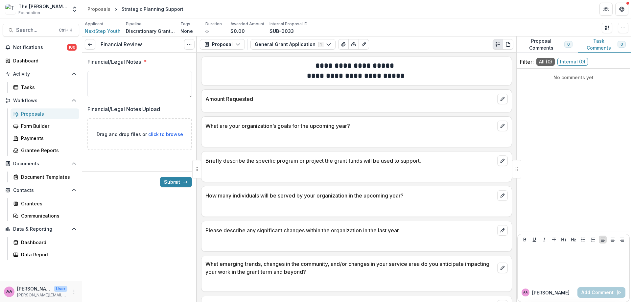
click at [117, 98] on div "Financial/Legal Notes *" at bounding box center [139, 79] width 104 height 42
click at [116, 85] on textarea "Financial/Legal Notes *" at bounding box center [139, 84] width 104 height 26
type textarea "*"
click at [171, 181] on button "Submit" at bounding box center [176, 182] width 32 height 11
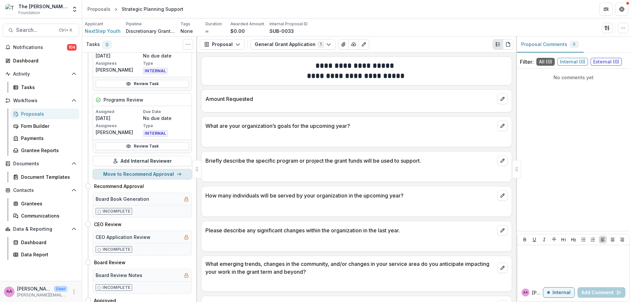
click at [127, 176] on div "Previous Stages Expand Previous 6 Stages Staff Due Dilligence Financial Review …" at bounding box center [139, 177] width 115 height 249
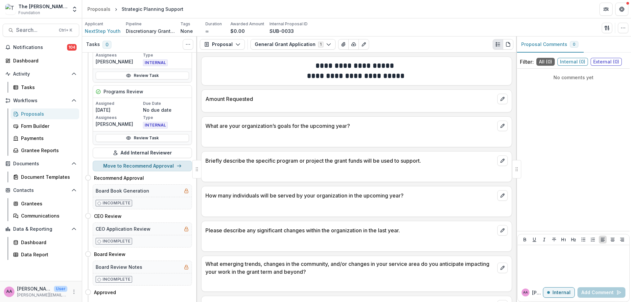
click at [128, 163] on button "Move to Recommend Approval" at bounding box center [142, 166] width 99 height 11
select select "**********"
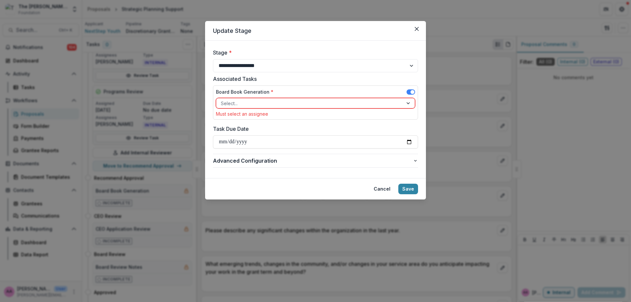
click at [235, 102] on div at bounding box center [309, 103] width 177 height 8
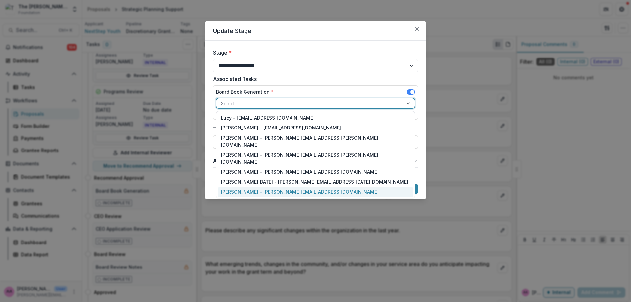
click at [241, 187] on div "Annie Axe - annie.axe@fristfoundation.org" at bounding box center [316, 192] width 196 height 10
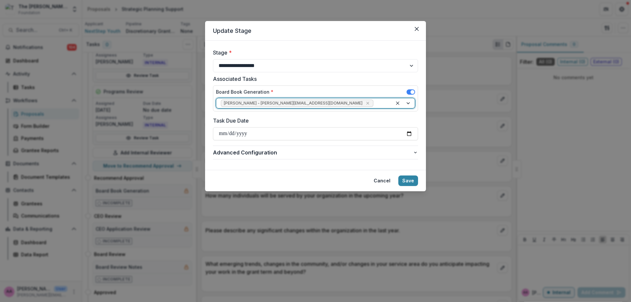
click at [406, 104] on div at bounding box center [403, 103] width 22 height 10
click at [408, 104] on div at bounding box center [403, 103] width 22 height 10
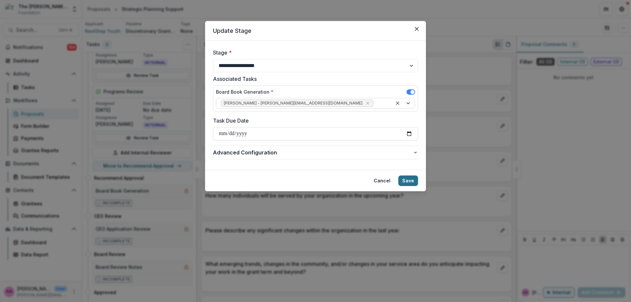
click at [407, 180] on button "Save" at bounding box center [408, 180] width 20 height 11
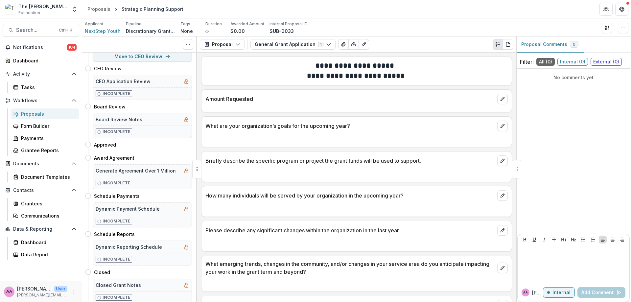
scroll to position [0, 0]
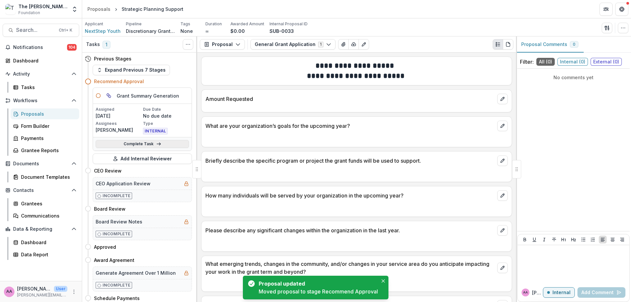
click at [142, 142] on link "Complete Task" at bounding box center [142, 144] width 93 height 8
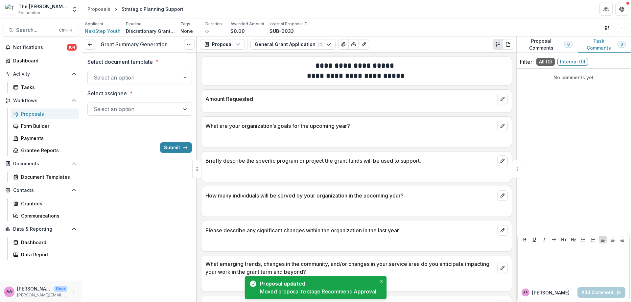
click at [140, 77] on div at bounding box center [134, 77] width 80 height 9
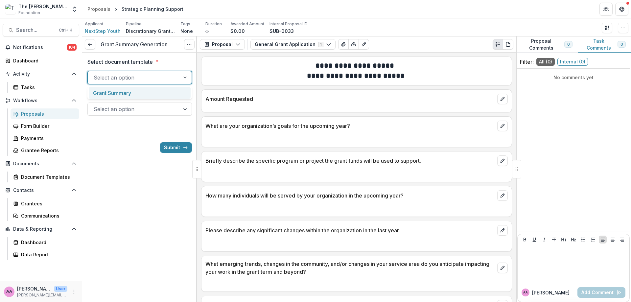
click at [148, 92] on div "Grant Summary" at bounding box center [140, 93] width 102 height 12
click at [145, 107] on div at bounding box center [134, 108] width 80 height 9
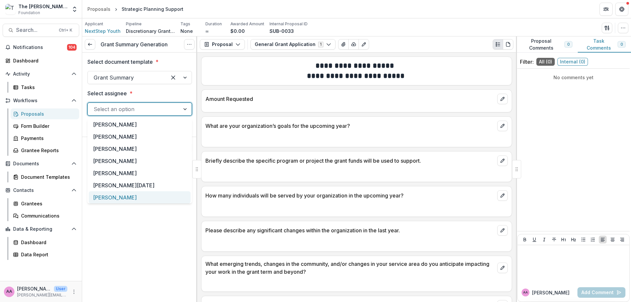
click at [136, 196] on div "[PERSON_NAME]" at bounding box center [140, 197] width 102 height 12
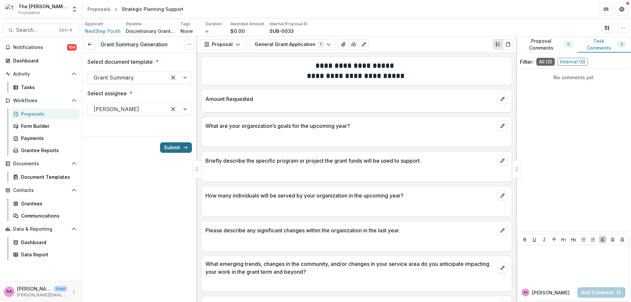
click at [175, 149] on button "Submit" at bounding box center [176, 147] width 32 height 11
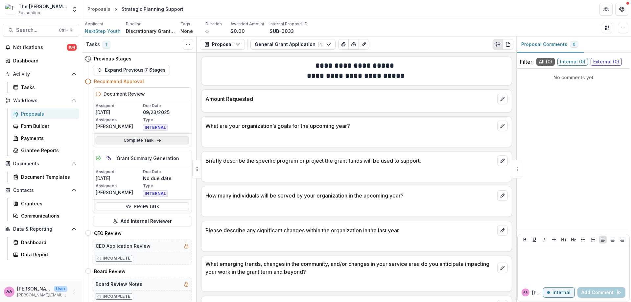
click at [145, 140] on link "Complete Task" at bounding box center [142, 140] width 93 height 8
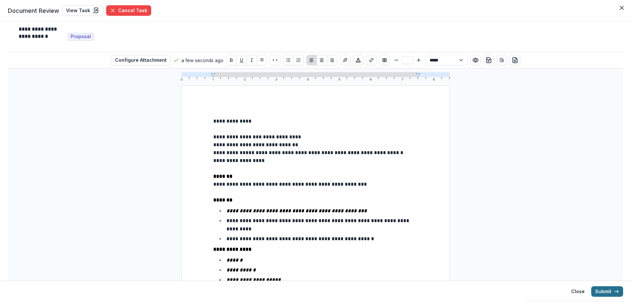
click at [613, 287] on button "Submit" at bounding box center [607, 291] width 32 height 11
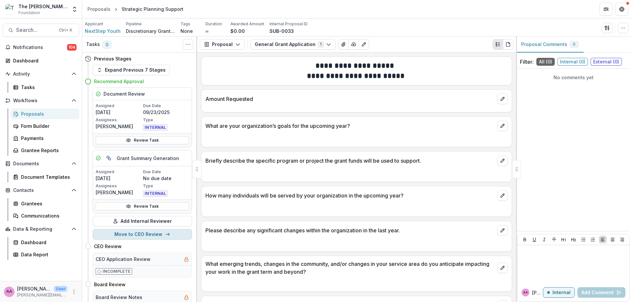
click at [181, 232] on button "Move to CEO Review" at bounding box center [142, 234] width 99 height 11
select select "**********"
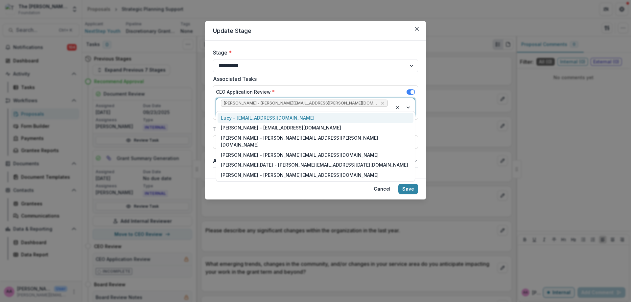
click at [341, 104] on span "Corinne Bergeron - corinne.bergeron@fristfoundation.org" at bounding box center [304, 103] width 167 height 7
click at [380, 104] on icon "Remove Corinne Bergeron - corinne.bergeron@fristfoundation.org" at bounding box center [382, 103] width 5 height 5
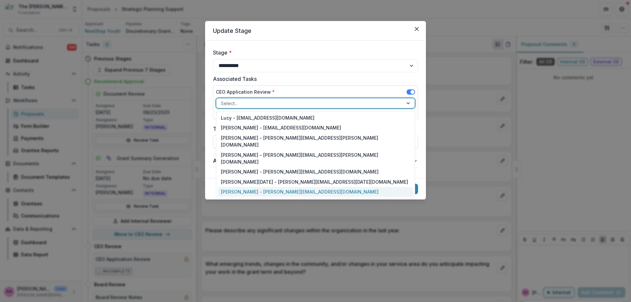
click at [287, 187] on div "Annie Axe - annie.axe@fristfoundation.org" at bounding box center [316, 192] width 196 height 10
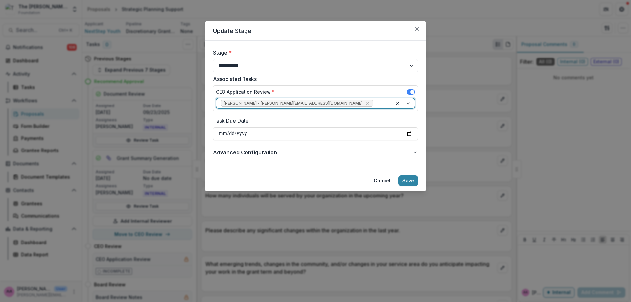
click at [418, 172] on footer "Cancel Save" at bounding box center [315, 180] width 221 height 21
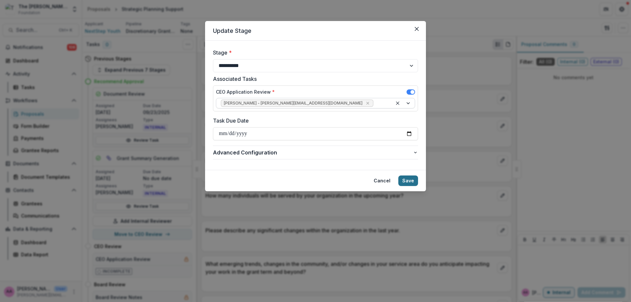
click at [410, 176] on button "Save" at bounding box center [408, 180] width 20 height 11
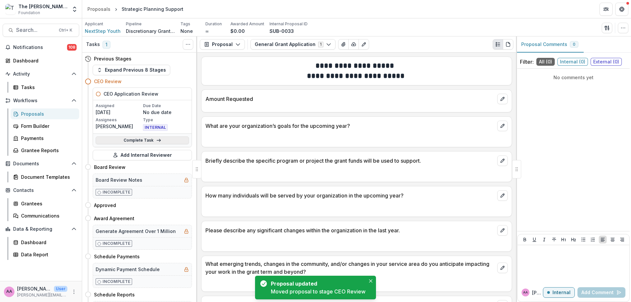
click at [126, 142] on link "Complete Task" at bounding box center [142, 140] width 93 height 8
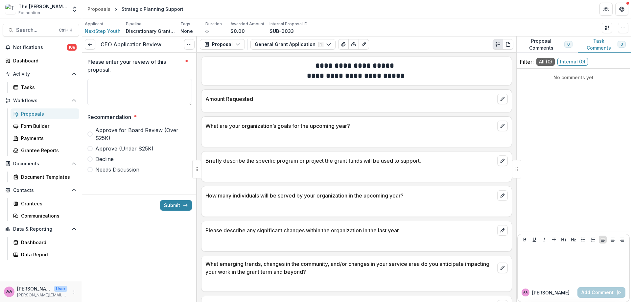
click at [133, 128] on span "Approve for Board Review (Over $25K)" at bounding box center [143, 134] width 97 height 16
click at [142, 86] on textarea "Please enter your review of this proposal. *" at bounding box center [139, 92] width 104 height 26
click at [156, 145] on div "Approve for Board Review (Over $25K) Approve (Under $25K) Decline Needs Discuss…" at bounding box center [139, 149] width 104 height 47
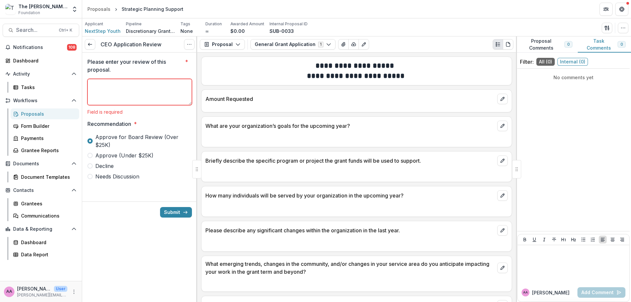
click at [141, 155] on span "Approve (Under $25K)" at bounding box center [124, 155] width 58 height 8
click at [136, 73] on p "Please enter your review of this proposal." at bounding box center [134, 66] width 95 height 16
click at [136, 79] on textarea "Please enter your review of this proposal. *" at bounding box center [139, 92] width 104 height 26
click at [145, 104] on textarea "Please enter your review of this proposal. *" at bounding box center [139, 92] width 104 height 26
type textarea "*"
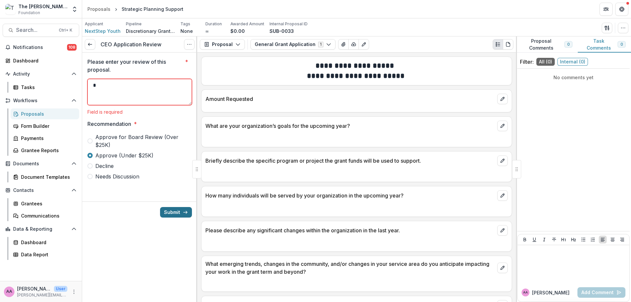
click at [191, 212] on div "Submit" at bounding box center [139, 211] width 115 height 21
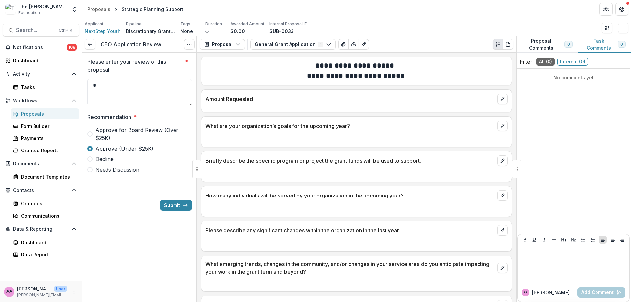
click at [183, 214] on div "Submit" at bounding box center [139, 205] width 115 height 21
click at [183, 206] on icon "submit" at bounding box center [185, 205] width 5 height 5
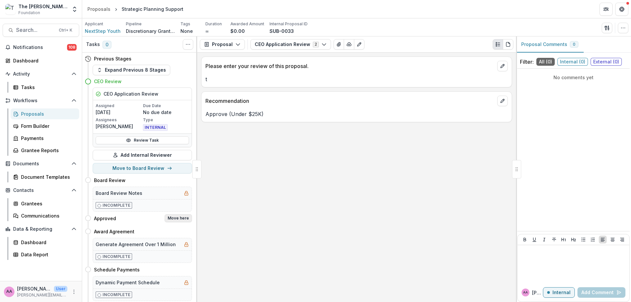
click at [178, 221] on button "Move here" at bounding box center [178, 218] width 27 height 8
select select "********"
select select "**********"
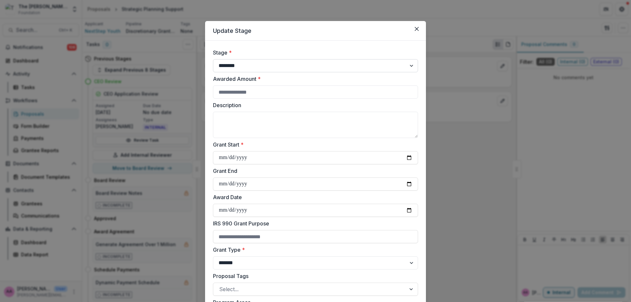
click at [265, 61] on select "**********" at bounding box center [315, 65] width 205 height 13
click at [275, 86] on input "Awarded Amount *" at bounding box center [315, 91] width 205 height 13
type input "*****"
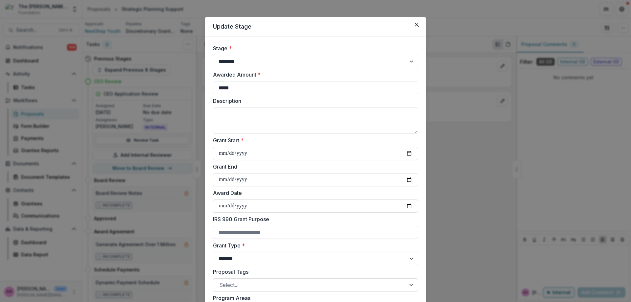
click at [285, 157] on input "Grant Start *" at bounding box center [315, 153] width 205 height 13
click at [406, 151] on input "Grant Start *" at bounding box center [315, 152] width 205 height 13
type input "**********"
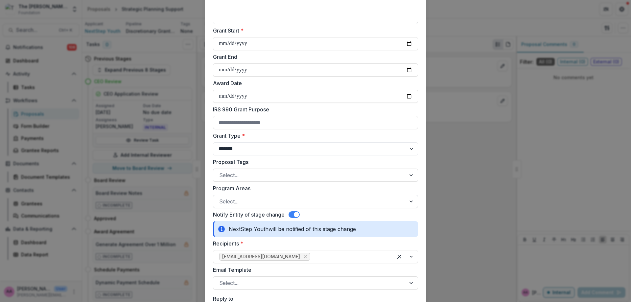
scroll to position [116, 0]
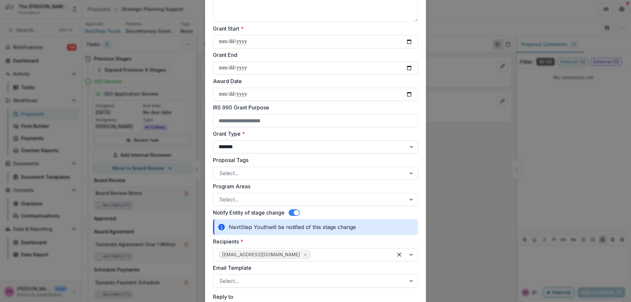
click at [265, 150] on select "**********" at bounding box center [315, 146] width 205 height 13
click at [269, 149] on select "**********" at bounding box center [315, 146] width 205 height 13
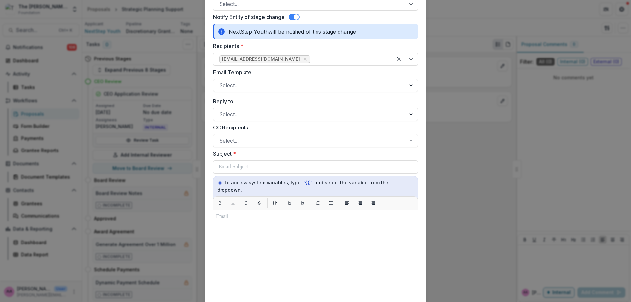
scroll to position [357, 0]
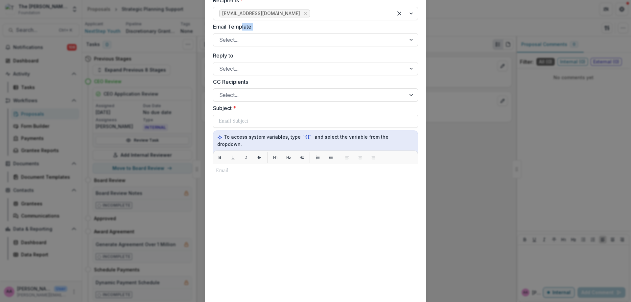
click at [241, 30] on div "Email Template Select..." at bounding box center [315, 35] width 205 height 24
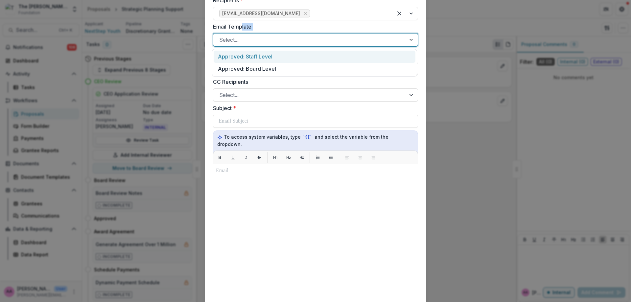
click at [258, 44] on div at bounding box center [309, 39] width 181 height 9
click at [268, 58] on div "Approved: Staff Level" at bounding box center [315, 57] width 202 height 12
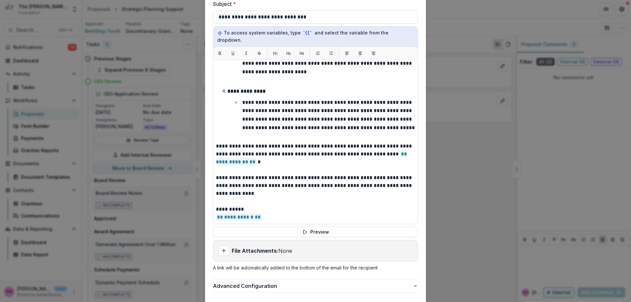
scroll to position [498, 0]
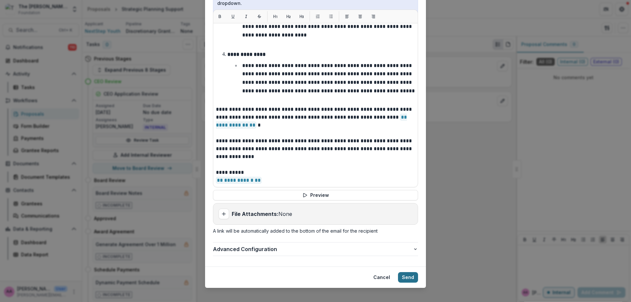
click at [411, 272] on button "Send" at bounding box center [408, 277] width 20 height 11
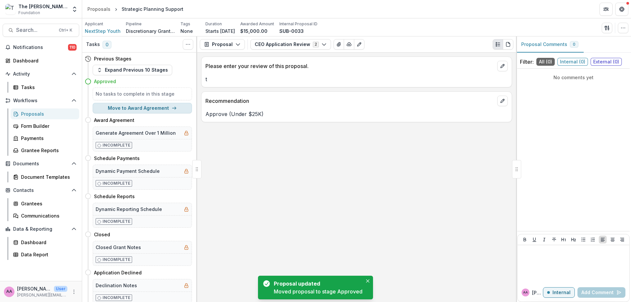
click at [153, 107] on button "Move to Award Agreement" at bounding box center [142, 108] width 99 height 11
select select "**********"
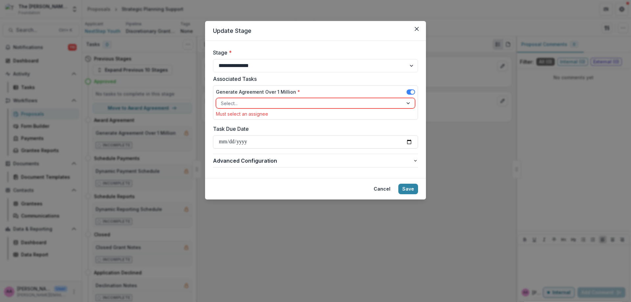
click at [272, 102] on div at bounding box center [309, 103] width 177 height 8
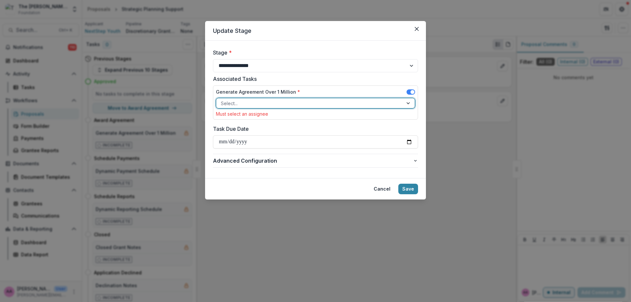
click at [272, 102] on div at bounding box center [309, 103] width 177 height 8
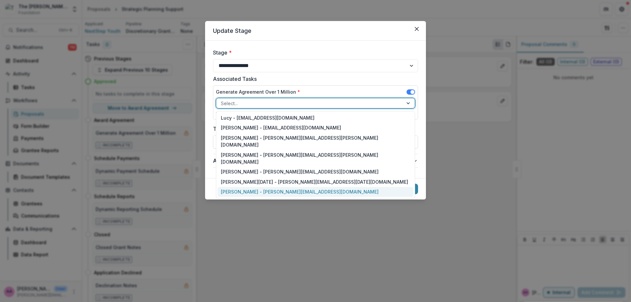
click at [260, 187] on div "Annie Axe - annie.axe@fristfoundation.org" at bounding box center [316, 192] width 196 height 10
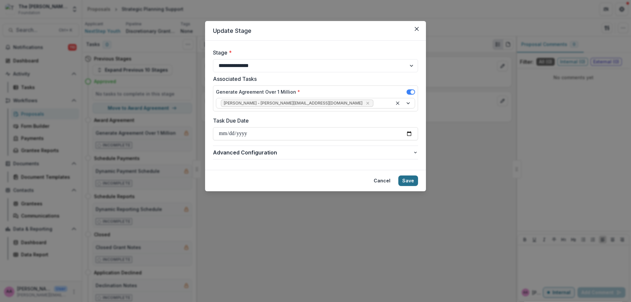
click at [416, 181] on button "Save" at bounding box center [408, 180] width 20 height 11
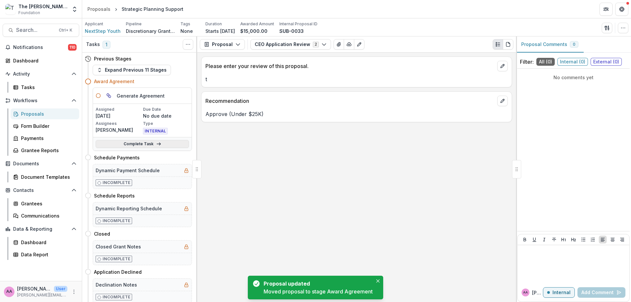
click at [131, 148] on link "Complete Task" at bounding box center [142, 144] width 93 height 8
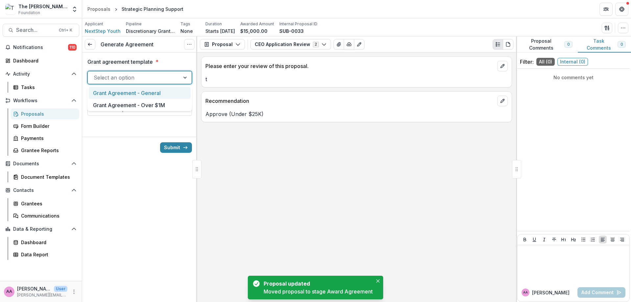
click at [136, 78] on div at bounding box center [134, 77] width 80 height 9
click at [138, 93] on div "Grant Agreement - General" at bounding box center [140, 93] width 102 height 12
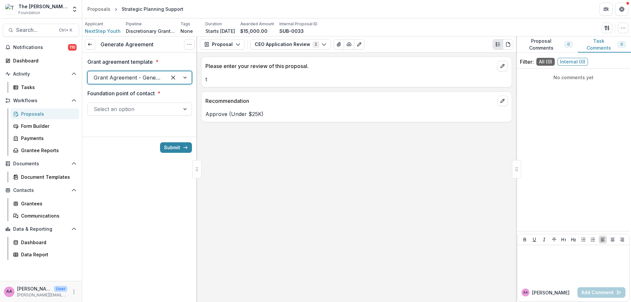
click at [139, 109] on div at bounding box center [134, 108] width 80 height 9
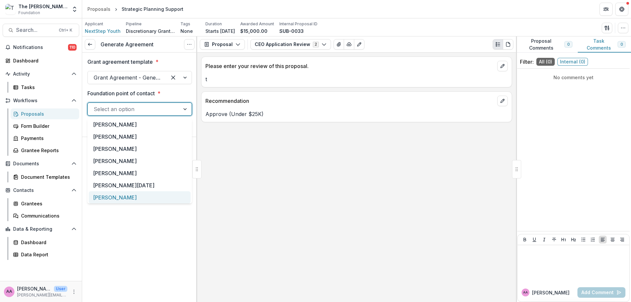
click at [121, 197] on div "[PERSON_NAME]" at bounding box center [140, 197] width 102 height 12
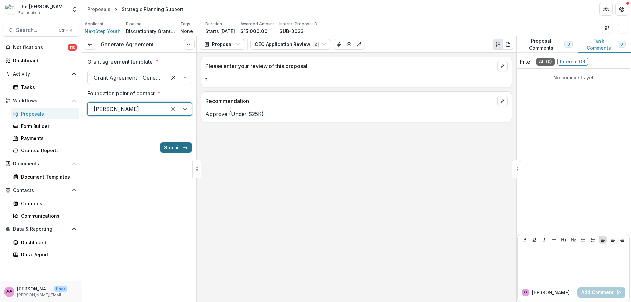
click at [181, 145] on button "Submit" at bounding box center [176, 147] width 32 height 11
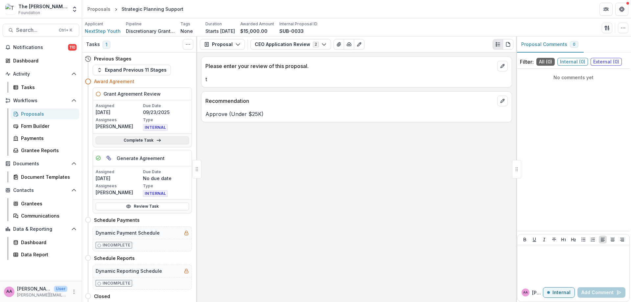
click at [118, 138] on link "Complete Task" at bounding box center [142, 140] width 93 height 8
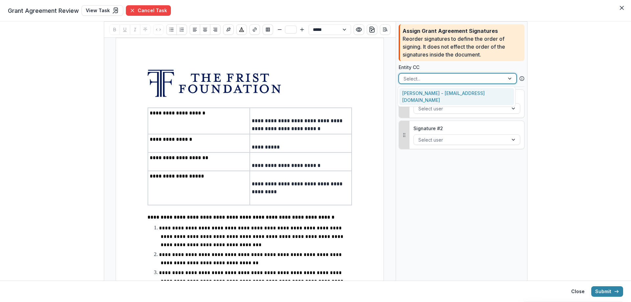
click at [433, 79] on div at bounding box center [452, 79] width 96 height 8
click at [425, 107] on div at bounding box center [459, 108] width 85 height 8
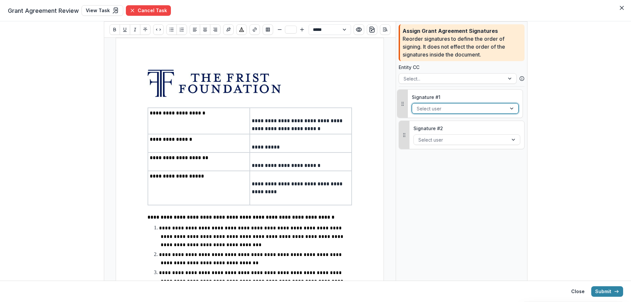
click at [425, 107] on div at bounding box center [459, 108] width 85 height 8
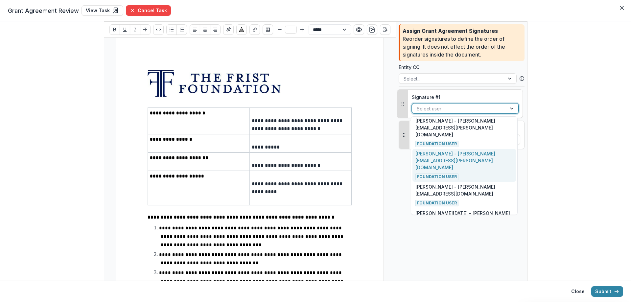
scroll to position [100, 0]
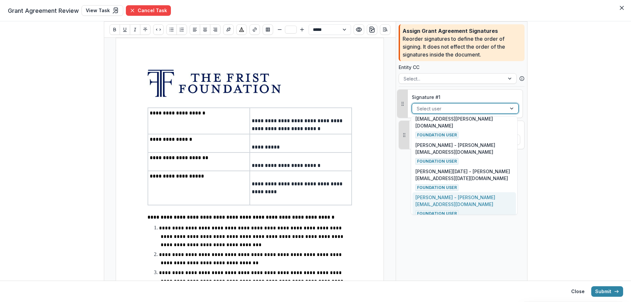
click at [472, 194] on p "Annie Axe - annie.axe@fristfoundation.org" at bounding box center [463, 201] width 97 height 14
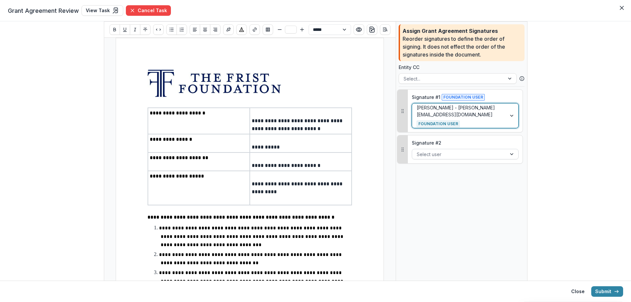
click at [466, 152] on div at bounding box center [459, 154] width 85 height 8
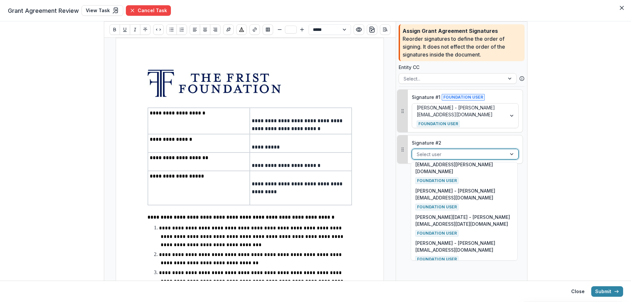
click at [467, 276] on p "Annie Axe - annieaxe0@gmail.com" at bounding box center [463, 283] width 97 height 14
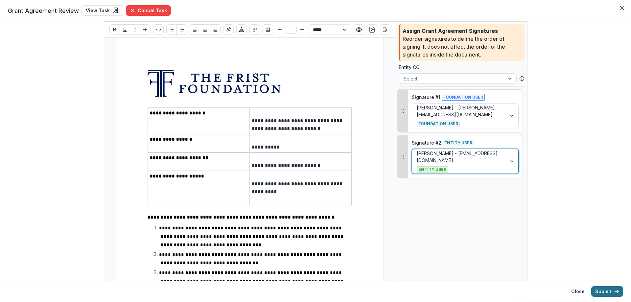
click at [603, 296] on button "Submit" at bounding box center [607, 291] width 32 height 11
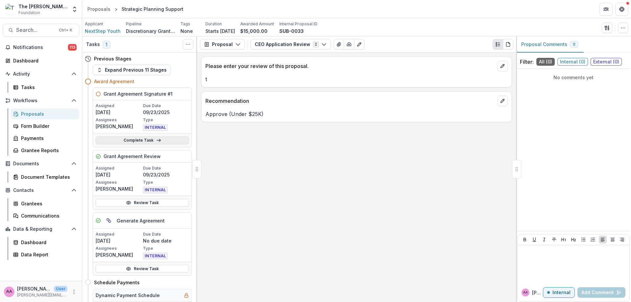
click at [154, 139] on link "Complete Task" at bounding box center [142, 140] width 93 height 8
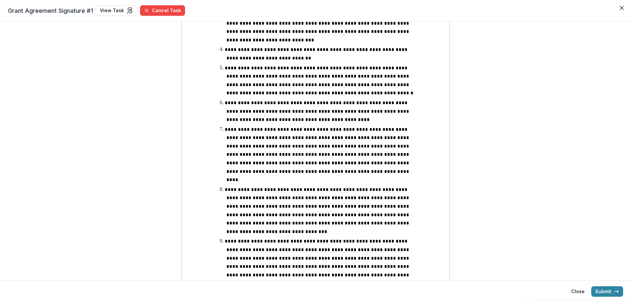
scroll to position [533, 0]
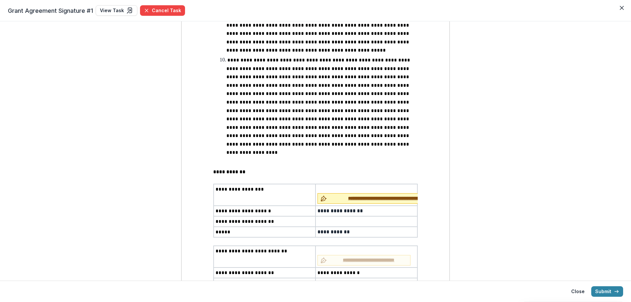
click at [343, 195] on span "**********" at bounding box center [391, 198] width 123 height 7
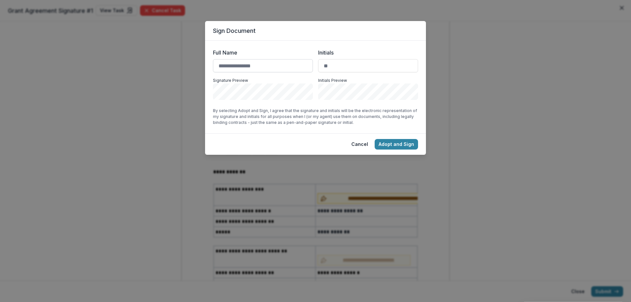
click at [284, 66] on input "Full Name" at bounding box center [263, 65] width 100 height 13
type input "*********"
type input "**"
click at [402, 141] on button "Adopt and Sign" at bounding box center [396, 142] width 43 height 11
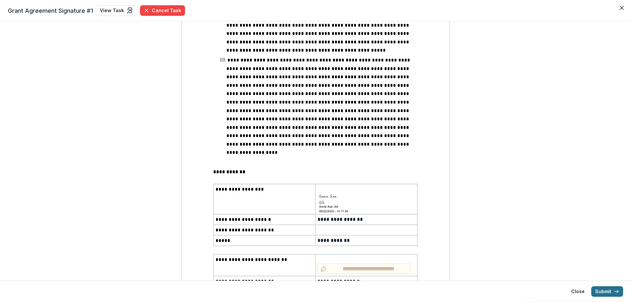
click at [600, 295] on button "Submit" at bounding box center [607, 291] width 32 height 11
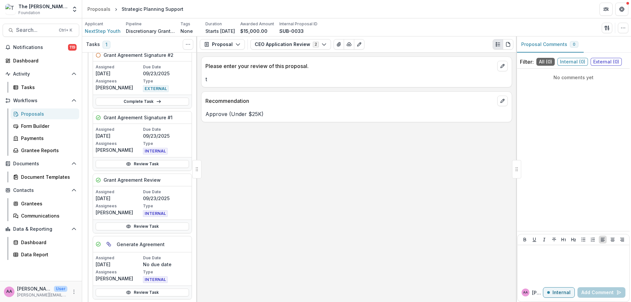
scroll to position [37, 0]
click at [156, 106] on icon at bounding box center [158, 103] width 5 height 5
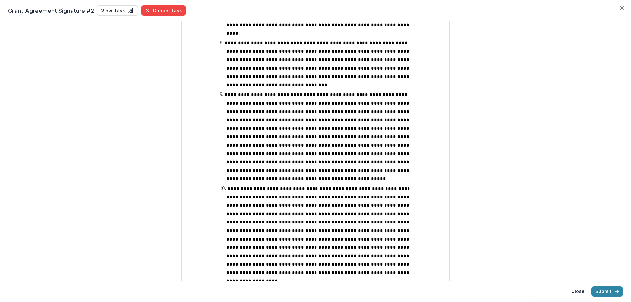
scroll to position [542, 0]
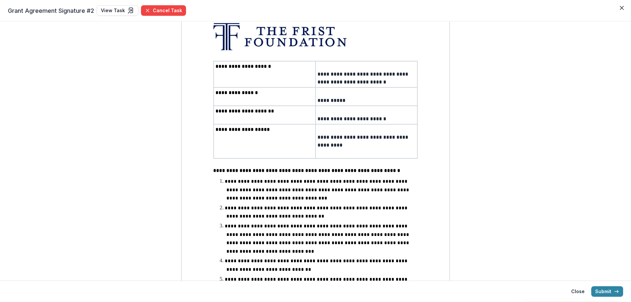
click at [620, 12] on button "Close" at bounding box center [621, 8] width 11 height 11
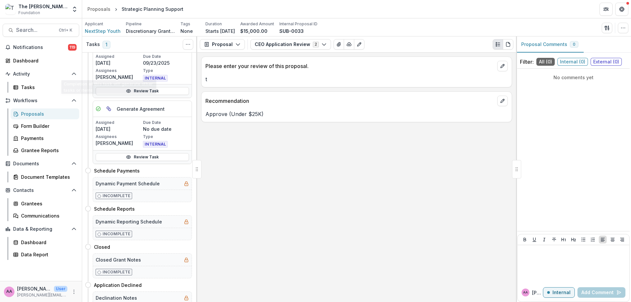
scroll to position [227, 0]
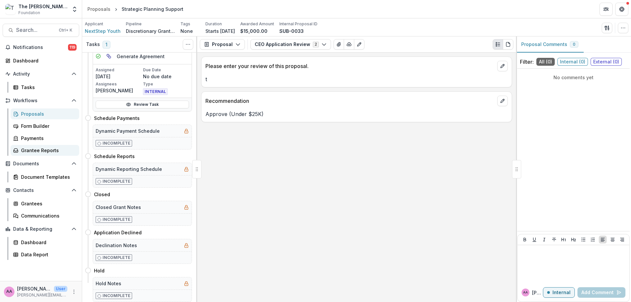
click at [46, 150] on div "Grantee Reports" at bounding box center [47, 150] width 53 height 7
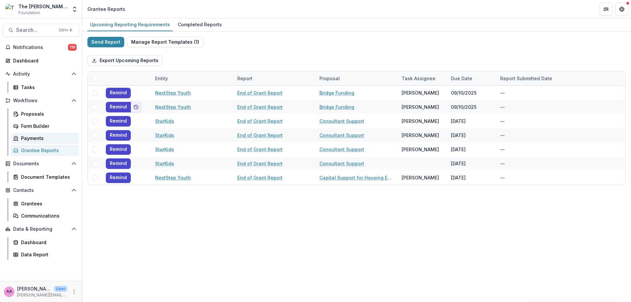
click at [47, 136] on div "Payments" at bounding box center [47, 138] width 53 height 7
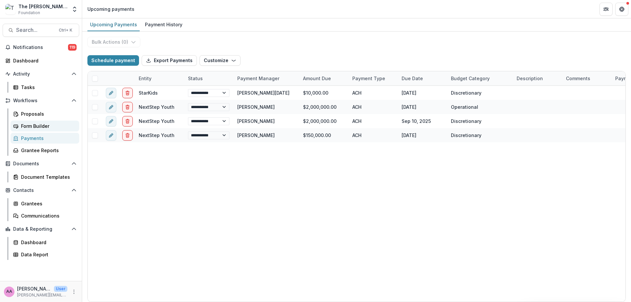
click at [40, 122] on link "Form Builder" at bounding box center [45, 126] width 69 height 11
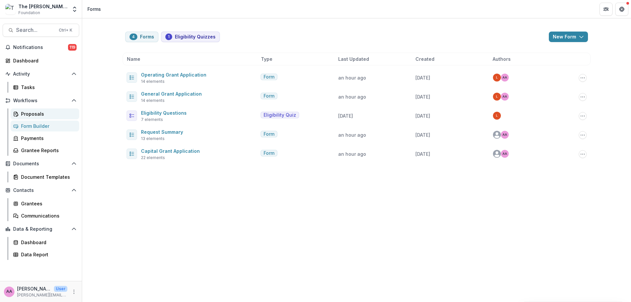
click at [37, 112] on div "Proposals" at bounding box center [47, 113] width 53 height 7
click at [32, 81] on div "Activity Tasks" at bounding box center [41, 81] width 82 height 24
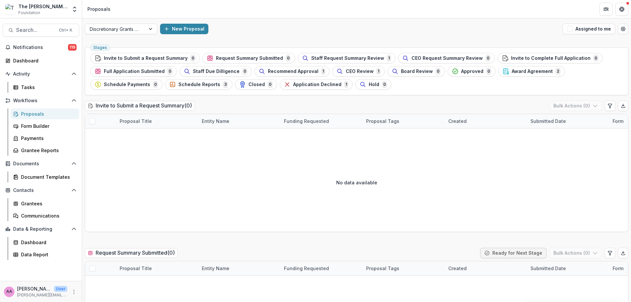
click at [48, 183] on div "Notifications 119 Dashboard Activity Tasks Workflows Proposals Form Builder Pay…" at bounding box center [41, 161] width 82 height 239
click at [48, 179] on div "Document Templates" at bounding box center [47, 177] width 53 height 7
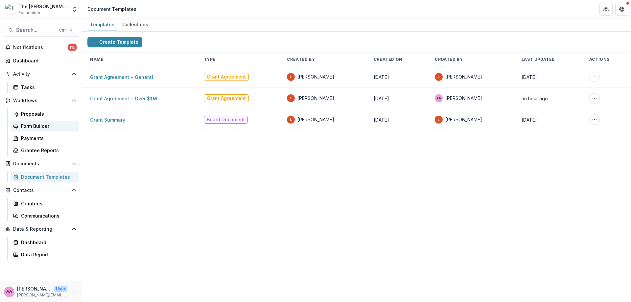
click at [48, 126] on div "Form Builder" at bounding box center [47, 126] width 53 height 7
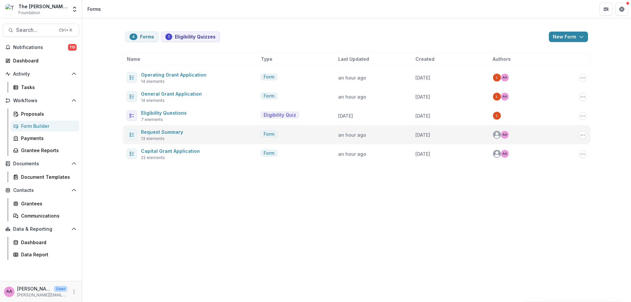
click at [165, 128] on span "Request Summary" at bounding box center [162, 132] width 42 height 8
click at [166, 130] on link "Request Summary" at bounding box center [162, 132] width 42 height 6
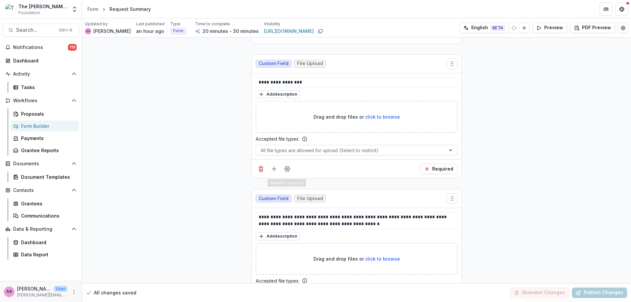
scroll to position [1621, 0]
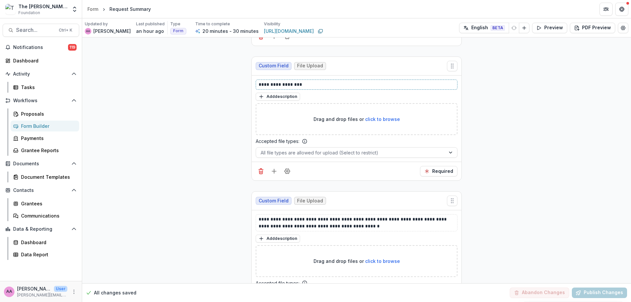
click at [272, 83] on p "**********" at bounding box center [357, 84] width 196 height 7
click at [268, 86] on p "**********" at bounding box center [357, 84] width 196 height 7
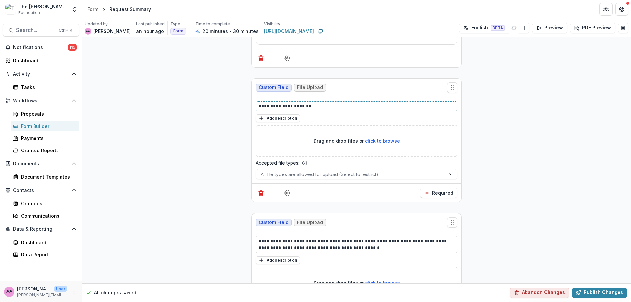
scroll to position [1588, 0]
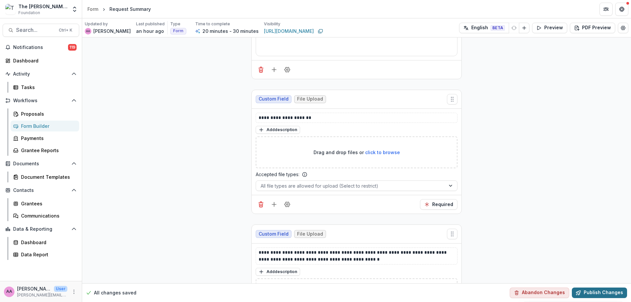
click at [608, 291] on button "Publish Changes" at bounding box center [599, 293] width 55 height 11
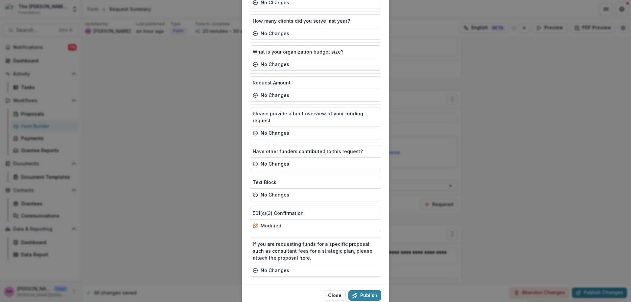
scroll to position [207, 0]
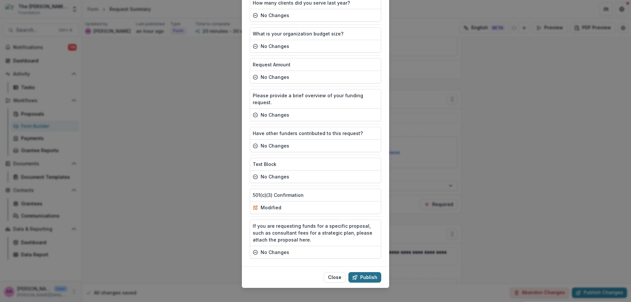
click at [374, 274] on button "Publish" at bounding box center [364, 277] width 33 height 11
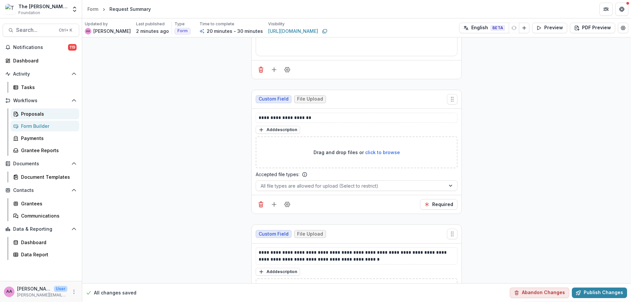
click at [45, 113] on div "Proposals" at bounding box center [47, 113] width 53 height 7
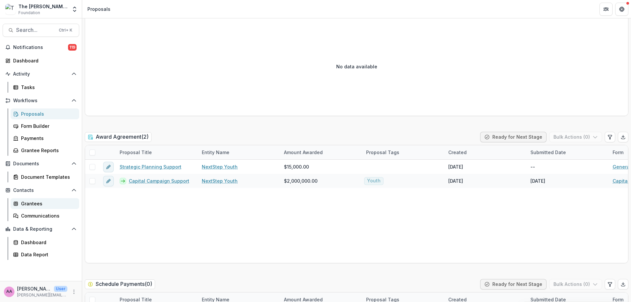
click at [32, 201] on div "Grantees" at bounding box center [47, 203] width 53 height 7
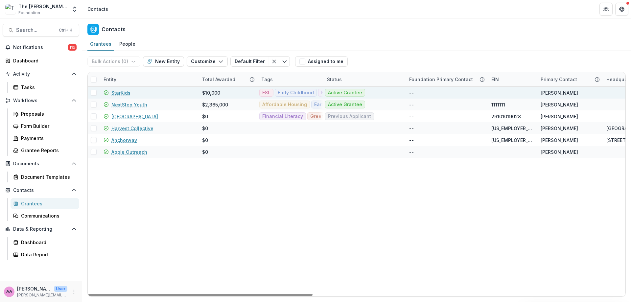
click at [119, 93] on link "StarKids" at bounding box center [120, 92] width 19 height 7
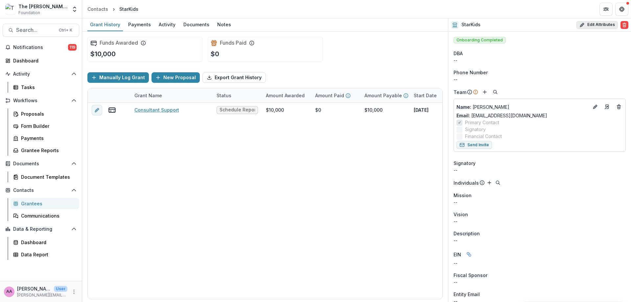
click at [594, 24] on button "Edit Attributes" at bounding box center [596, 25] width 41 height 8
select select
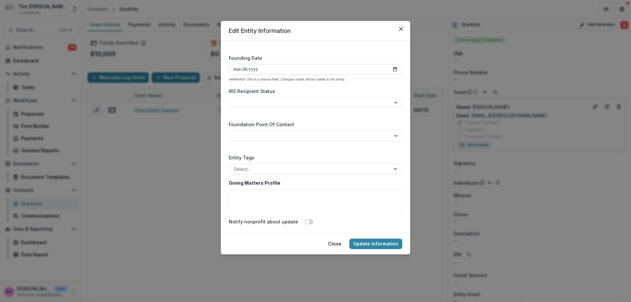
scroll to position [1008, 0]
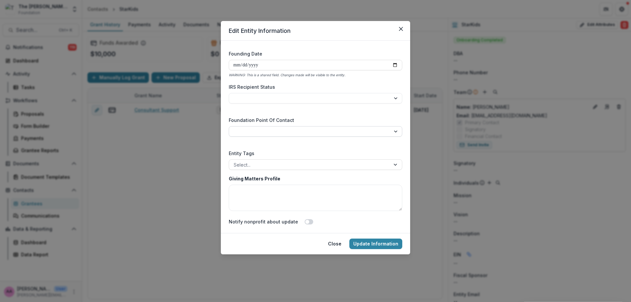
click at [322, 129] on select "**********" at bounding box center [316, 131] width 174 height 11
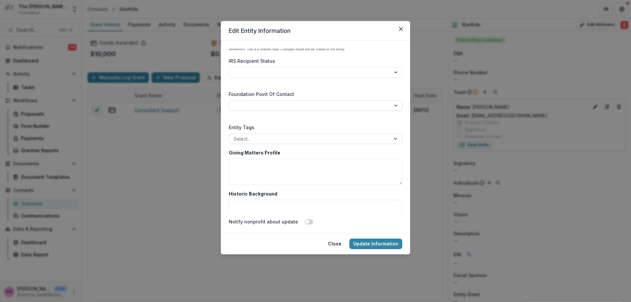
scroll to position [1047, 0]
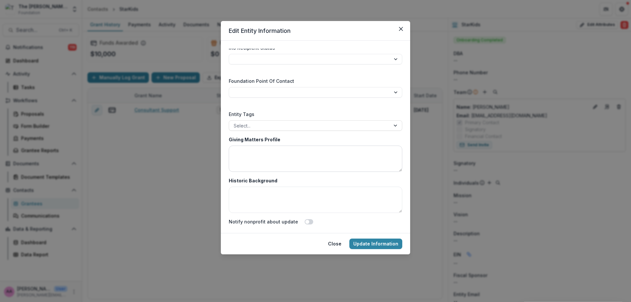
click at [317, 157] on textarea "Giving Matters Profile" at bounding box center [316, 159] width 174 height 26
click at [317, 156] on textarea "Giving Matters Profile" at bounding box center [316, 159] width 174 height 26
drag, startPoint x: 397, startPoint y: 28, endPoint x: 400, endPoint y: 28, distance: 3.3
click at [397, 28] on button "Close" at bounding box center [401, 29] width 11 height 11
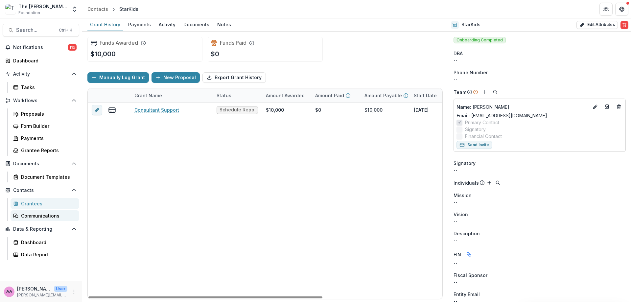
click at [33, 211] on link "Communications" at bounding box center [45, 215] width 69 height 11
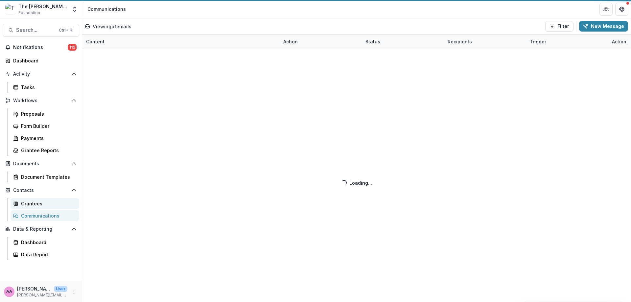
click at [33, 203] on div "Grantees" at bounding box center [47, 203] width 53 height 7
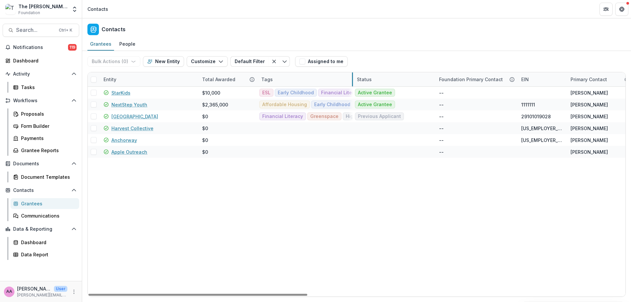
drag, startPoint x: 322, startPoint y: 77, endPoint x: 352, endPoint y: 77, distance: 29.9
click at [39, 211] on link "Communications" at bounding box center [45, 215] width 69 height 11
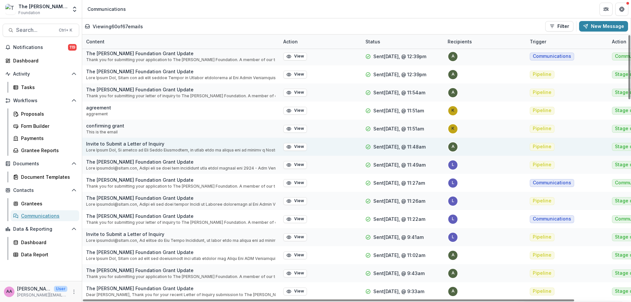
scroll to position [150, 0]
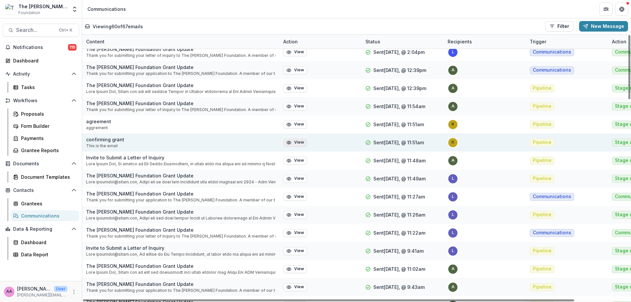
click at [294, 146] on button "View" at bounding box center [295, 143] width 24 height 8
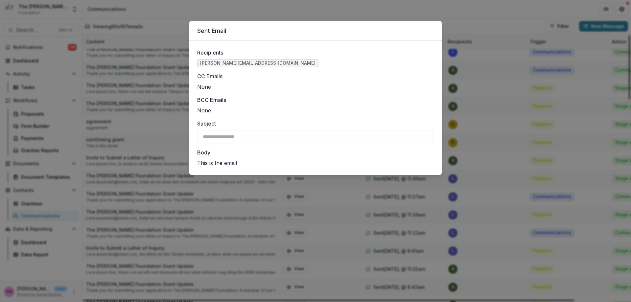
click at [158, 137] on div "**********" at bounding box center [315, 151] width 631 height 302
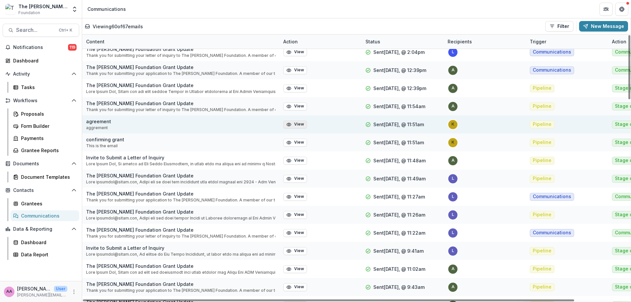
click at [287, 125] on icon "button" at bounding box center [289, 124] width 4 height 3
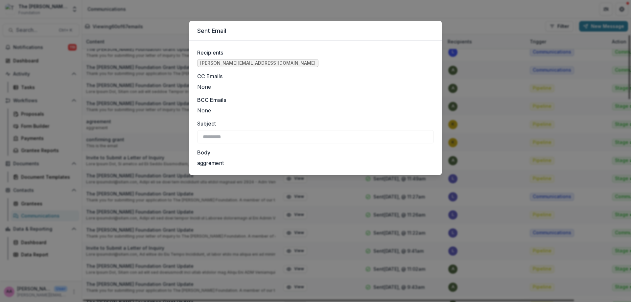
click at [156, 120] on div "Sent Email Recipients kate.sorestad@fristfoundation.org CC Emails None BCC Emai…" at bounding box center [315, 151] width 631 height 302
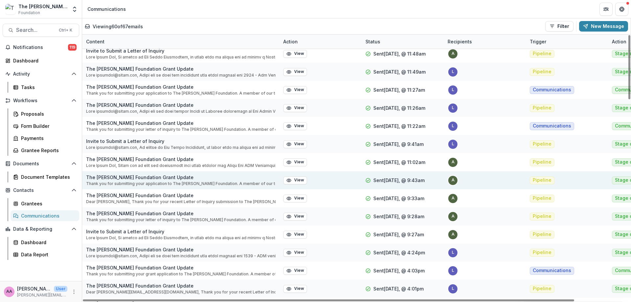
scroll to position [831, 0]
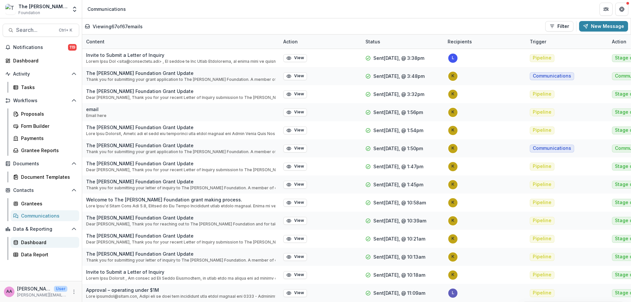
click at [35, 243] on div "Dashboard" at bounding box center [47, 242] width 53 height 7
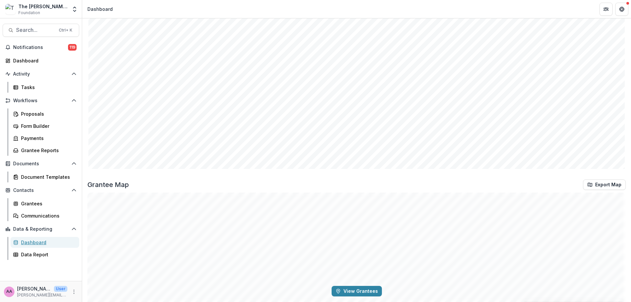
scroll to position [1084, 0]
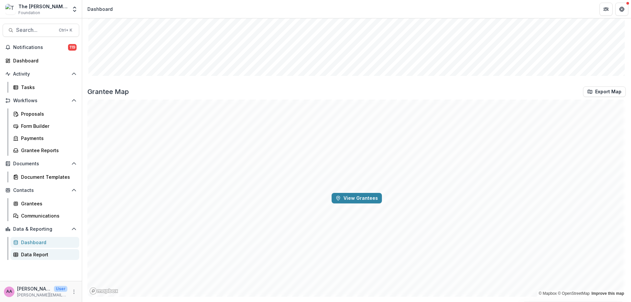
click at [59, 254] on div "Data Report" at bounding box center [47, 254] width 53 height 7
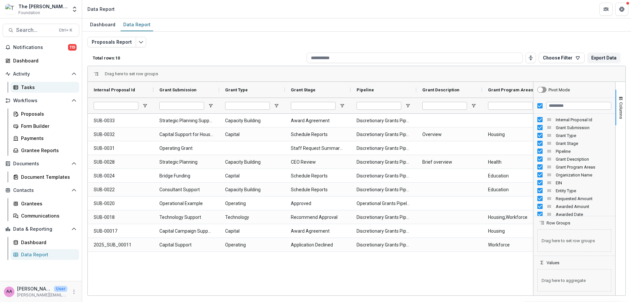
click at [37, 83] on link "Tasks" at bounding box center [45, 87] width 69 height 11
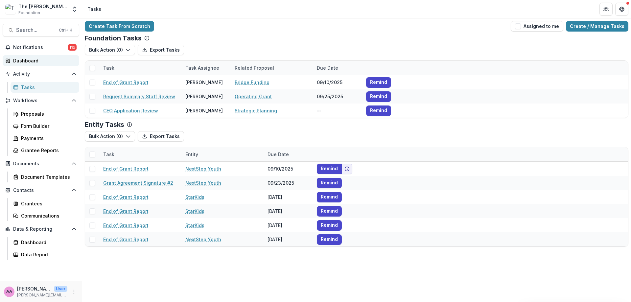
click at [25, 58] on div "Dashboard" at bounding box center [43, 60] width 61 height 7
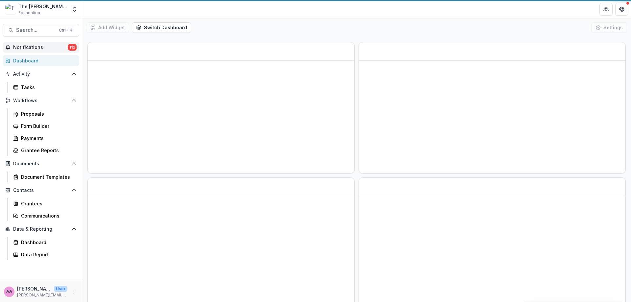
click at [33, 47] on span "Notifications" at bounding box center [40, 48] width 55 height 6
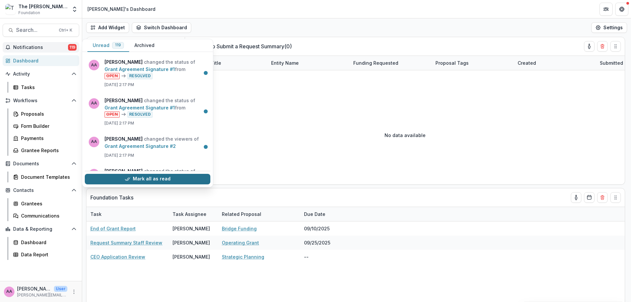
click at [163, 179] on button "Mark all as read" at bounding box center [148, 179] width 126 height 11
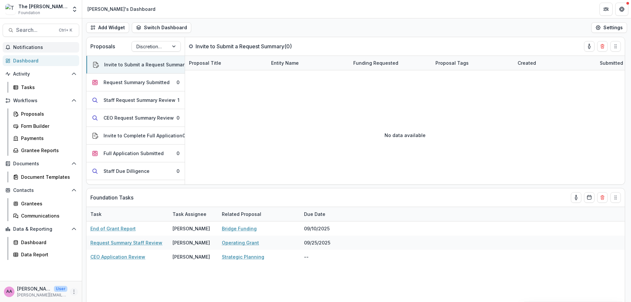
drag, startPoint x: 73, startPoint y: 287, endPoint x: 75, endPoint y: 291, distance: 4.3
click at [74, 289] on div "AA Annie Axe User annie.axe@fristfoundation.org" at bounding box center [41, 291] width 74 height 13
click at [75, 291] on icon "More" at bounding box center [73, 291] width 5 height 5
click at [110, 277] on link "User Settings" at bounding box center [117, 277] width 70 height 11
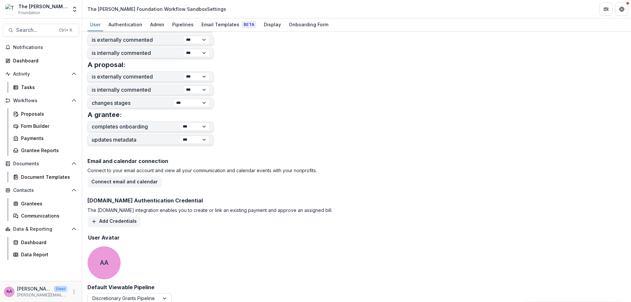
scroll to position [231, 0]
click at [118, 223] on button "Add Credentials" at bounding box center [113, 221] width 53 height 11
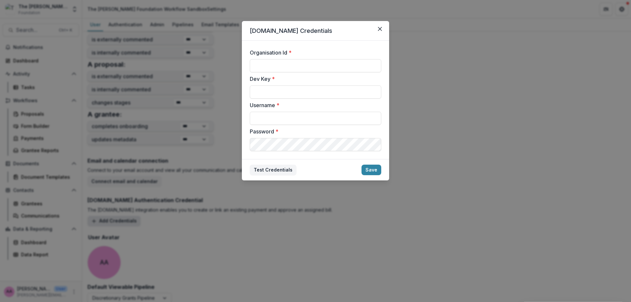
type input "**********"
click at [195, 228] on div "**********" at bounding box center [315, 151] width 631 height 302
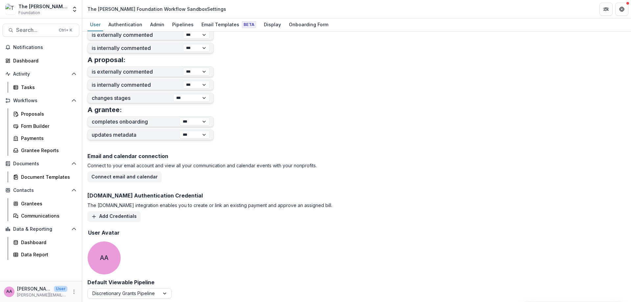
scroll to position [238, 0]
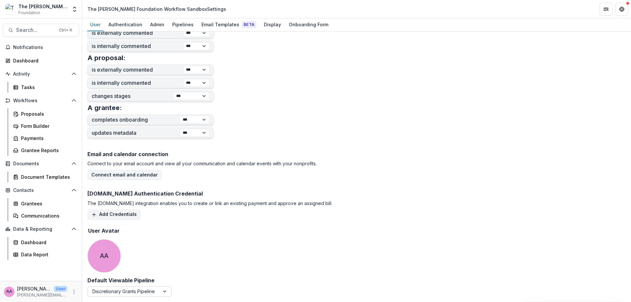
click at [102, 296] on div "Discretionary Grants Pipeline" at bounding box center [129, 291] width 84 height 11
click at [102, 294] on div at bounding box center [123, 291] width 62 height 8
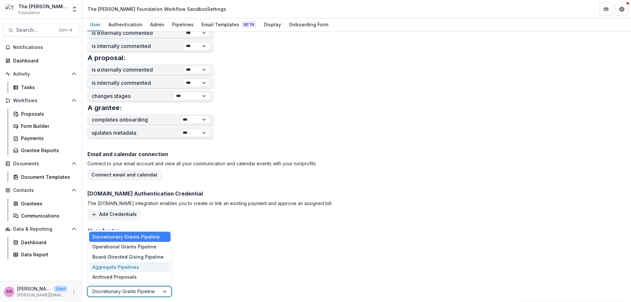
click at [109, 270] on div "Aggregate Pipelines" at bounding box center [129, 267] width 81 height 10
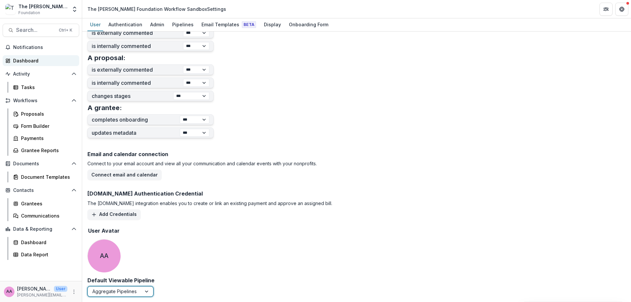
click at [34, 61] on div "Dashboard" at bounding box center [43, 60] width 61 height 7
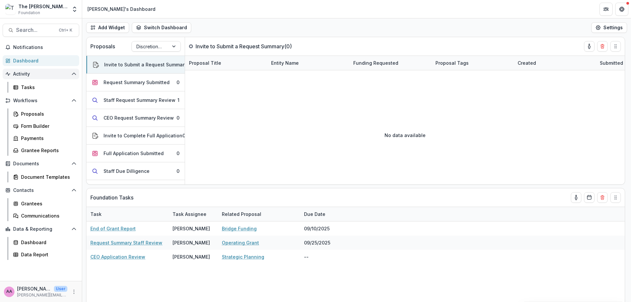
click at [35, 78] on button "Activity" at bounding box center [41, 74] width 77 height 11
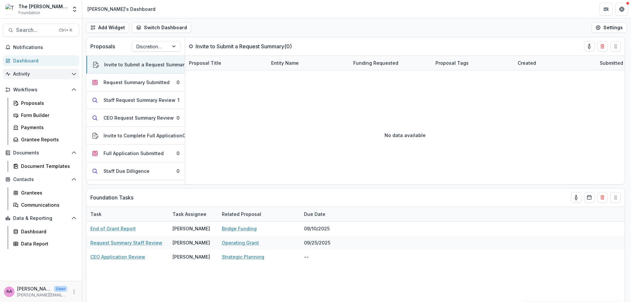
click at [35, 78] on button "Activity" at bounding box center [41, 74] width 77 height 11
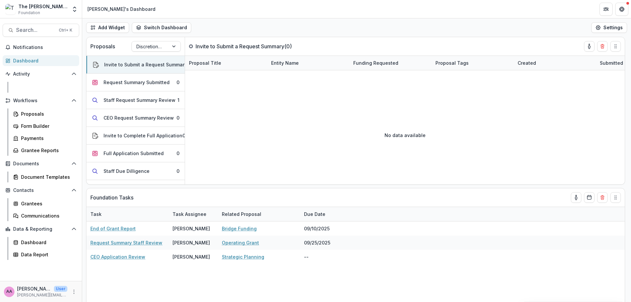
click at [39, 59] on div "Dashboard" at bounding box center [43, 60] width 61 height 7
click at [49, 48] on span "Notifications" at bounding box center [44, 48] width 63 height 6
click at [18, 82] on link "Tasks" at bounding box center [45, 87] width 69 height 11
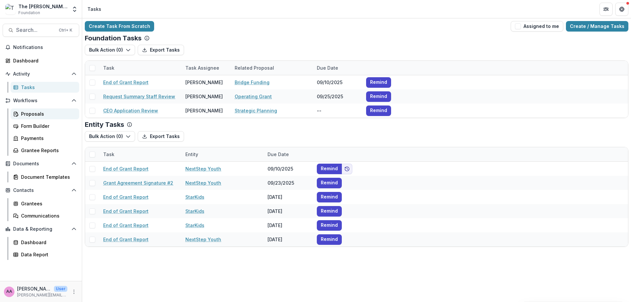
click at [27, 116] on div "Proposals" at bounding box center [47, 113] width 53 height 7
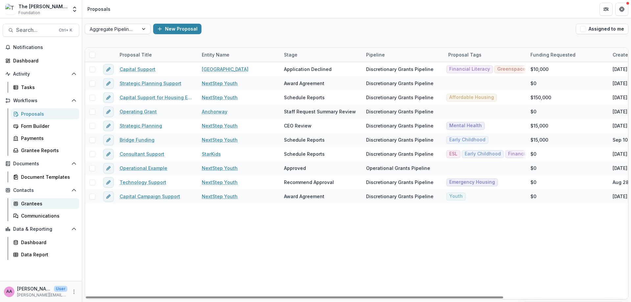
click at [30, 200] on link "Grantees" at bounding box center [45, 203] width 69 height 11
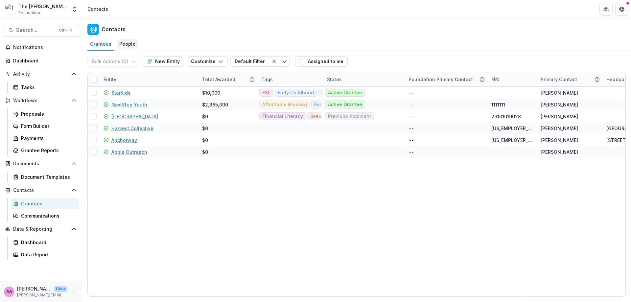
click at [131, 40] on div "People" at bounding box center [127, 44] width 21 height 10
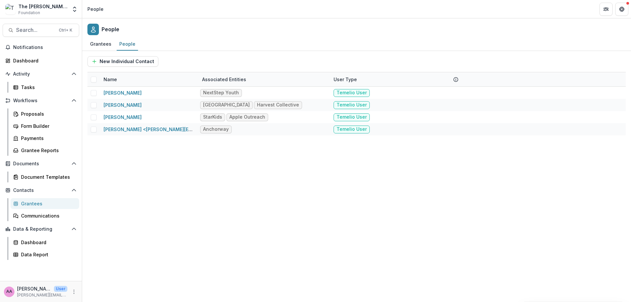
click at [72, 296] on div "AA Annie Axe User annie.axe@fristfoundation.org" at bounding box center [41, 291] width 74 height 13
click at [72, 289] on icon "More" at bounding box center [73, 291] width 5 height 5
click at [95, 282] on link "User Settings" at bounding box center [117, 277] width 70 height 11
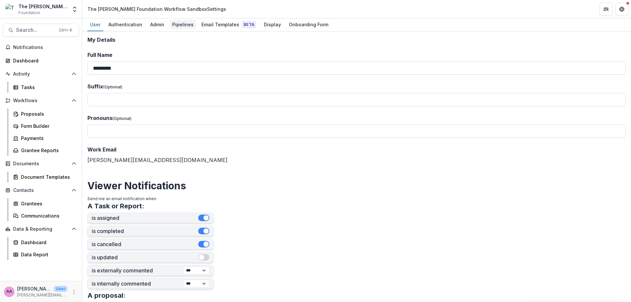
click at [179, 26] on div "Pipelines" at bounding box center [183, 25] width 27 height 10
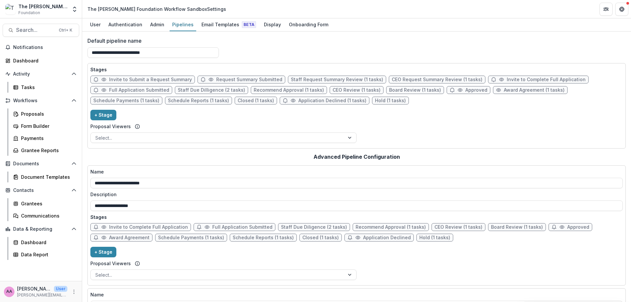
click at [165, 82] on span "Invite to Submit a Request Summary" at bounding box center [142, 80] width 104 height 8
click at [103, 80] on icon at bounding box center [103, 79] width 5 height 5
click at [162, 80] on span "Invite to Submit a Request Summary" at bounding box center [150, 80] width 83 height 6
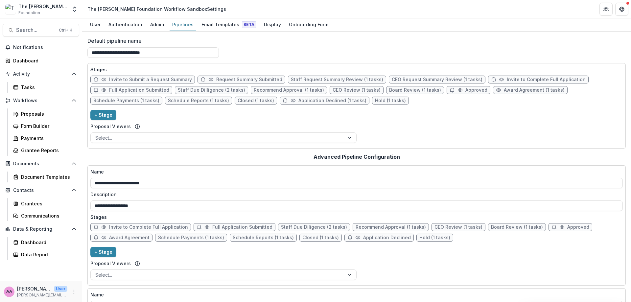
click at [162, 80] on span "Invite to Submit a Request Summary" at bounding box center [150, 80] width 83 height 6
select select "*****"
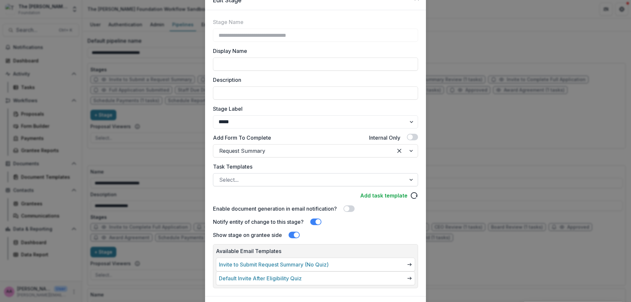
scroll to position [67, 0]
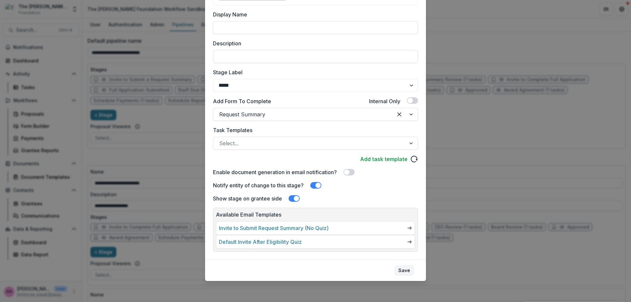
click at [397, 268] on button "Save" at bounding box center [404, 270] width 20 height 11
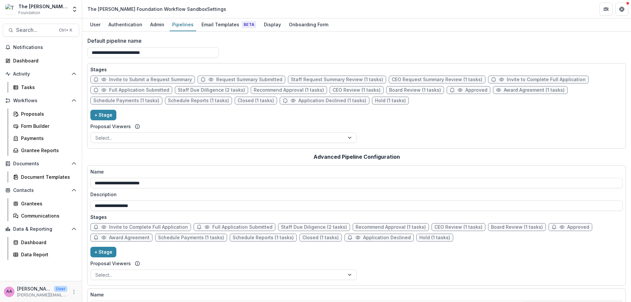
click at [216, 80] on span "Request Summary Submitted" at bounding box center [249, 80] width 66 height 6
select select "*********"
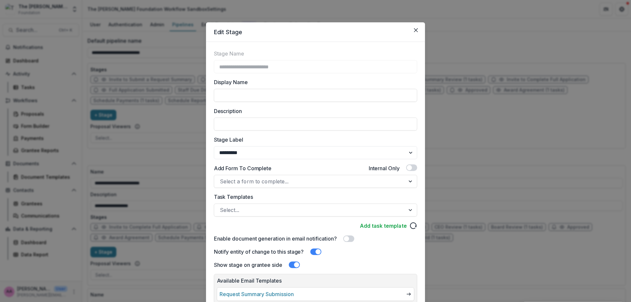
click at [216, 80] on div "**********" at bounding box center [315, 159] width 203 height 219
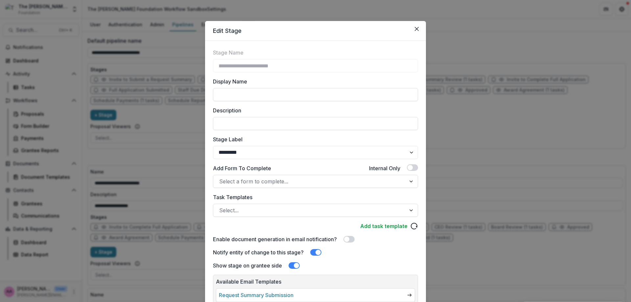
click at [308, 83] on label "Display Name" at bounding box center [313, 82] width 201 height 8
click at [308, 88] on input "Display Name" at bounding box center [315, 94] width 205 height 13
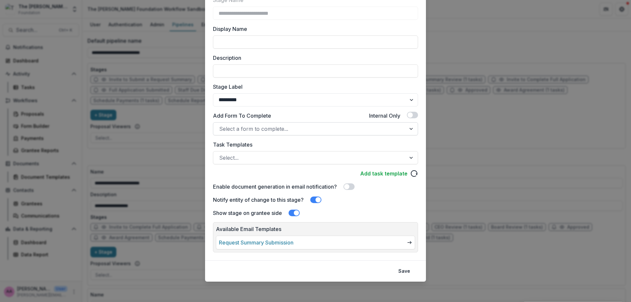
scroll to position [53, 0]
drag, startPoint x: 485, startPoint y: 52, endPoint x: 490, endPoint y: 51, distance: 4.6
click at [487, 52] on div "**********" at bounding box center [315, 151] width 631 height 302
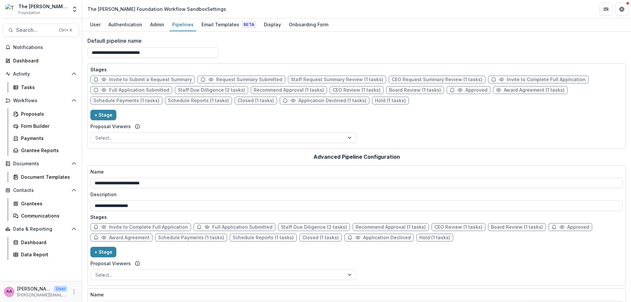
click at [321, 81] on span "Staff Request Summary Review (1 tasks)" at bounding box center [337, 80] width 92 height 6
select select "******"
select select "*****"
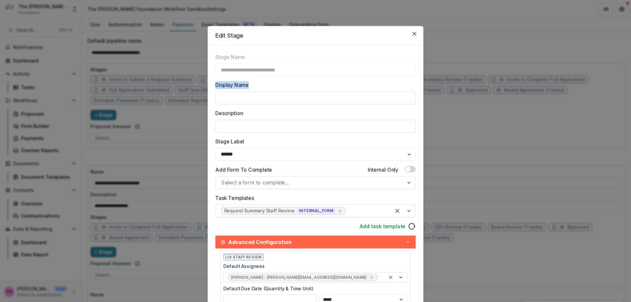
click at [321, 81] on label "Display Name" at bounding box center [313, 85] width 197 height 8
click at [321, 91] on input "Display Name" at bounding box center [315, 97] width 200 height 13
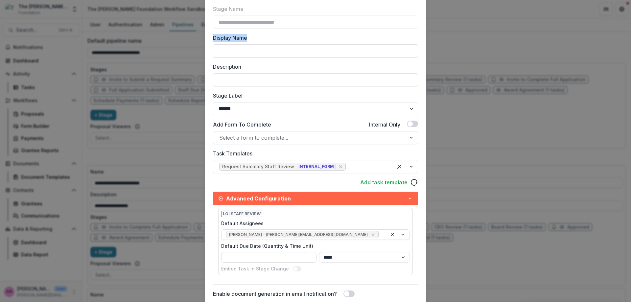
scroll to position [51, 0]
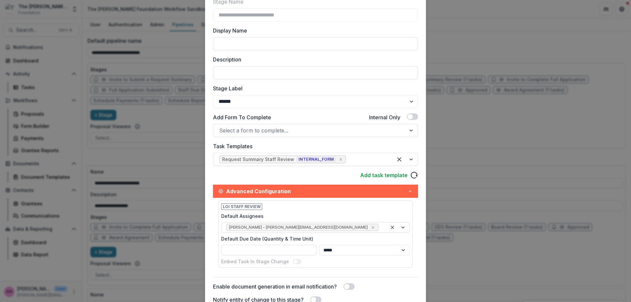
click at [250, 208] on span "LOI Staff Review" at bounding box center [241, 206] width 41 height 7
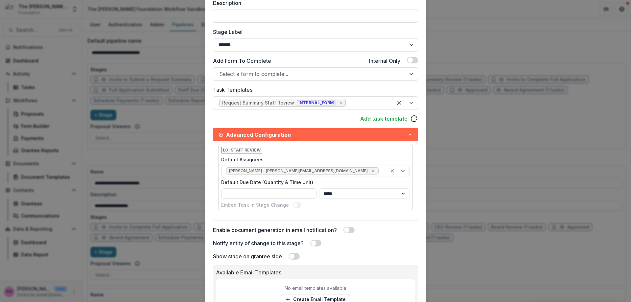
scroll to position [115, 0]
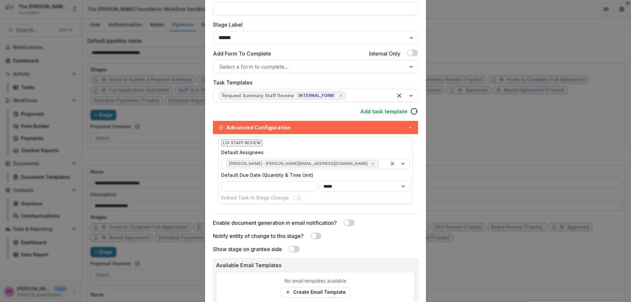
click at [387, 144] on div "LOI Staff Review Default Assignees Kate Sorestad - kate.sorestad@fristfoundatio…" at bounding box center [315, 170] width 195 height 67
click at [269, 204] on div "LOI Staff Review Default Assignees Kate Sorestad - kate.sorestad@fristfoundatio…" at bounding box center [315, 173] width 205 height 79
click at [397, 111] on link "Add task template" at bounding box center [383, 111] width 47 height 8
click at [409, 128] on icon "button" at bounding box center [409, 127] width 5 height 5
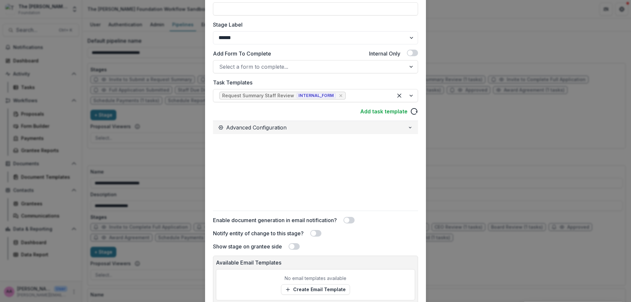
scroll to position [90, 0]
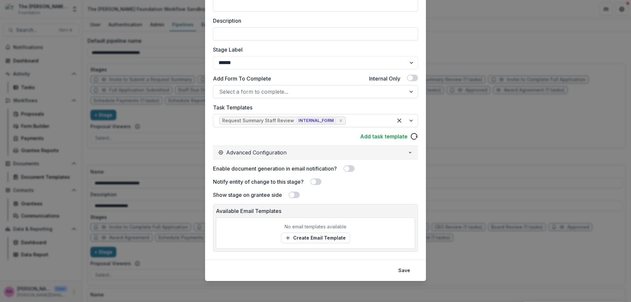
click at [409, 155] on icon "button" at bounding box center [409, 152] width 5 height 5
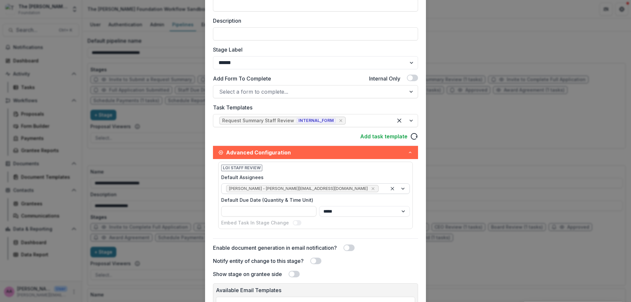
scroll to position [115, 0]
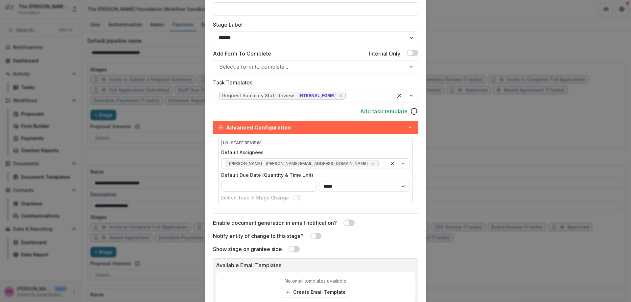
click at [251, 145] on span "LOI Staff Review" at bounding box center [241, 143] width 41 height 7
click at [387, 164] on div at bounding box center [398, 164] width 22 height 10
click at [333, 139] on div "LOI Staff Review Default Assignees Select... Default Due Date (Quantity & Time …" at bounding box center [315, 170] width 195 height 67
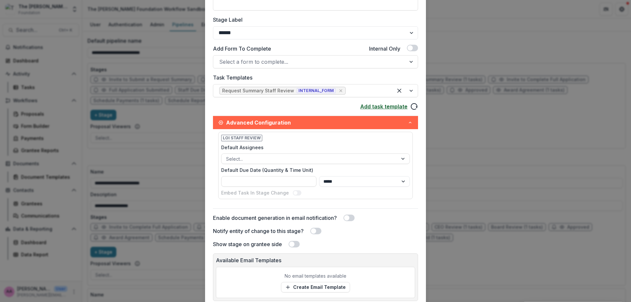
scroll to position [123, 0]
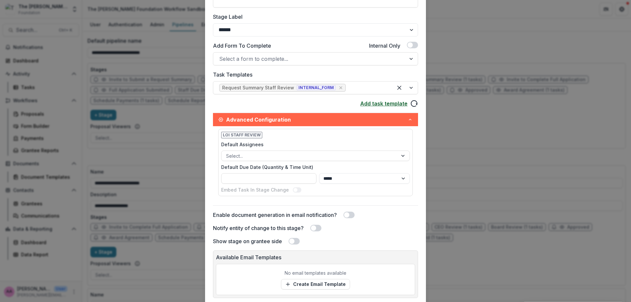
click at [387, 104] on link "Add task template" at bounding box center [383, 104] width 47 height 8
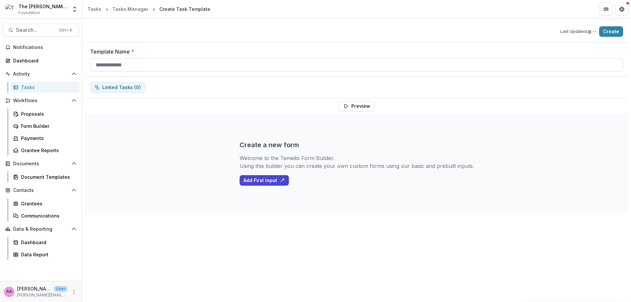
click at [260, 72] on div "Template Name *" at bounding box center [357, 59] width 544 height 35
click at [260, 67] on input "Template Name *" at bounding box center [356, 64] width 533 height 13
click at [264, 58] on div "Template Name *" at bounding box center [356, 60] width 533 height 24
click at [263, 63] on input "Template Name *" at bounding box center [356, 64] width 533 height 13
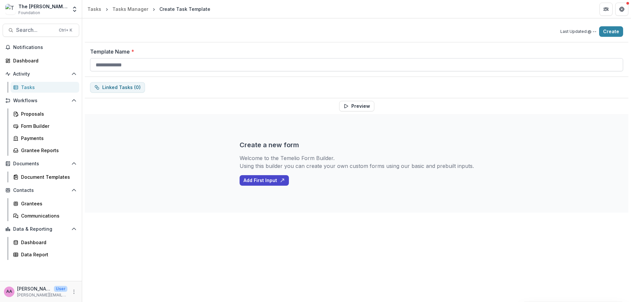
click at [263, 63] on input "Template Name *" at bounding box center [356, 64] width 533 height 13
click at [117, 63] on input "Template Name *" at bounding box center [356, 64] width 533 height 13
click at [117, 62] on input "Template Name *" at bounding box center [356, 64] width 533 height 13
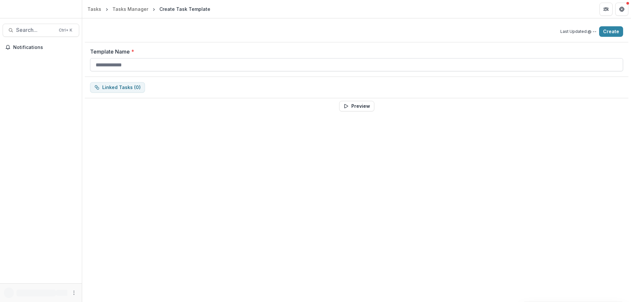
click at [151, 60] on input "Template Name *" at bounding box center [356, 64] width 533 height 13
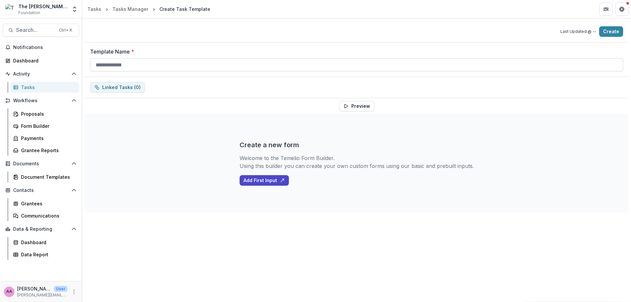
click at [152, 67] on input "Template Name *" at bounding box center [356, 64] width 533 height 13
click at [104, 65] on input "Template Name *" at bounding box center [356, 64] width 533 height 13
click at [173, 64] on input "*******" at bounding box center [356, 64] width 533 height 13
click at [172, 69] on input "*******" at bounding box center [356, 64] width 533 height 13
type input "*******"
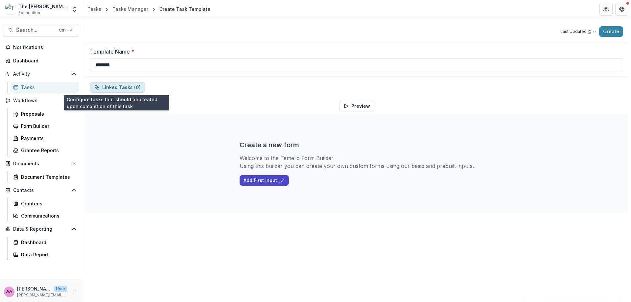
click at [100, 85] on button "Linked Tasks ( 0 )" at bounding box center [117, 87] width 55 height 11
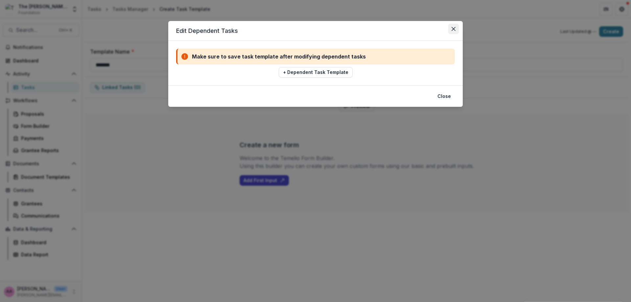
click at [452, 30] on icon "Close" at bounding box center [453, 29] width 4 height 4
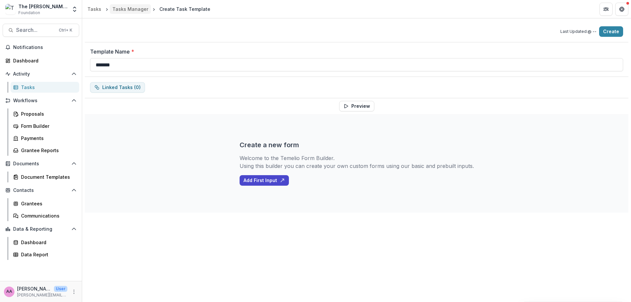
click at [137, 12] on div "Tasks Manager" at bounding box center [130, 9] width 36 height 7
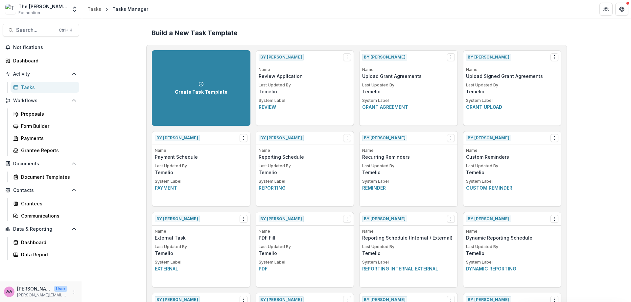
click at [49, 86] on div "Tasks" at bounding box center [47, 87] width 53 height 7
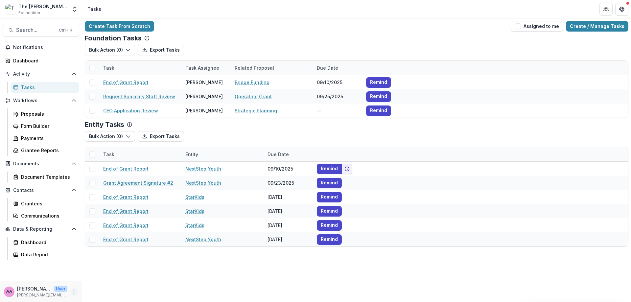
click at [75, 294] on icon "More" at bounding box center [73, 291] width 5 height 5
click at [117, 279] on link "User Settings" at bounding box center [117, 277] width 70 height 11
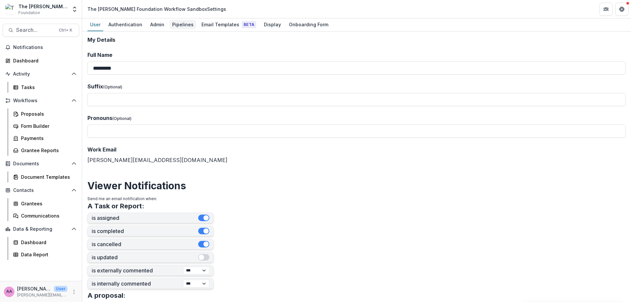
click at [177, 24] on div "Pipelines" at bounding box center [183, 25] width 27 height 10
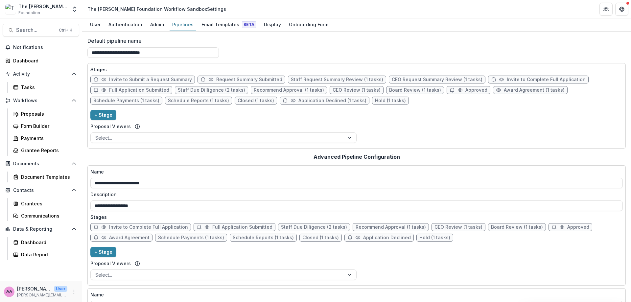
click at [329, 81] on span "Staff Request Summary Review (1 tasks)" at bounding box center [337, 80] width 92 height 6
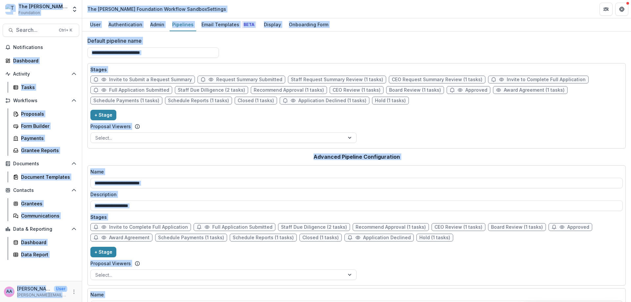
select select "******"
select select "*****"
click at [329, 81] on div "**********" at bounding box center [315, 209] width 201 height 314
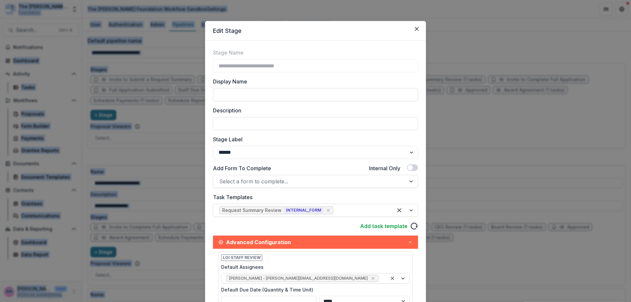
click at [411, 227] on icon "reload" at bounding box center [414, 226] width 7 height 7
click at [414, 227] on icon "reload" at bounding box center [414, 226] width 8 height 8
click at [390, 227] on link "Add task template" at bounding box center [383, 226] width 47 height 8
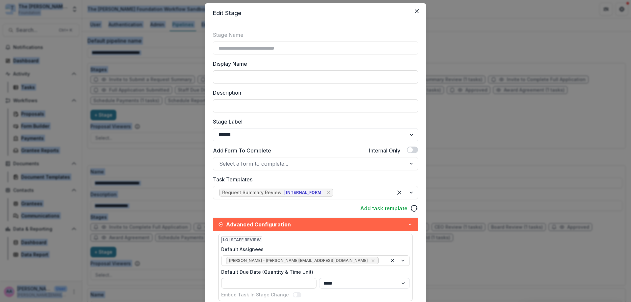
scroll to position [19, 0]
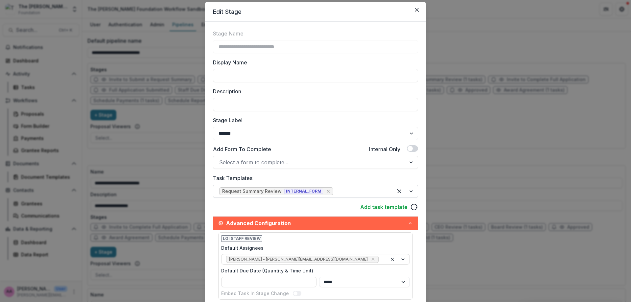
click at [404, 193] on div at bounding box center [405, 191] width 25 height 12
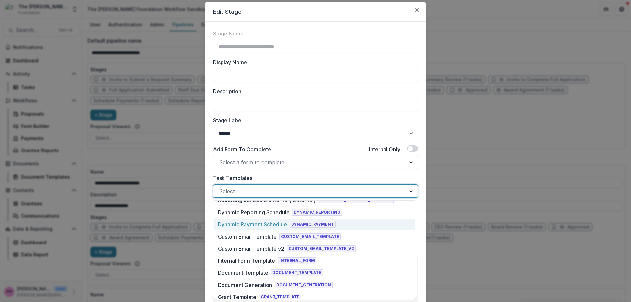
scroll to position [279, 0]
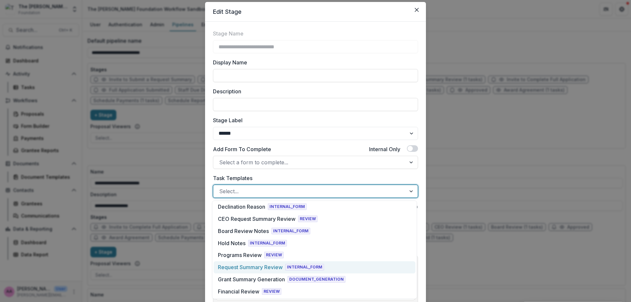
click at [282, 266] on div "Request Summary Review" at bounding box center [250, 267] width 65 height 8
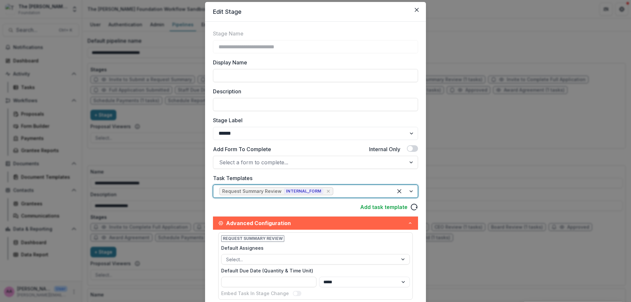
click at [292, 202] on div "**********" at bounding box center [315, 189] width 205 height 319
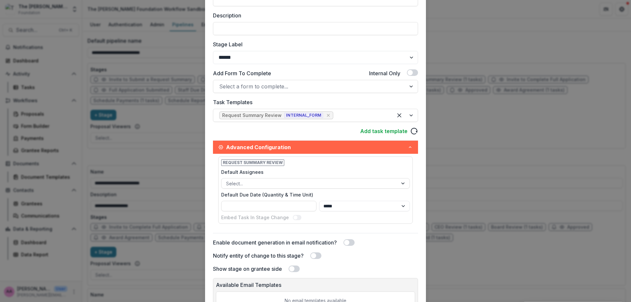
scroll to position [96, 0]
click at [288, 179] on div at bounding box center [309, 183] width 167 height 8
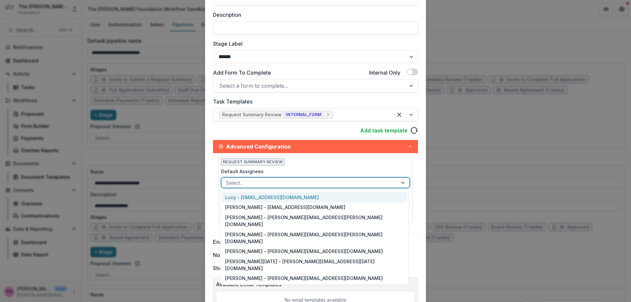
click at [288, 179] on div at bounding box center [309, 183] width 167 height 8
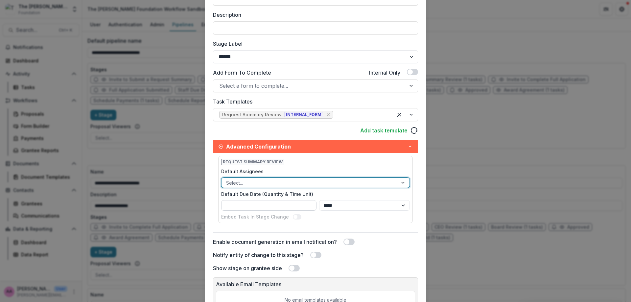
click at [284, 203] on input "Default Due Date (Quantity & Time Unit)" at bounding box center [268, 205] width 95 height 11
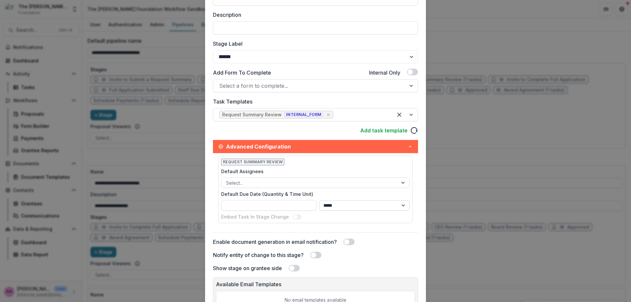
click at [338, 207] on select "**** ***** ****** *****" at bounding box center [364, 205] width 91 height 11
select select "****"
click at [319, 200] on select "**** ***** ****** *****" at bounding box center [364, 205] width 91 height 11
click at [259, 206] on input "Default Due Date (Quantity & Time Unit)" at bounding box center [268, 205] width 95 height 11
type input "*"
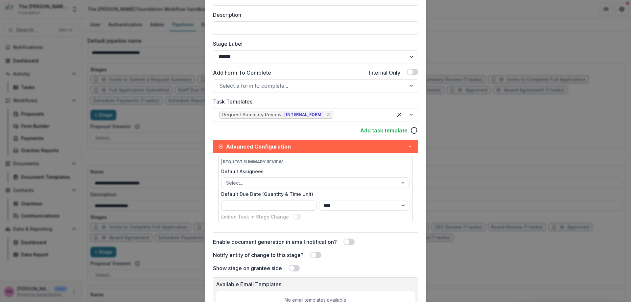
click at [370, 231] on div "Request Summary Review Default Assignees Select... Default Due Date (Quantity &…" at bounding box center [315, 192] width 205 height 79
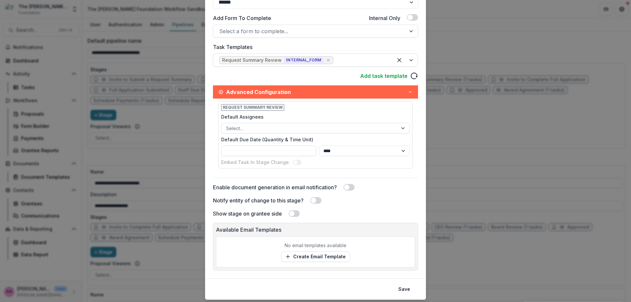
scroll to position [169, 0]
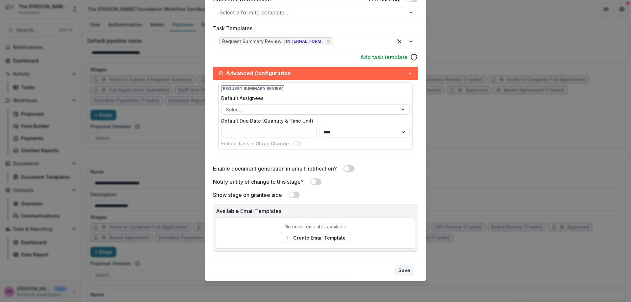
click at [399, 267] on button "Save" at bounding box center [404, 270] width 20 height 11
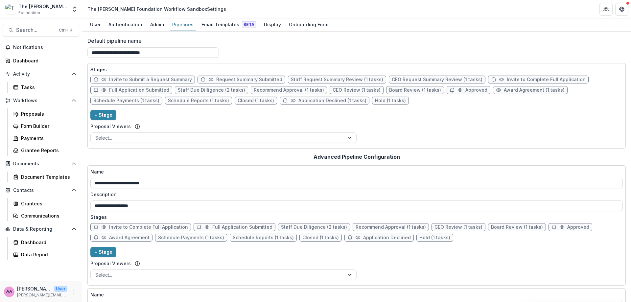
click at [405, 81] on span "CEO Request Summary Review (1 tasks)" at bounding box center [437, 80] width 91 height 6
select select "******"
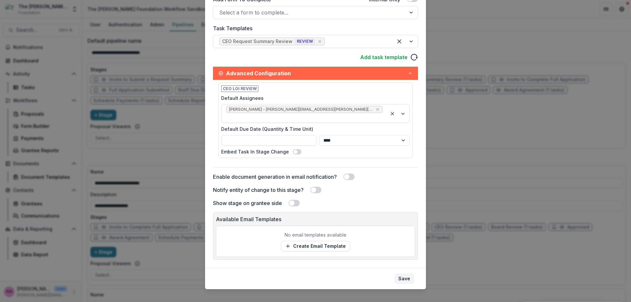
click at [412, 275] on button "Save" at bounding box center [404, 278] width 20 height 11
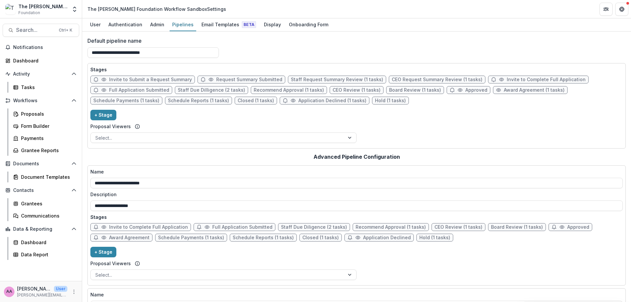
click at [507, 79] on span "Invite to Complete Full Application" at bounding box center [546, 80] width 79 height 6
select select "*****"
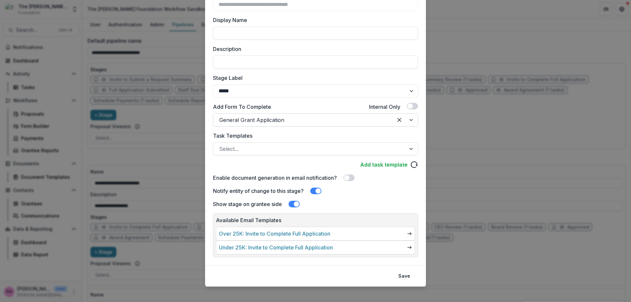
scroll to position [67, 0]
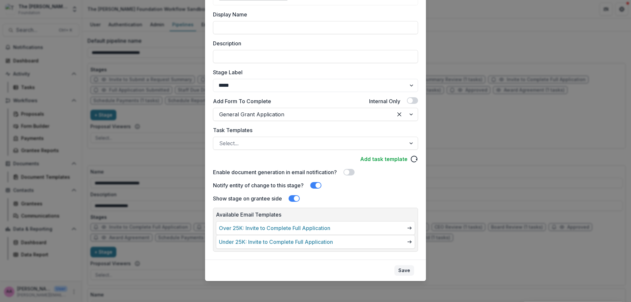
click at [404, 272] on button "Save" at bounding box center [404, 270] width 20 height 11
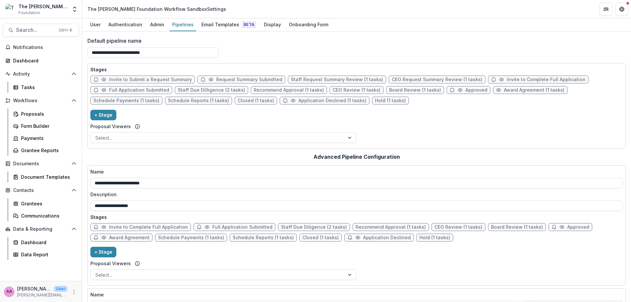
click at [151, 92] on span "Full Application Submitted" at bounding box center [139, 90] width 60 height 6
select select "*********"
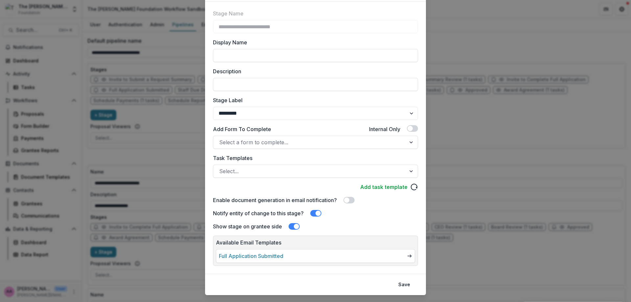
scroll to position [53, 0]
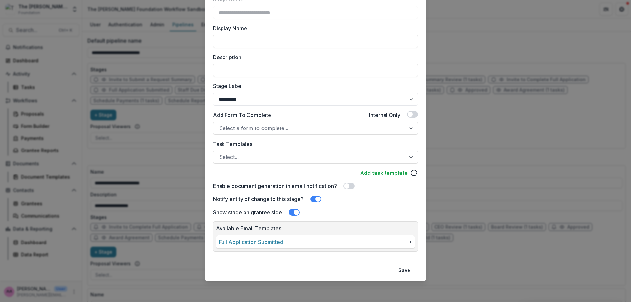
click at [409, 278] on footer "Save" at bounding box center [315, 270] width 221 height 21
click at [407, 272] on button "Save" at bounding box center [404, 270] width 20 height 11
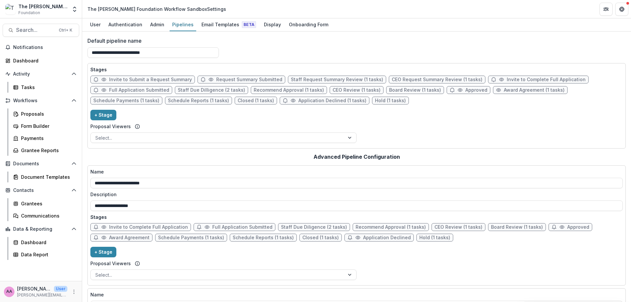
click at [191, 89] on span "Staff Due Dilligence (2 tasks)" at bounding box center [211, 90] width 67 height 6
select select "******"
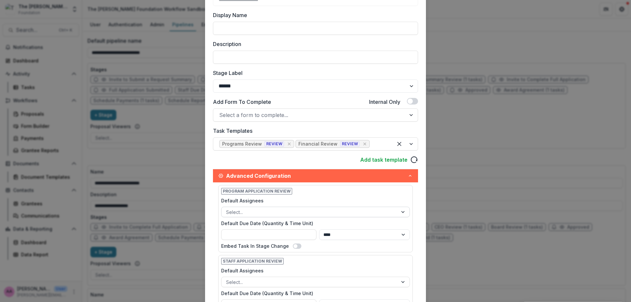
scroll to position [74, 0]
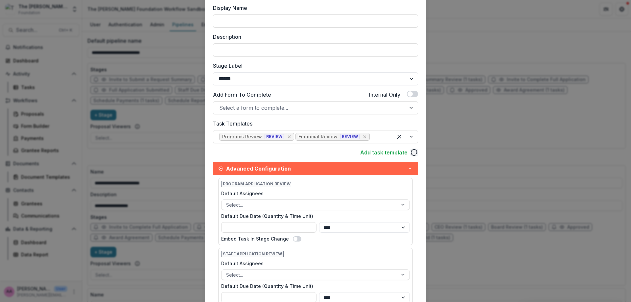
click at [414, 151] on icon "reload" at bounding box center [414, 153] width 8 height 8
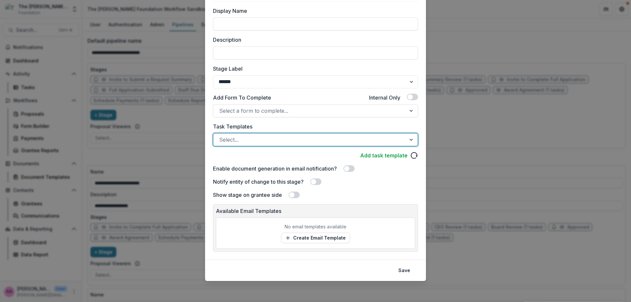
scroll to position [71, 0]
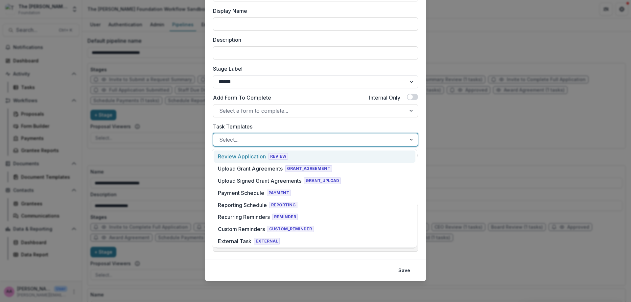
click at [326, 141] on div at bounding box center [309, 139] width 181 height 9
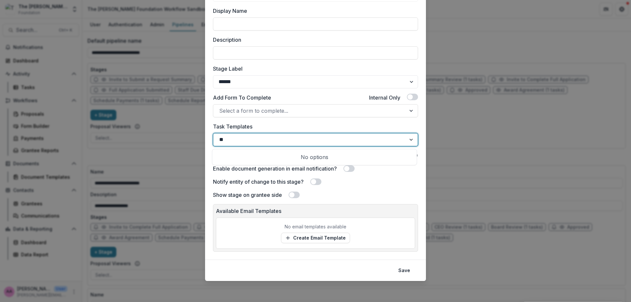
type input "*"
type input "****"
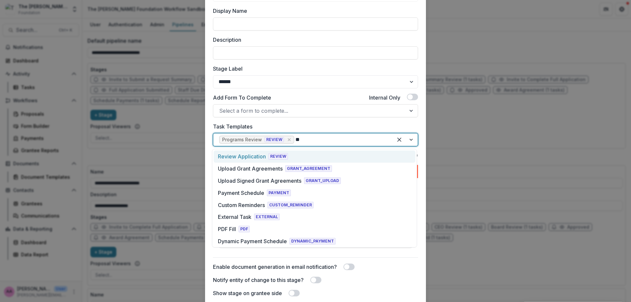
type input "***"
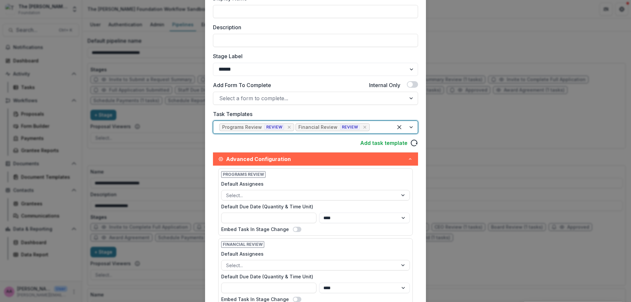
click at [330, 206] on label "Default Due Date (Quantity & Time Unit)" at bounding box center [313, 206] width 185 height 7
click at [316, 213] on input "Default Due Date (Quantity & Time Unit)" at bounding box center [268, 218] width 95 height 11
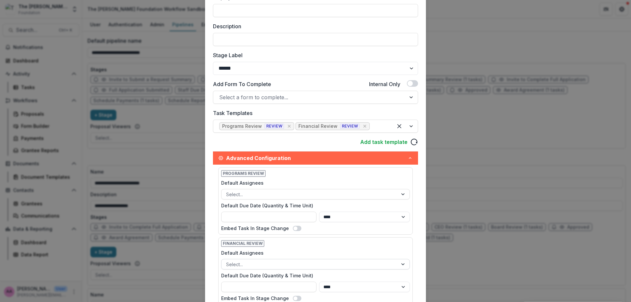
click at [230, 261] on div at bounding box center [309, 264] width 167 height 8
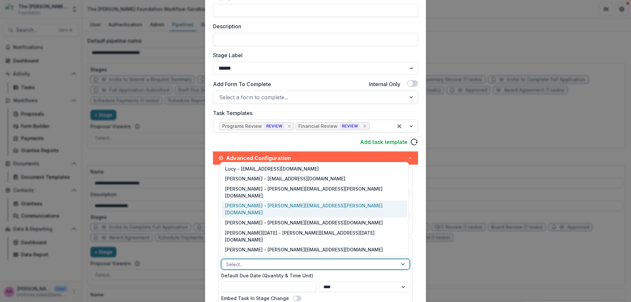
click at [245, 218] on div "Julia Lin - julia.lin@fristfoundation.org" at bounding box center [314, 209] width 185 height 17
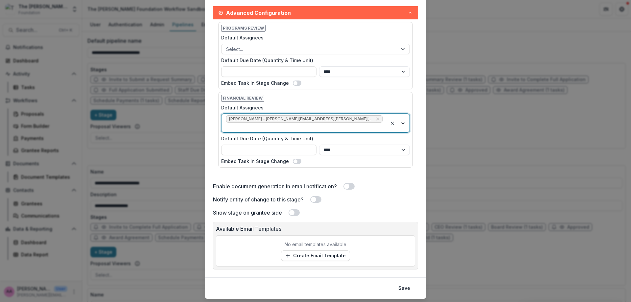
scroll to position [230, 0]
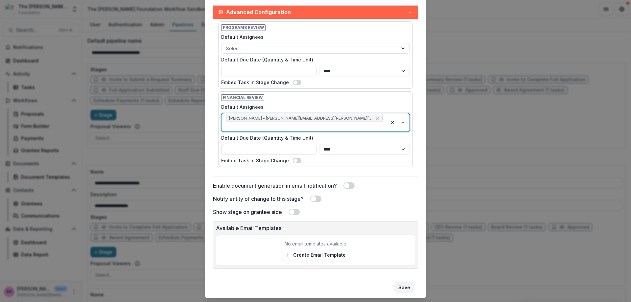
click at [404, 282] on button "Save" at bounding box center [404, 287] width 20 height 11
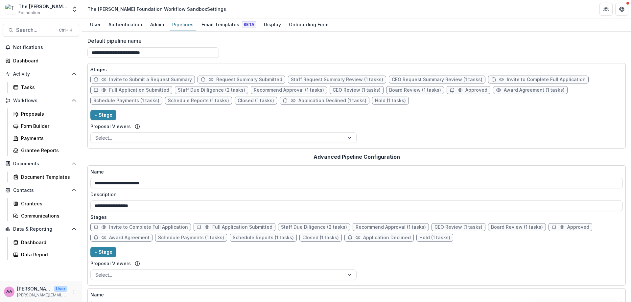
click at [261, 89] on span "Recommend Approval (1 tasks)" at bounding box center [289, 90] width 70 height 6
select select "******"
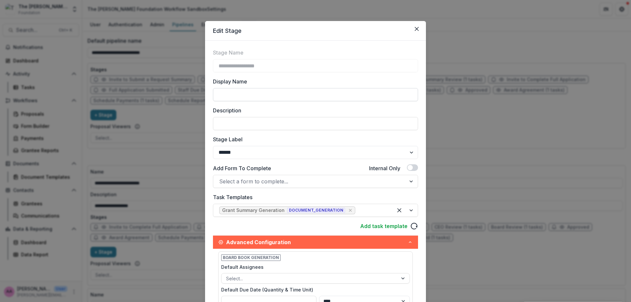
scroll to position [2, 0]
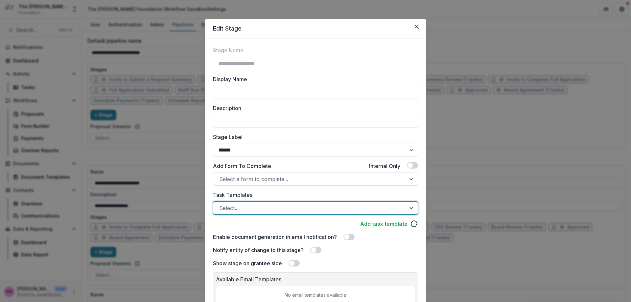
click at [366, 211] on div at bounding box center [309, 207] width 181 height 9
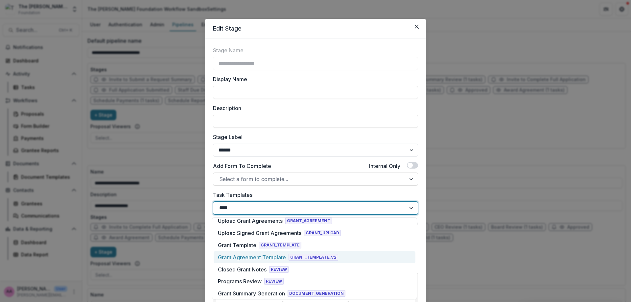
scroll to position [0, 0]
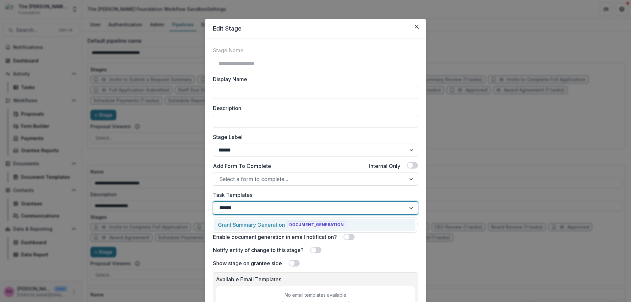
type input "*******"
click at [266, 229] on div "Grant Summary Generation DOCUMENT_GENERATION" at bounding box center [315, 225] width 202 height 12
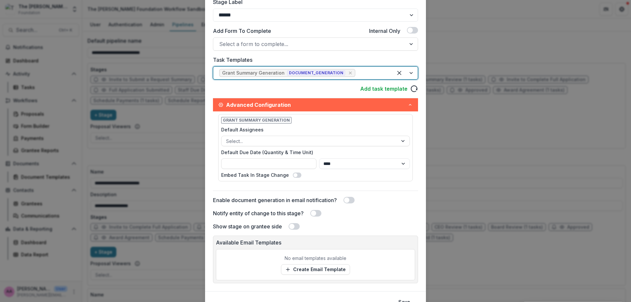
scroll to position [169, 0]
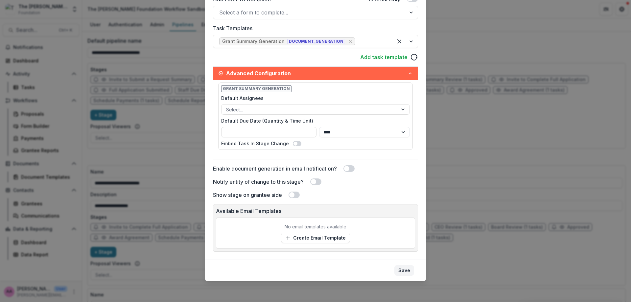
click at [399, 274] on button "Save" at bounding box center [404, 270] width 20 height 11
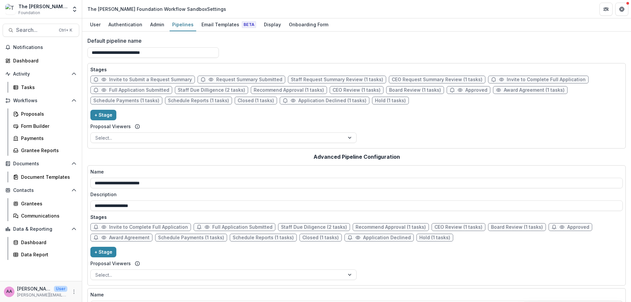
click at [351, 90] on span "CEO Review (1 tasks)" at bounding box center [357, 90] width 48 height 6
select select "******"
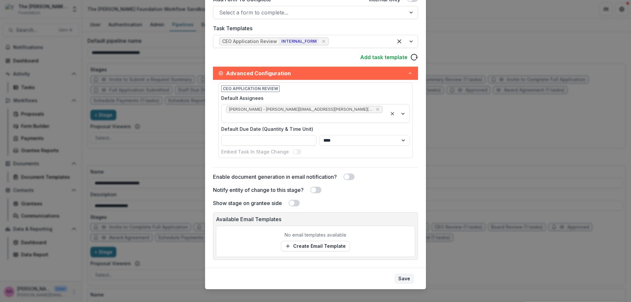
click at [405, 273] on button "Save" at bounding box center [404, 278] width 20 height 11
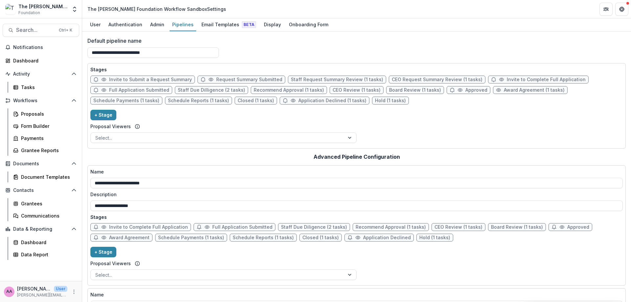
click at [396, 92] on span "Board Review (1 tasks)" at bounding box center [415, 90] width 52 height 6
select select "******"
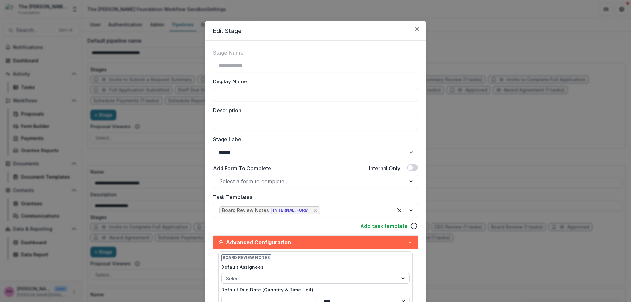
click at [265, 274] on div at bounding box center [309, 278] width 167 height 8
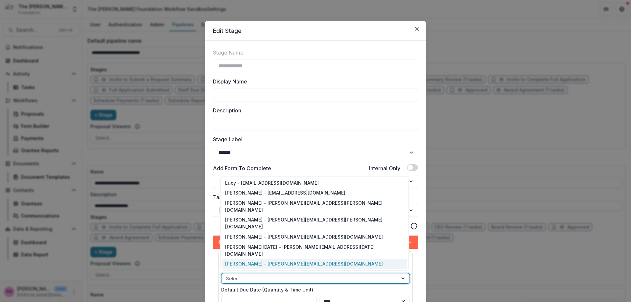
click at [261, 262] on div "Annie Axe - annie.axe@fristfoundation.org" at bounding box center [314, 264] width 185 height 10
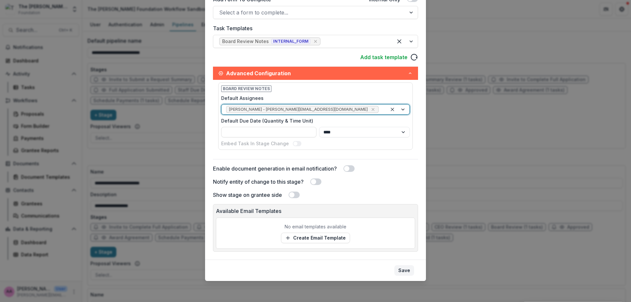
click at [405, 274] on button "Save" at bounding box center [404, 270] width 20 height 11
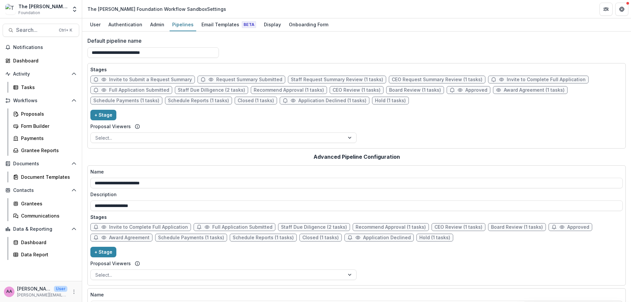
click at [465, 93] on span "Approved" at bounding box center [469, 90] width 44 height 8
click at [465, 91] on span "Approved" at bounding box center [476, 90] width 22 height 6
select select "********"
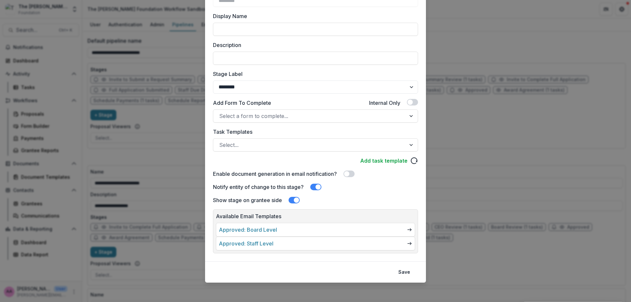
scroll to position [67, 0]
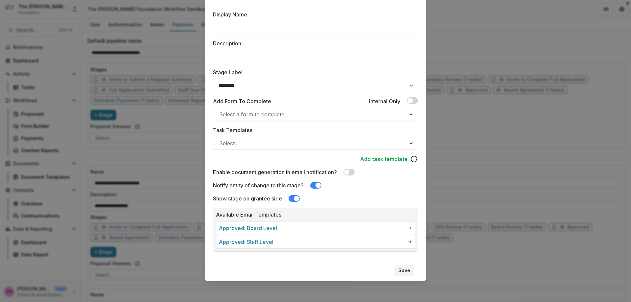
click at [397, 270] on button "Save" at bounding box center [404, 270] width 20 height 11
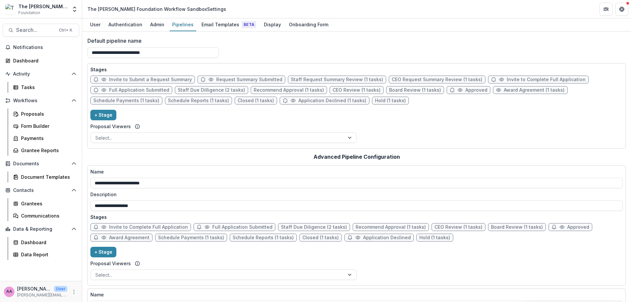
click at [504, 87] on span "Award Agreement (1 tasks)" at bounding box center [534, 90] width 61 height 6
select select "********"
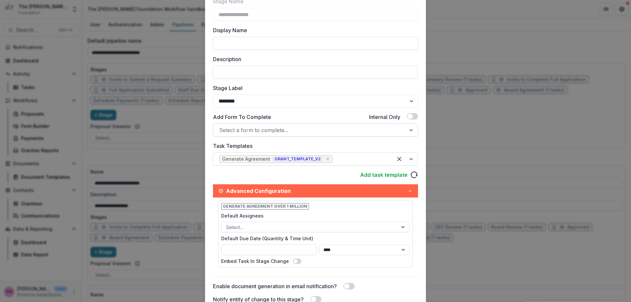
scroll to position [60, 0]
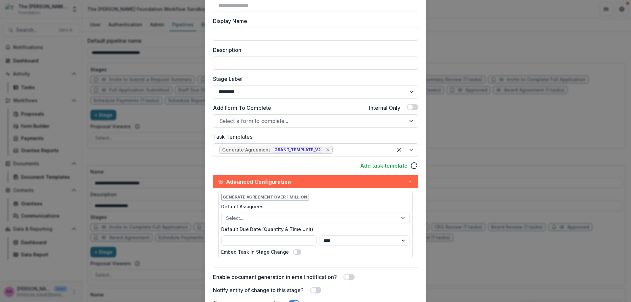
click at [325, 148] on icon "Remove [object Object]" at bounding box center [327, 149] width 5 height 5
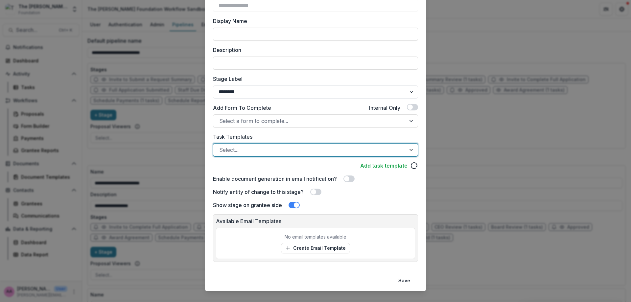
click at [300, 151] on div at bounding box center [309, 149] width 181 height 9
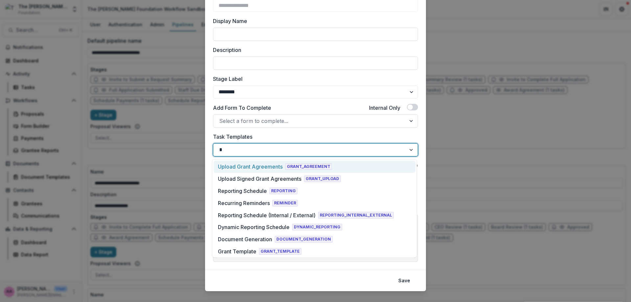
type input "**"
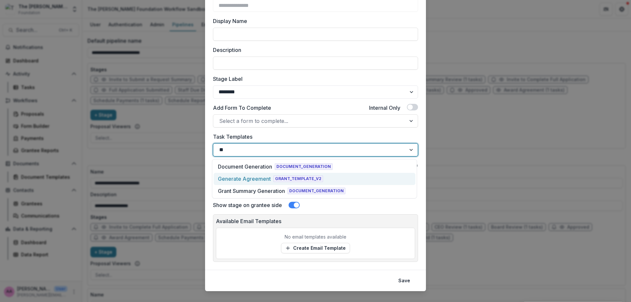
click at [256, 181] on div "Generate Agreement" at bounding box center [244, 179] width 53 height 8
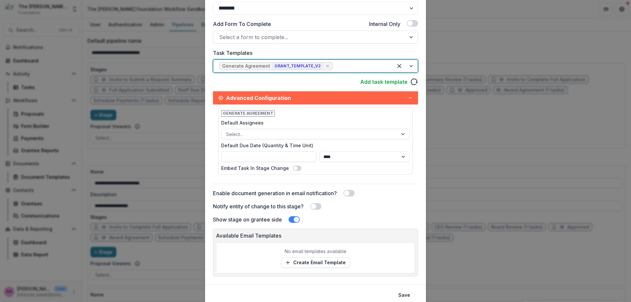
scroll to position [169, 0]
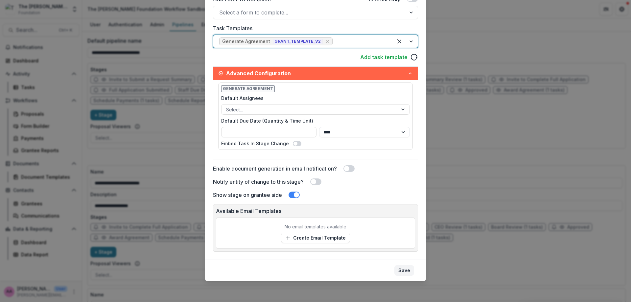
click at [396, 270] on button "Save" at bounding box center [404, 270] width 20 height 11
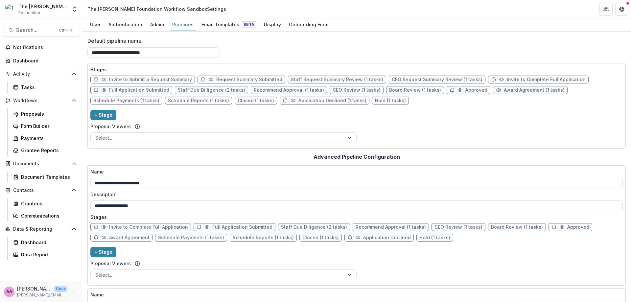
click at [127, 103] on span "Schedule Payments (1 tasks)" at bounding box center [126, 101] width 66 height 6
select select "*******"
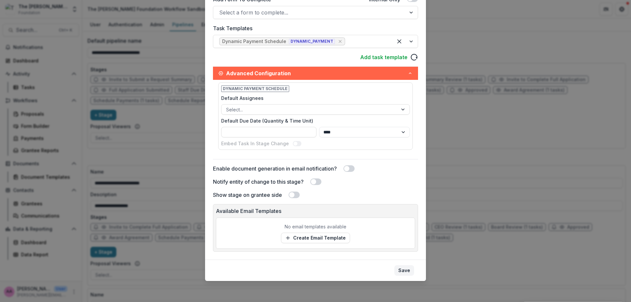
click at [408, 268] on button "Save" at bounding box center [404, 270] width 20 height 11
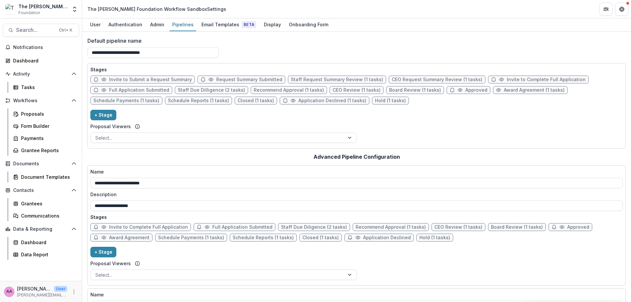
click at [211, 101] on span "Schedule Reports (1 tasks)" at bounding box center [198, 101] width 61 height 6
select select "*********"
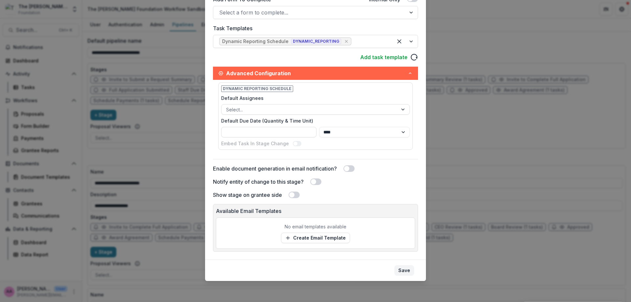
click at [408, 268] on button "Save" at bounding box center [404, 270] width 20 height 11
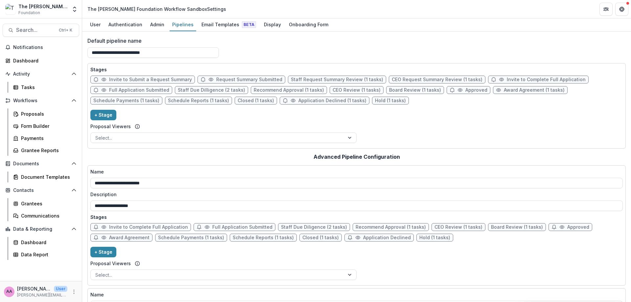
click at [257, 99] on span "Closed (1 tasks)" at bounding box center [256, 101] width 36 height 6
select select "*******"
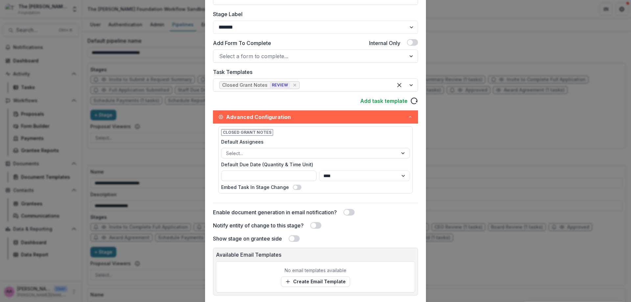
scroll to position [151, 0]
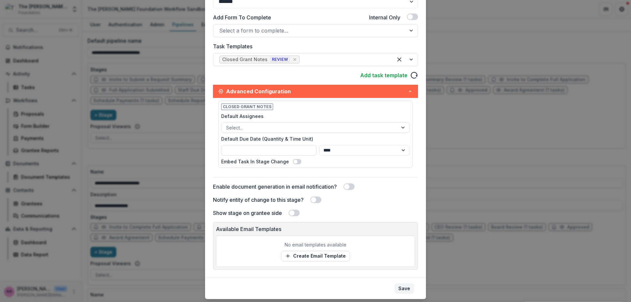
click at [404, 286] on button "Save" at bounding box center [404, 288] width 20 height 11
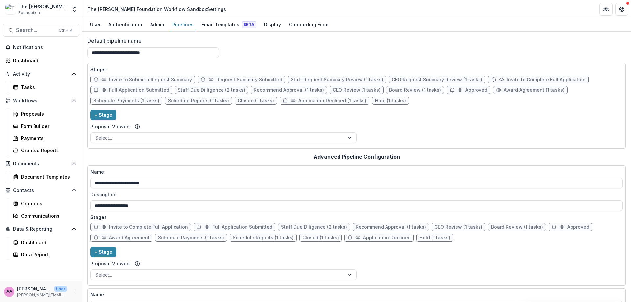
click at [339, 101] on span "Application Declined (1 tasks)" at bounding box center [332, 101] width 68 height 6
select select "******"
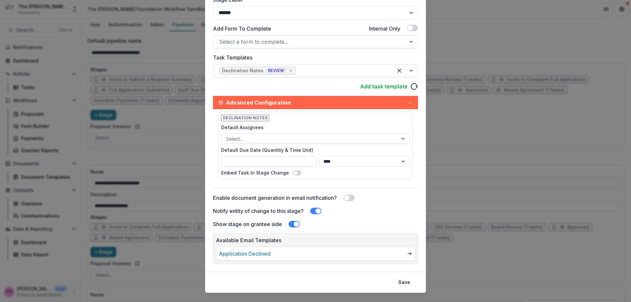
scroll to position [151, 0]
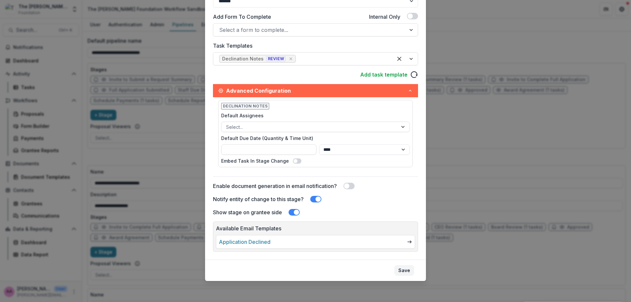
click at [408, 272] on button "Save" at bounding box center [404, 270] width 20 height 11
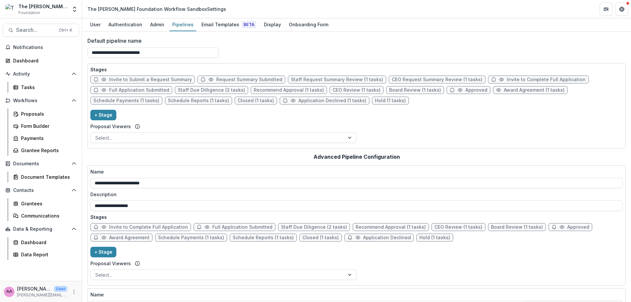
click at [335, 100] on span "Application Declined (1 tasks)" at bounding box center [332, 101] width 68 height 6
select select "******"
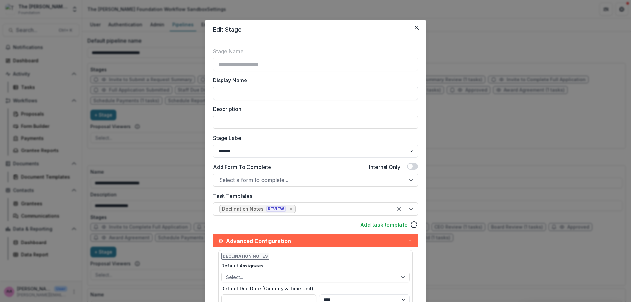
scroll to position [0, 0]
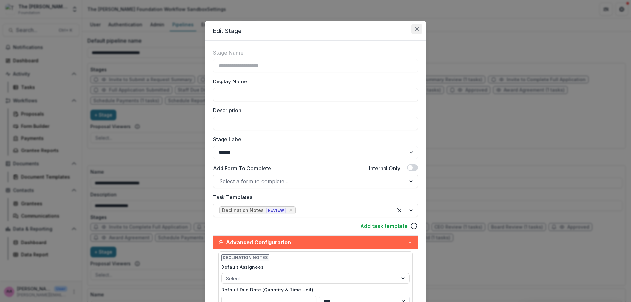
click at [418, 31] on button "Close" at bounding box center [416, 29] width 11 height 11
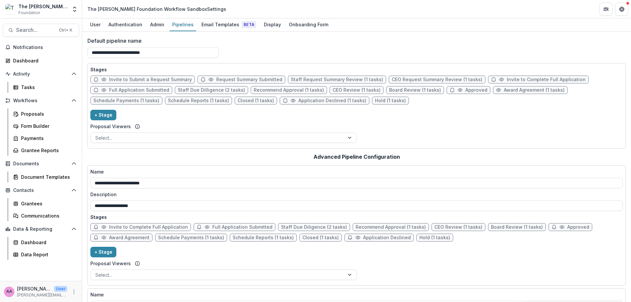
click at [346, 101] on span "Application Declined (1 tasks)" at bounding box center [332, 101] width 68 height 6
select select "******"
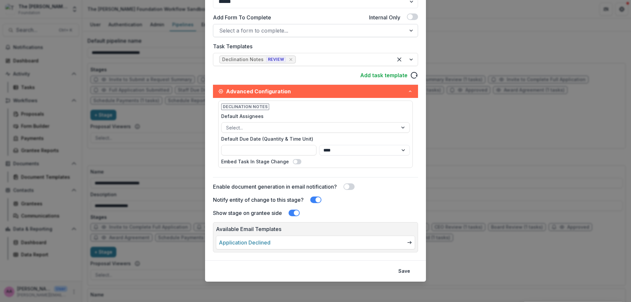
scroll to position [151, 0]
click at [269, 243] on link "Application Declined" at bounding box center [245, 242] width 52 height 8
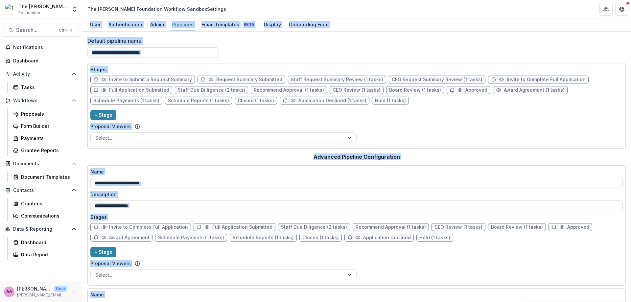
click at [472, 145] on div "Stages Invite to Submit a Request Summary Request Summary Submitted Staff Reque…" at bounding box center [356, 106] width 532 height 80
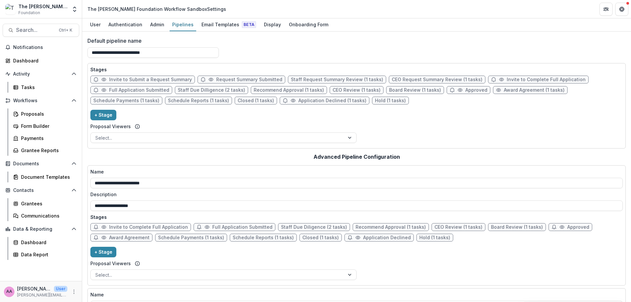
click at [383, 98] on span "Hold (1 tasks)" at bounding box center [390, 101] width 31 height 6
select select "******"
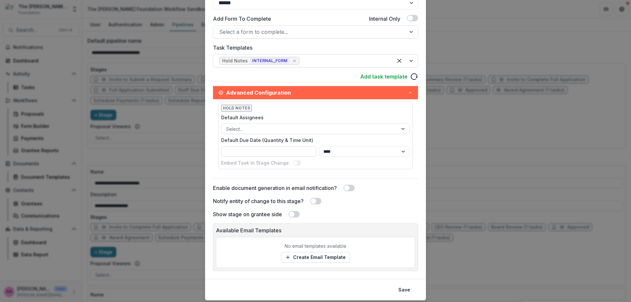
scroll to position [169, 0]
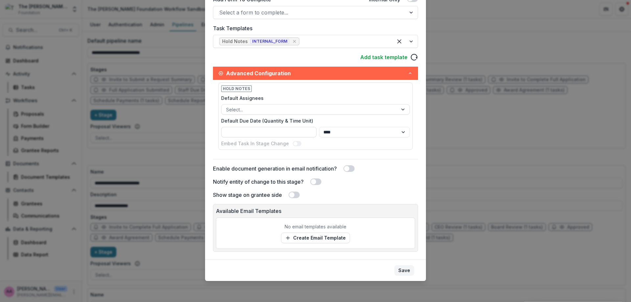
click at [398, 270] on button "Save" at bounding box center [404, 270] width 20 height 11
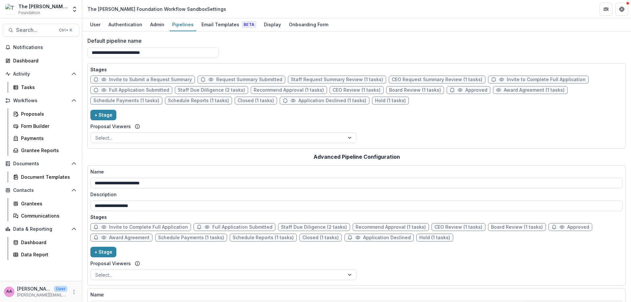
click at [161, 229] on span "Invite to Complete Full Application" at bounding box center [148, 227] width 79 height 6
select select "*****"
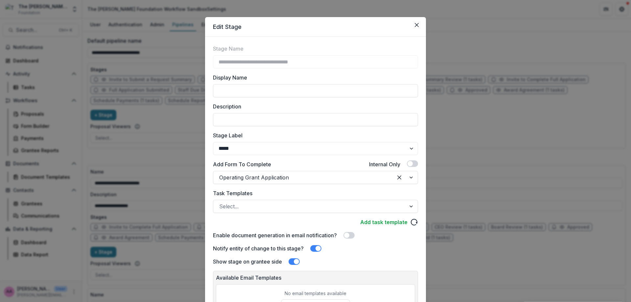
scroll to position [5, 0]
click at [193, 249] on div "**********" at bounding box center [315, 151] width 631 height 302
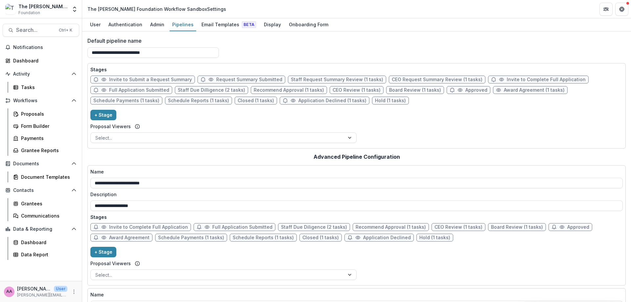
click at [196, 223] on div "**********" at bounding box center [356, 225] width 532 height 114
click at [204, 231] on span "Full Application Submitted" at bounding box center [235, 227] width 82 height 8
click at [219, 230] on span "Full Application Submitted" at bounding box center [235, 227] width 82 height 8
click at [220, 226] on span "Full Application Submitted" at bounding box center [242, 227] width 60 height 6
select select "*********"
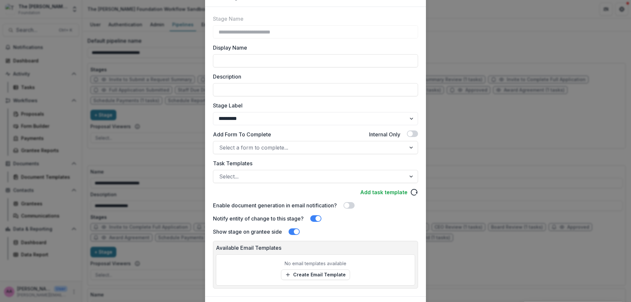
scroll to position [71, 0]
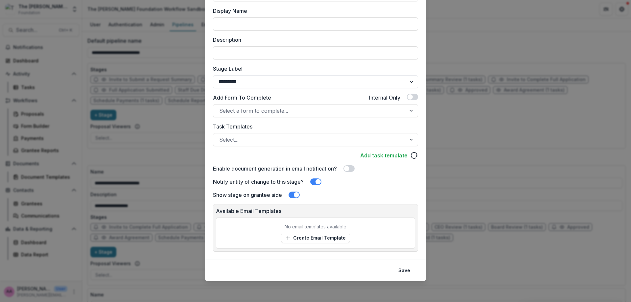
click at [183, 245] on div "**********" at bounding box center [315, 151] width 631 height 302
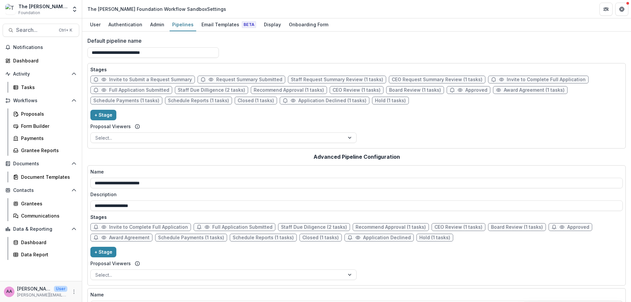
click at [286, 228] on span "Staff Due Diligence (2 tasks)" at bounding box center [314, 227] width 66 height 6
select select "******"
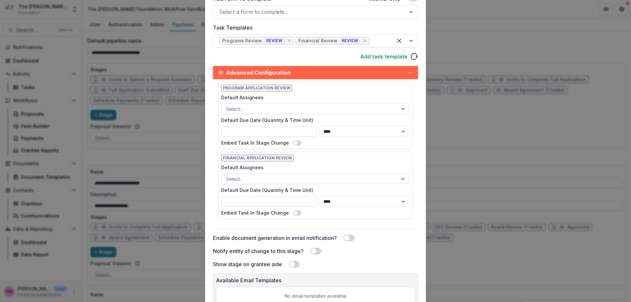
scroll to position [171, 0]
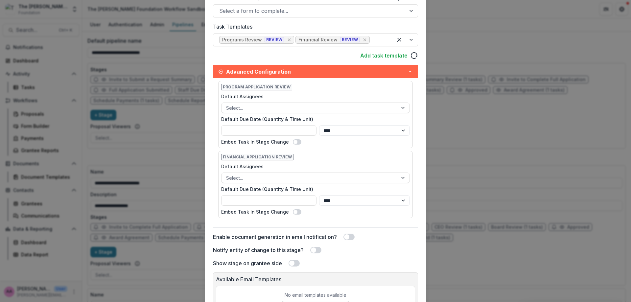
click at [481, 250] on div "**********" at bounding box center [315, 151] width 631 height 302
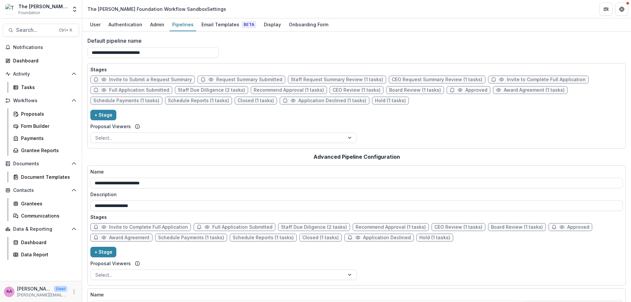
click at [359, 229] on span "Recommend Approval (1 tasks)" at bounding box center [391, 227] width 70 height 6
select select "******"
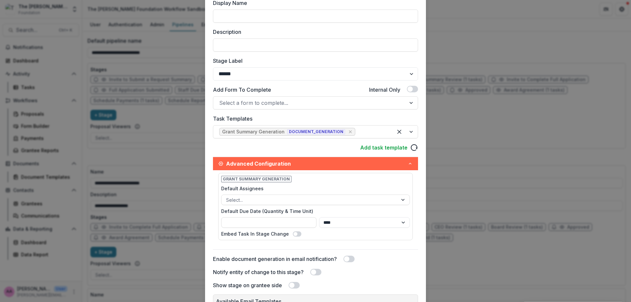
scroll to position [102, 0]
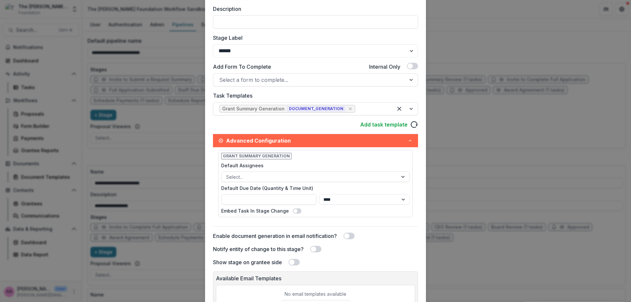
click at [447, 237] on div "**********" at bounding box center [315, 151] width 631 height 302
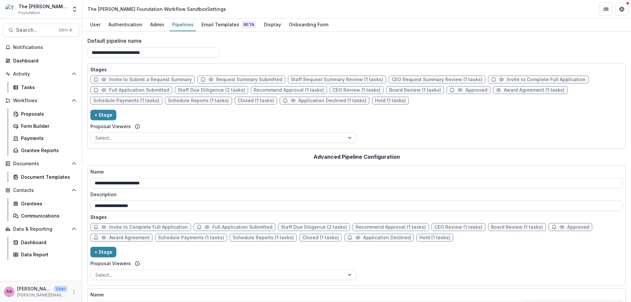
click at [453, 225] on span "CEO Review (1 tasks)" at bounding box center [458, 227] width 48 height 6
select select "******"
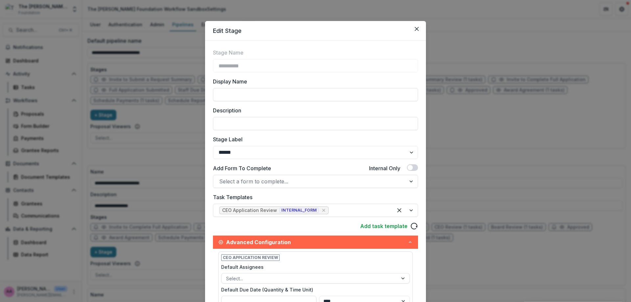
click at [511, 246] on div "**********" at bounding box center [315, 151] width 631 height 302
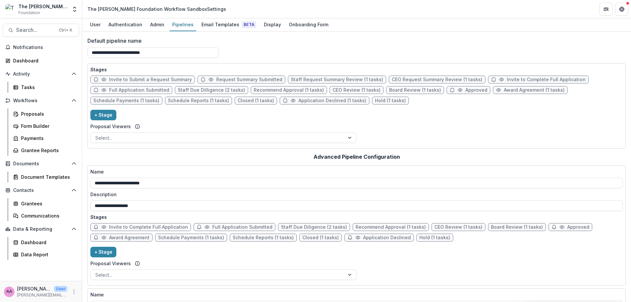
click at [512, 225] on span "Board Review (1 tasks)" at bounding box center [517, 227] width 52 height 6
select select "******"
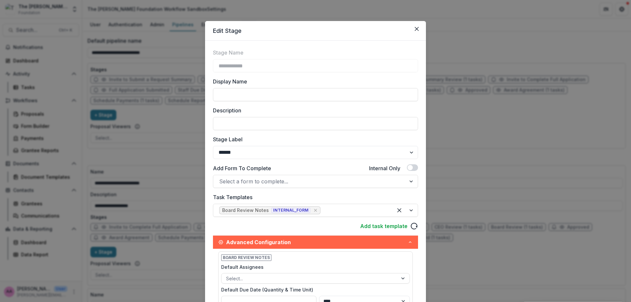
click at [518, 257] on div "**********" at bounding box center [315, 151] width 631 height 302
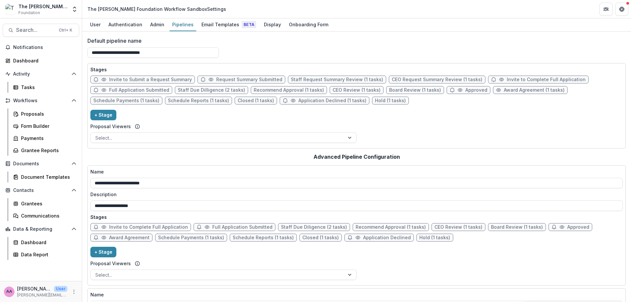
click at [195, 238] on span "Schedule Payments (1 tasks)" at bounding box center [191, 238] width 66 height 6
select select "*******"
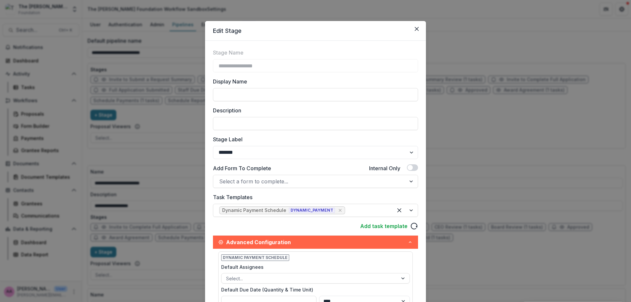
click at [185, 264] on div "**********" at bounding box center [315, 151] width 631 height 302
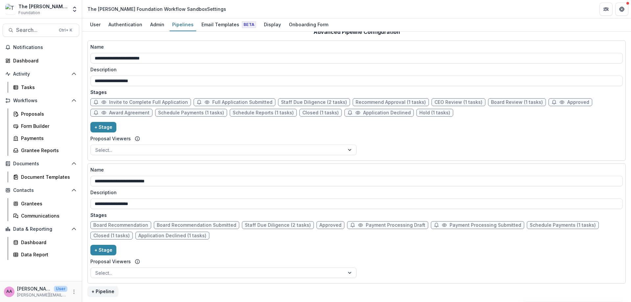
scroll to position [0, 0]
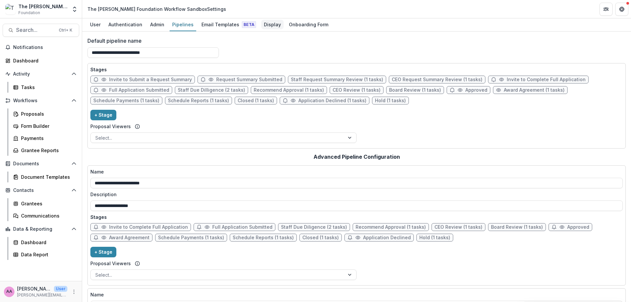
click at [266, 30] on link "Display" at bounding box center [272, 24] width 22 height 13
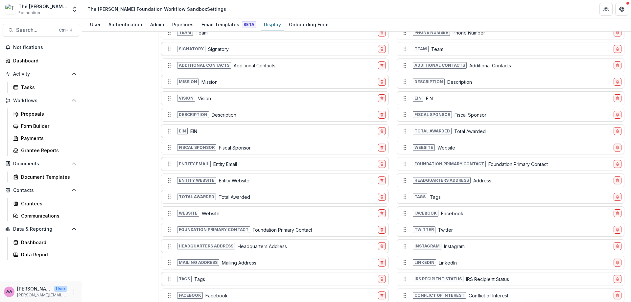
scroll to position [476, 0]
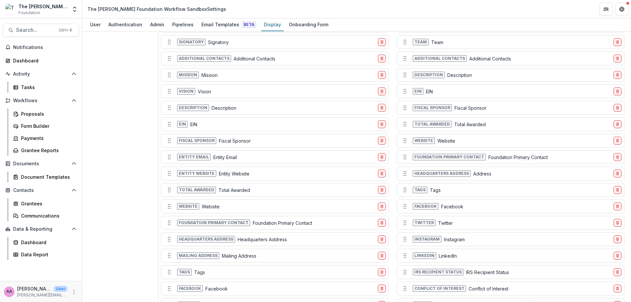
click at [230, 156] on p "Entity Email" at bounding box center [225, 157] width 24 height 7
click at [192, 158] on span "Entity email" at bounding box center [194, 157] width 34 height 7
click at [336, 154] on div "Entity email Entity Email" at bounding box center [269, 157] width 211 height 11
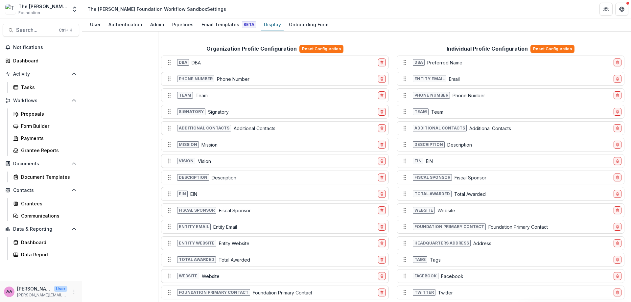
scroll to position [425, 0]
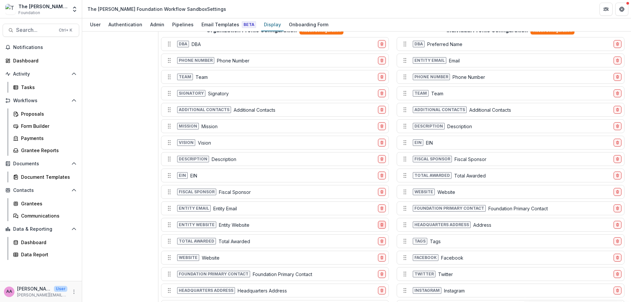
click at [381, 225] on icon "delete-field-row" at bounding box center [382, 225] width 4 height 4
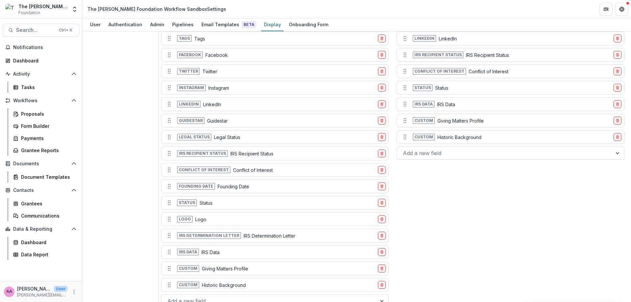
scroll to position [705, 0]
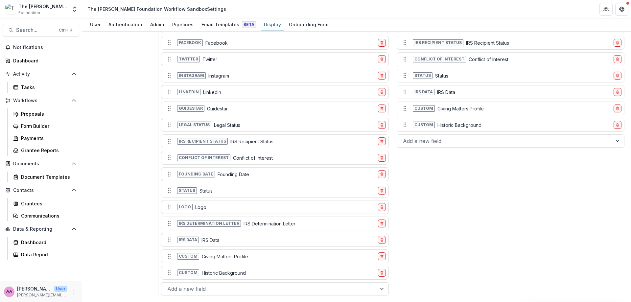
click at [250, 275] on div "Custom Historic Background" at bounding box center [269, 272] width 211 height 11
click at [224, 273] on p "Historic Background" at bounding box center [224, 272] width 44 height 7
click at [211, 271] on p "Historic Background" at bounding box center [224, 272] width 44 height 7
click at [168, 271] on icon "Move field" at bounding box center [169, 272] width 7 height 7
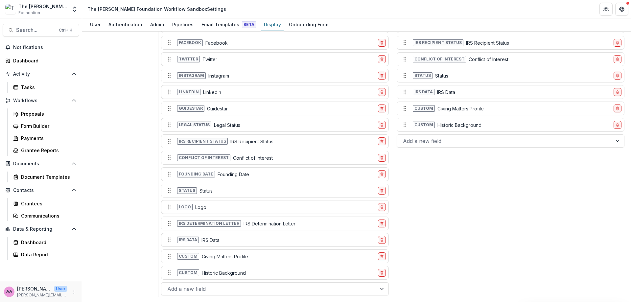
click at [234, 275] on p "Historic Background" at bounding box center [224, 272] width 44 height 7
click at [296, 290] on div at bounding box center [268, 288] width 203 height 9
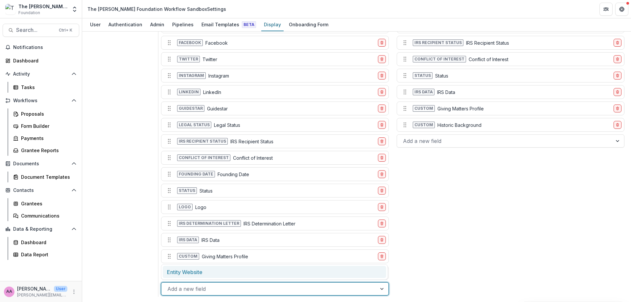
click at [296, 290] on div at bounding box center [268, 288] width 203 height 9
click at [521, 230] on div "Individual Profile Configuration Reset Configuration Dba Preferred Name Entity …" at bounding box center [510, 21] width 230 height 552
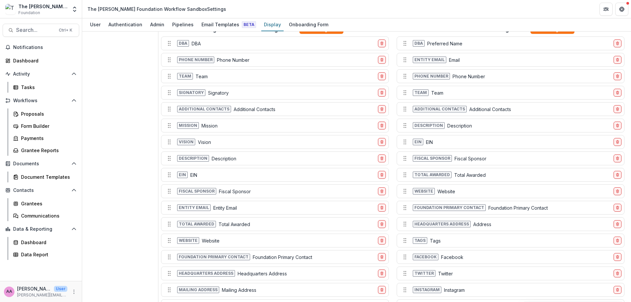
scroll to position [374, 0]
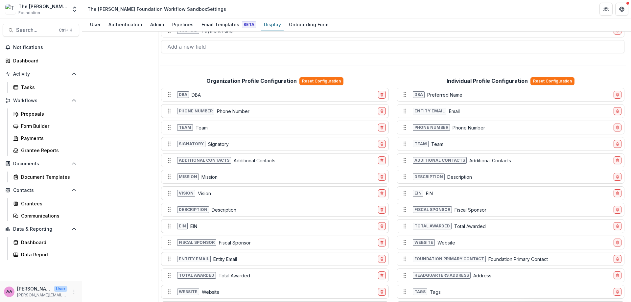
click at [273, 260] on div "Entity email Entity Email" at bounding box center [269, 259] width 211 height 11
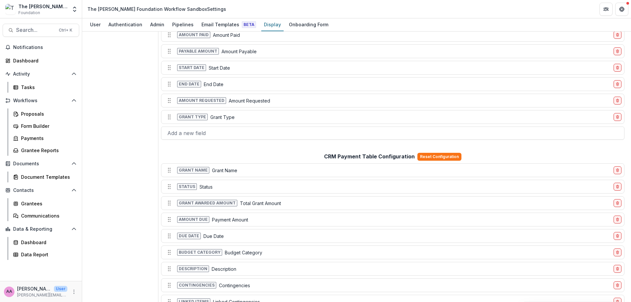
scroll to position [0, 0]
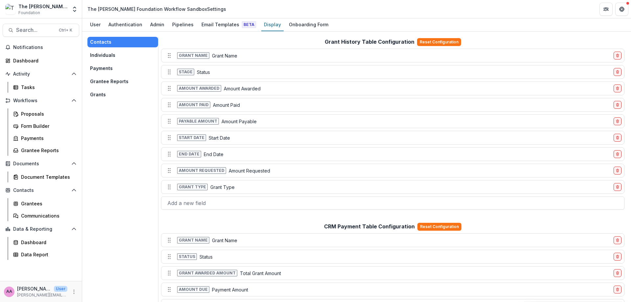
click at [94, 51] on button "Individuals" at bounding box center [122, 55] width 71 height 11
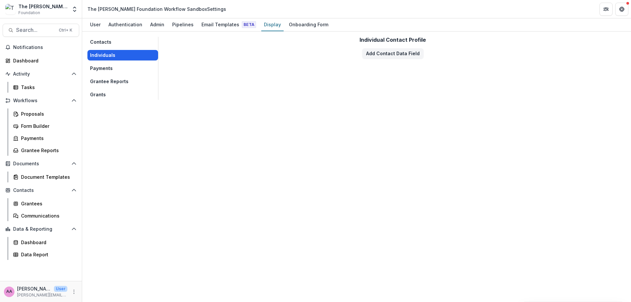
click at [97, 60] on button "Individuals" at bounding box center [122, 55] width 71 height 11
click at [98, 67] on button "Payments" at bounding box center [122, 68] width 71 height 11
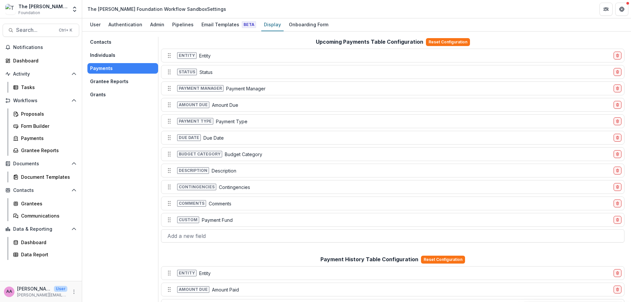
click at [102, 80] on button "Grantee Reports" at bounding box center [122, 81] width 71 height 11
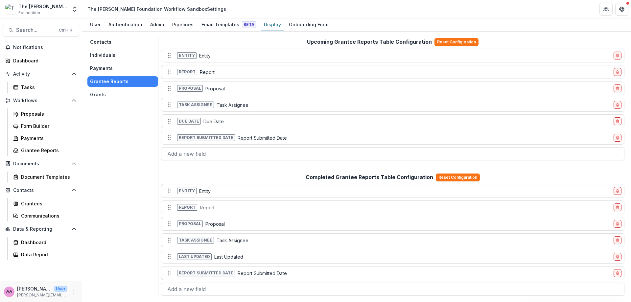
scroll to position [0, 0]
click at [101, 94] on button "Grants" at bounding box center [122, 94] width 71 height 11
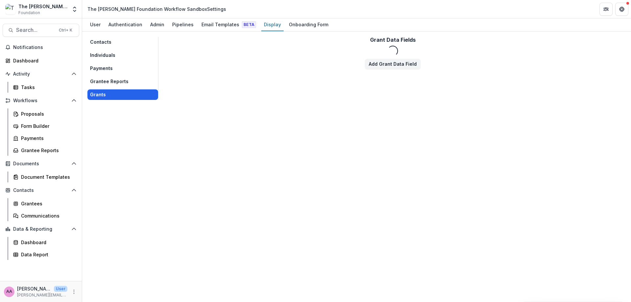
scroll to position [0, 0]
click at [294, 22] on div "Onboarding Form" at bounding box center [308, 25] width 45 height 10
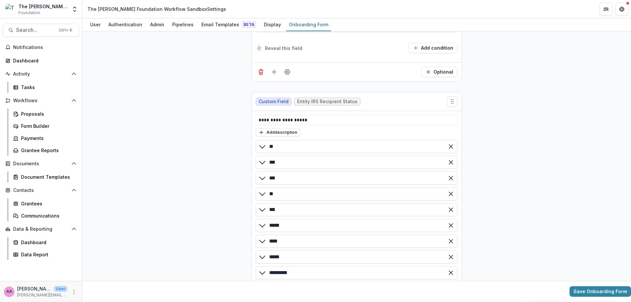
scroll to position [4, 0]
click at [260, 148] on div at bounding box center [262, 144] width 13 height 13
click at [260, 145] on icon at bounding box center [262, 144] width 8 height 8
click at [260, 144] on icon at bounding box center [262, 144] width 8 height 8
click at [263, 144] on polyline at bounding box center [263, 144] width 6 height 3
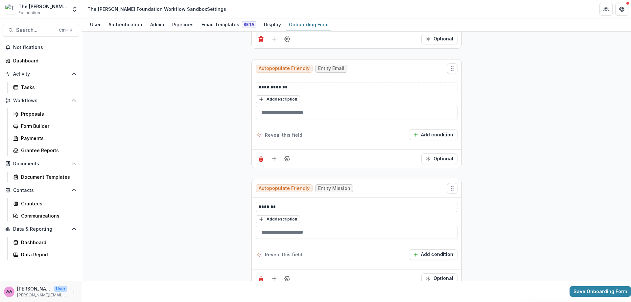
scroll to position [0, 0]
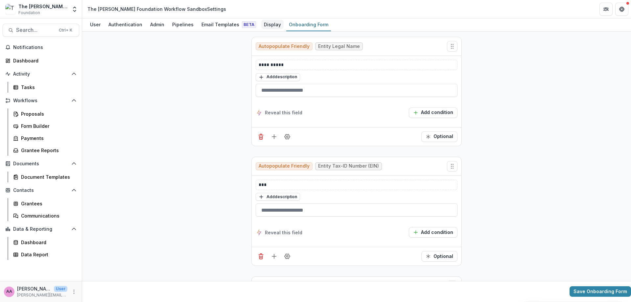
click at [263, 26] on div "Display" at bounding box center [272, 25] width 22 height 10
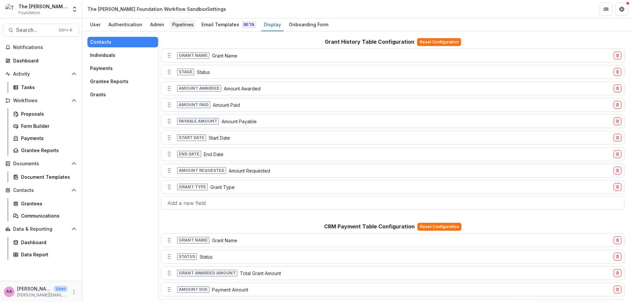
click at [184, 24] on div "Pipelines" at bounding box center [183, 25] width 27 height 10
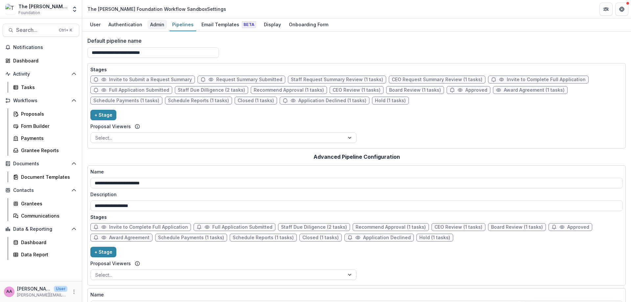
click at [161, 24] on div "Admin" at bounding box center [157, 25] width 19 height 10
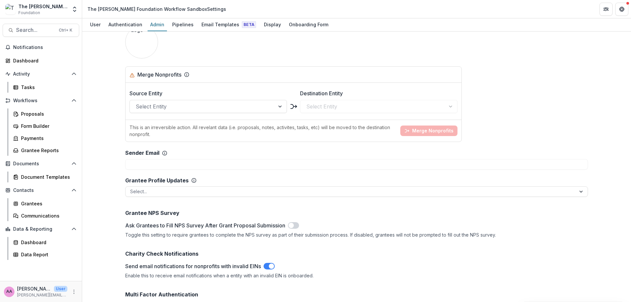
scroll to position [827, 0]
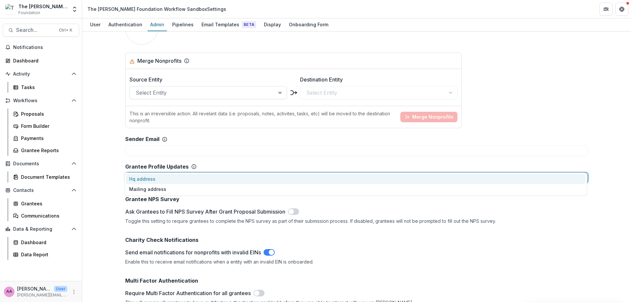
click at [197, 173] on div "Select..." at bounding box center [356, 178] width 463 height 11
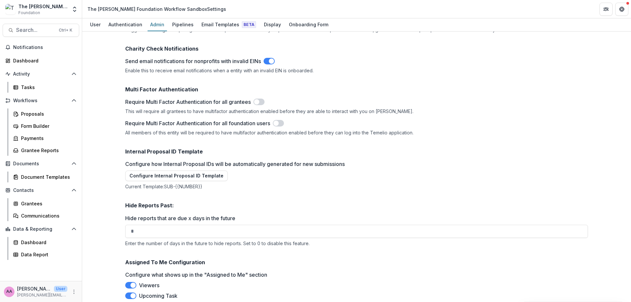
scroll to position [1037, 0]
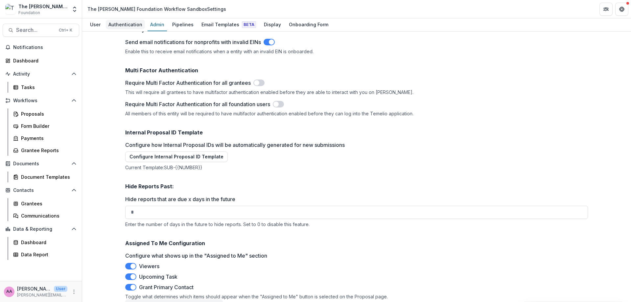
click at [127, 25] on div "Authentication" at bounding box center [125, 25] width 39 height 10
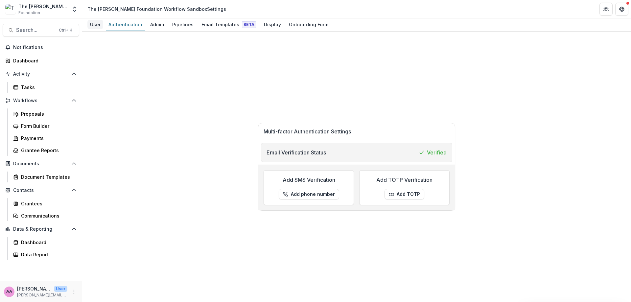
click at [87, 25] on div "User" at bounding box center [95, 25] width 16 height 10
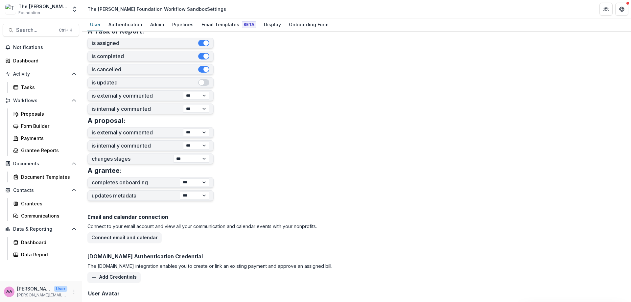
scroll to position [238, 0]
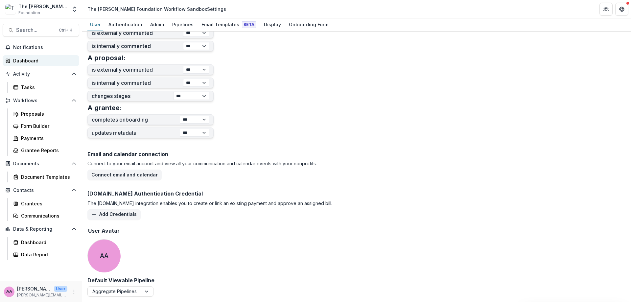
click at [45, 61] on div "Dashboard" at bounding box center [43, 60] width 61 height 7
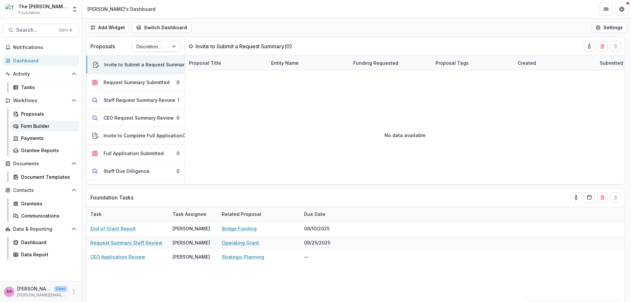
click at [44, 123] on div "Form Builder" at bounding box center [47, 126] width 53 height 7
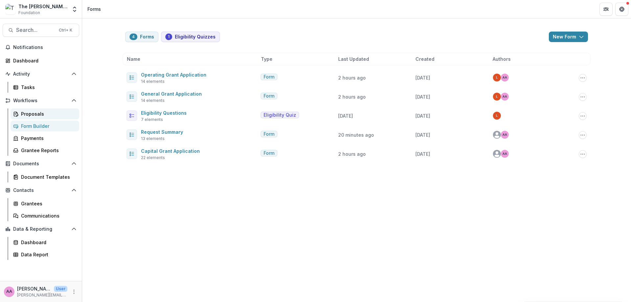
click at [44, 113] on div "Proposals" at bounding box center [47, 113] width 53 height 7
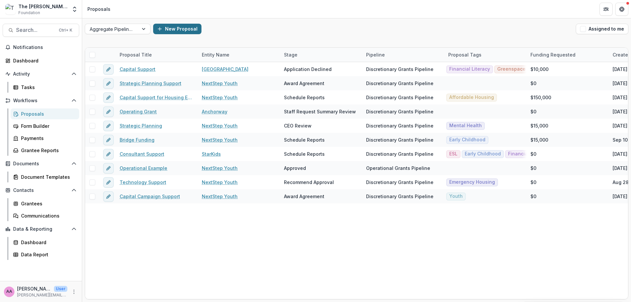
click at [171, 30] on button "New Proposal" at bounding box center [177, 29] width 48 height 11
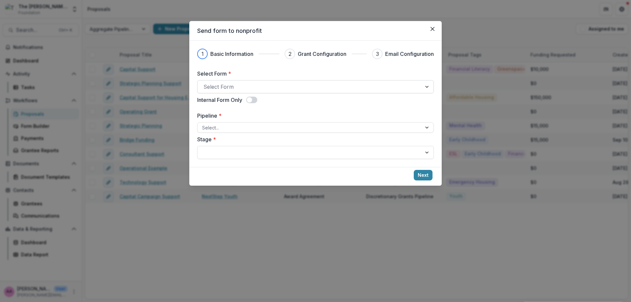
click at [232, 81] on div "Select Form" at bounding box center [315, 86] width 237 height 13
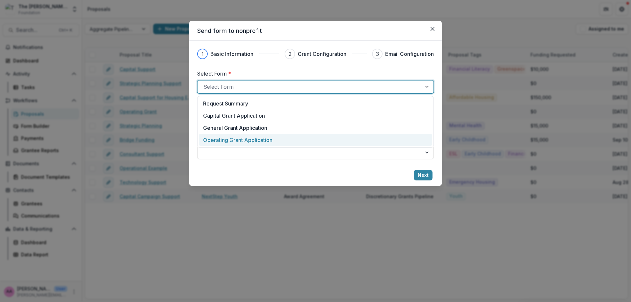
click at [228, 138] on p "Operating Grant Application" at bounding box center [237, 140] width 69 height 8
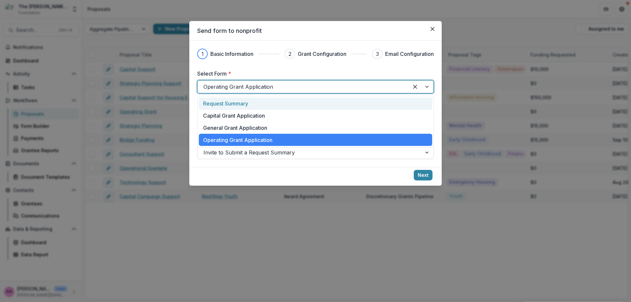
click at [233, 85] on div at bounding box center [302, 86] width 199 height 9
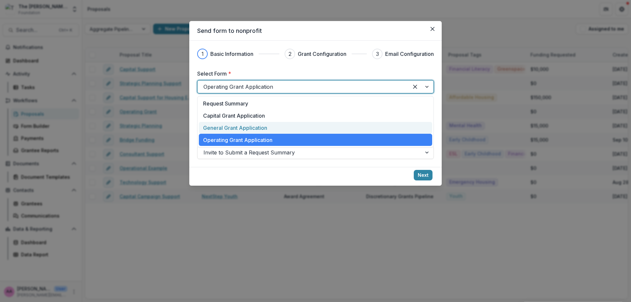
click at [233, 125] on p "General Grant Application" at bounding box center [235, 128] width 64 height 8
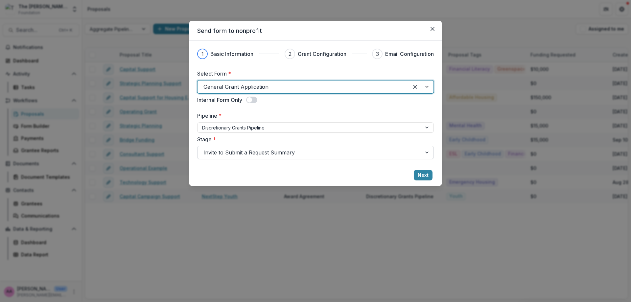
click at [248, 149] on div at bounding box center [309, 152] width 212 height 9
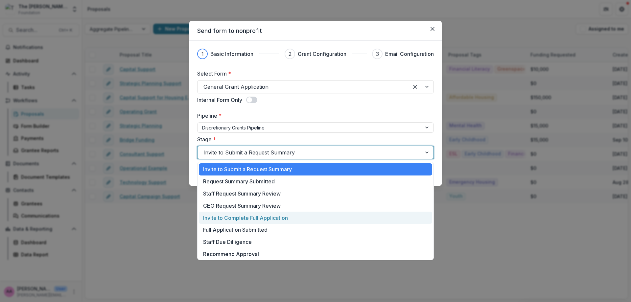
click at [252, 215] on div "Invite to Complete Full Application" at bounding box center [315, 218] width 233 height 12
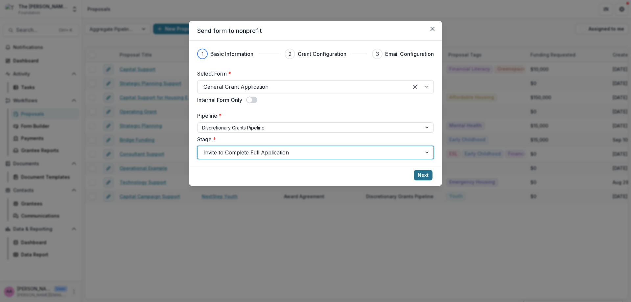
click at [421, 174] on button "Next" at bounding box center [423, 175] width 19 height 11
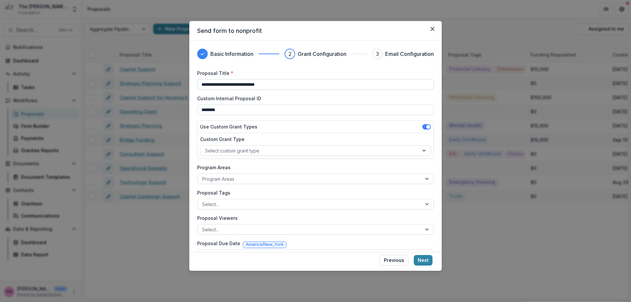
click at [273, 85] on input "**********" at bounding box center [315, 84] width 237 height 11
type input "**********"
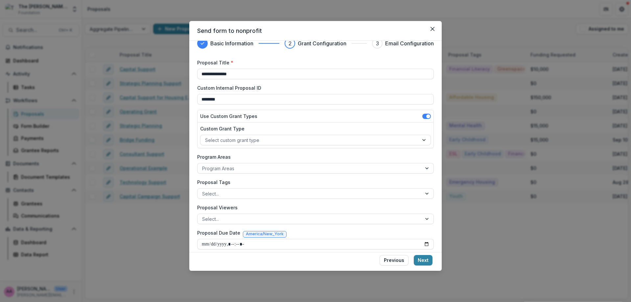
scroll to position [16, 0]
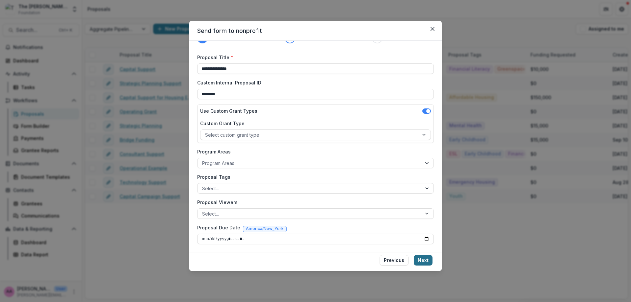
click at [428, 265] on button "Next" at bounding box center [423, 260] width 19 height 11
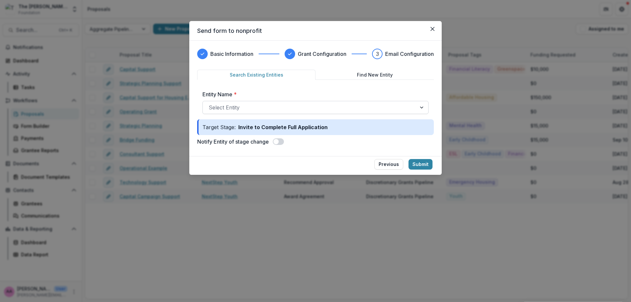
click at [231, 103] on div at bounding box center [310, 107] width 202 height 9
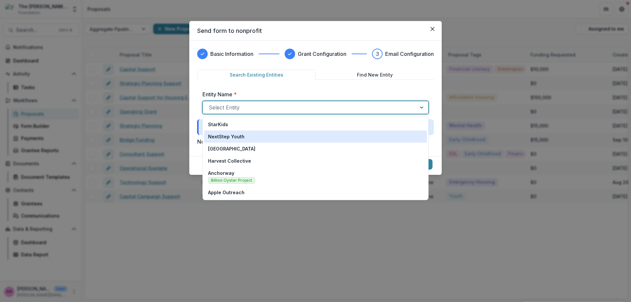
click at [229, 136] on p "NextStep Youth" at bounding box center [226, 136] width 36 height 7
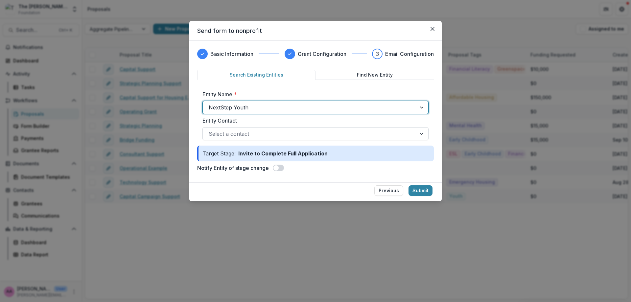
click at [256, 133] on div at bounding box center [310, 133] width 202 height 9
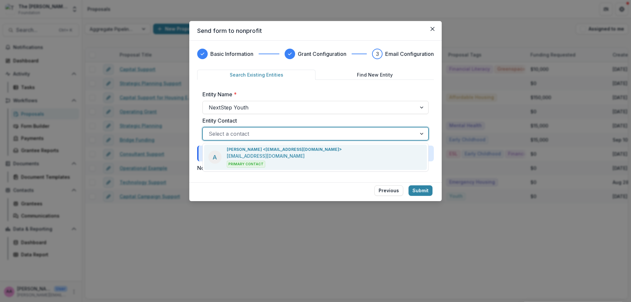
click at [254, 154] on p "annieaxe0@gmail.com" at bounding box center [266, 155] width 78 height 7
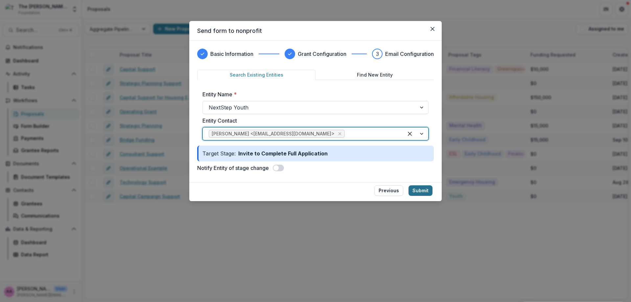
click at [425, 194] on button "Submit" at bounding box center [420, 190] width 24 height 11
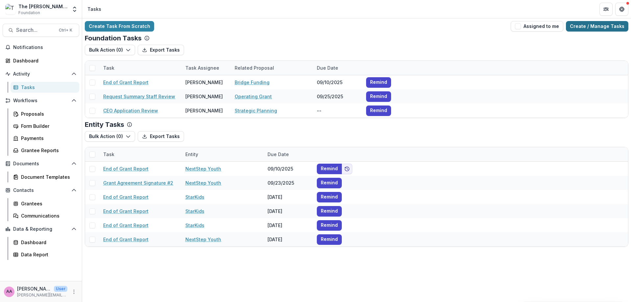
click at [598, 30] on link "Create / Manage Tasks" at bounding box center [597, 26] width 62 height 11
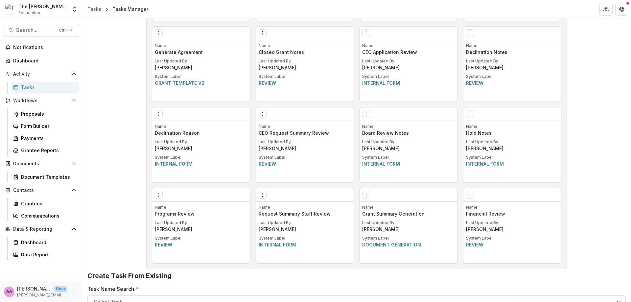
scroll to position [449, 0]
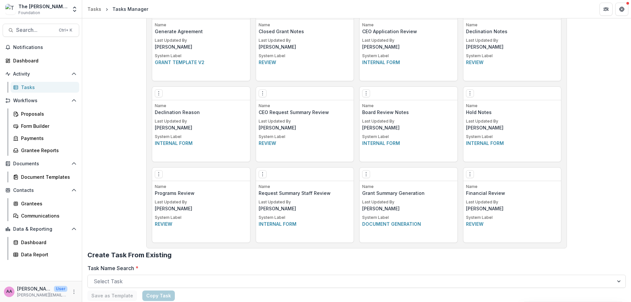
click at [307, 188] on p "Name" at bounding box center [305, 187] width 93 height 6
click at [264, 173] on icon "Options" at bounding box center [262, 174] width 5 height 5
click at [278, 186] on link "Edit" at bounding box center [299, 187] width 81 height 11
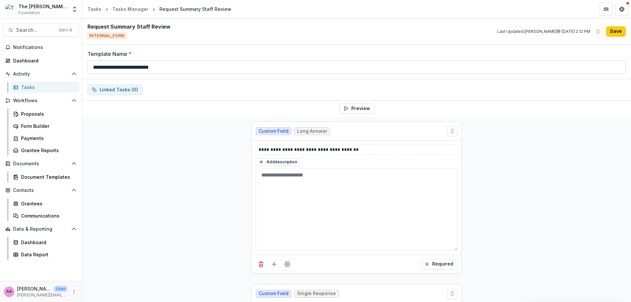
click at [144, 68] on input "**********" at bounding box center [356, 66] width 538 height 13
type input "**********"
click at [611, 19] on div "Request Summary Staff Review INTERNAL_FORM Last Updated: Annie Axe @ Sep 22, 20…" at bounding box center [356, 31] width 549 height 26
click at [611, 30] on button "Save" at bounding box center [616, 31] width 20 height 11
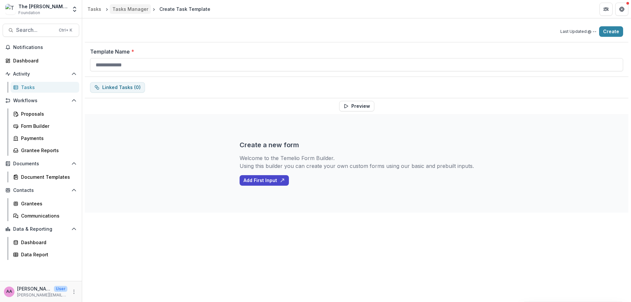
click at [140, 7] on div "Tasks Manager" at bounding box center [130, 9] width 36 height 7
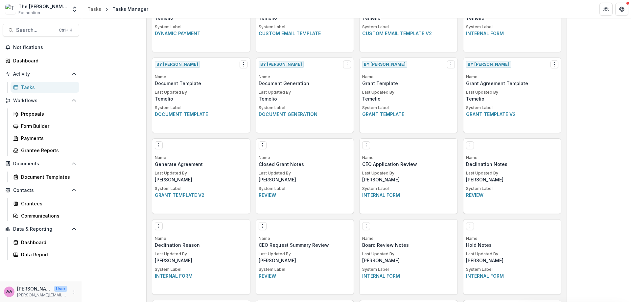
scroll to position [493, 0]
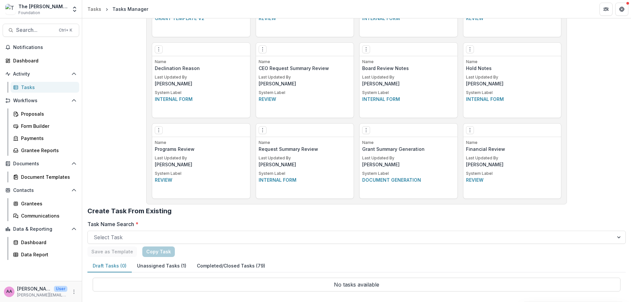
click at [256, 129] on div "Edit Make a Copy Create Task From Template Delete Task" at bounding box center [305, 130] width 98 height 13
click at [264, 129] on icon "Options" at bounding box center [262, 129] width 5 height 5
